Goal: Information Seeking & Learning: Check status

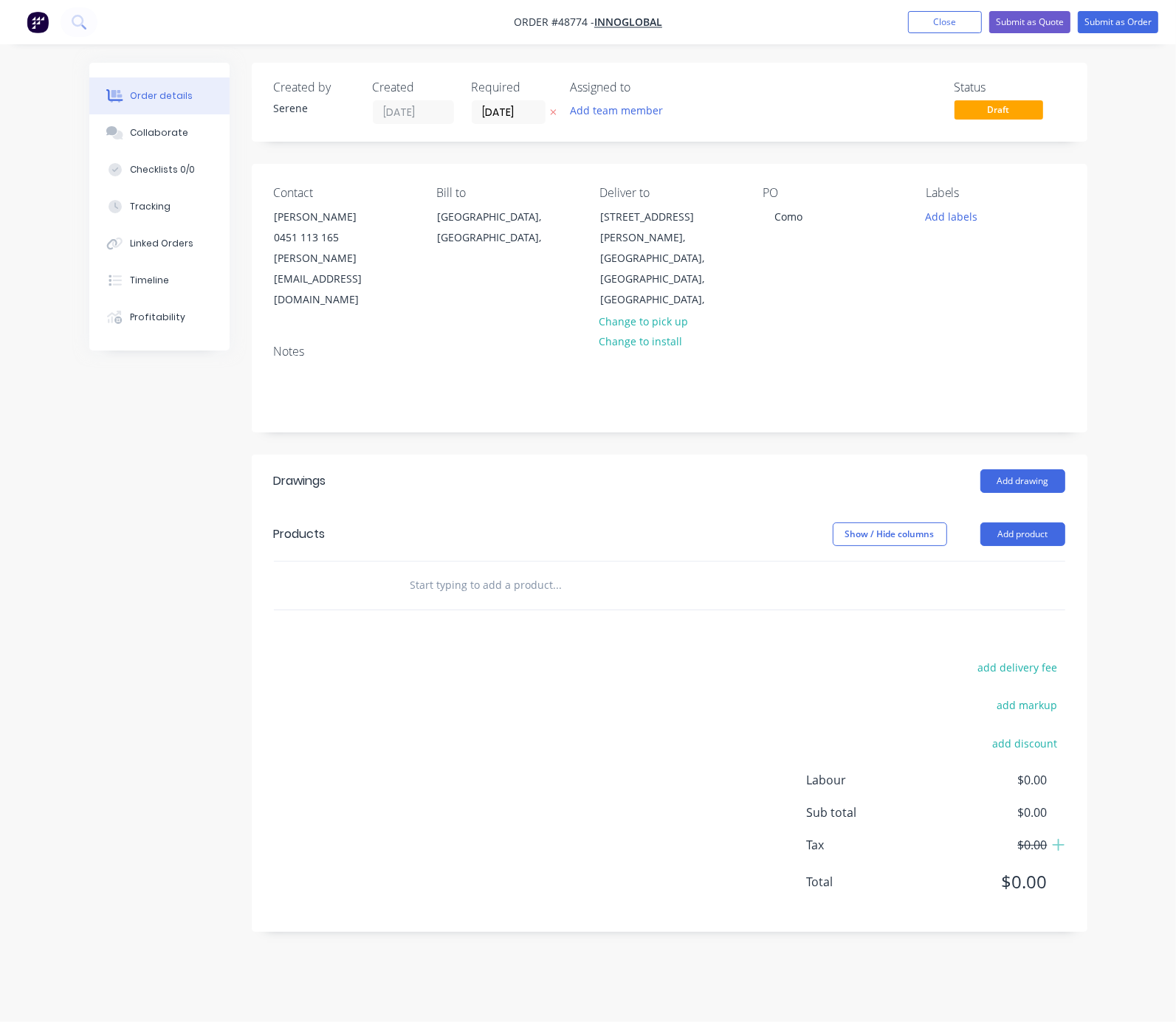
click at [32, 466] on div "Order details Collaborate Checklists 0/0 Tracking Linked Orders Timeline Profit…" at bounding box center [588, 511] width 1176 height 1022
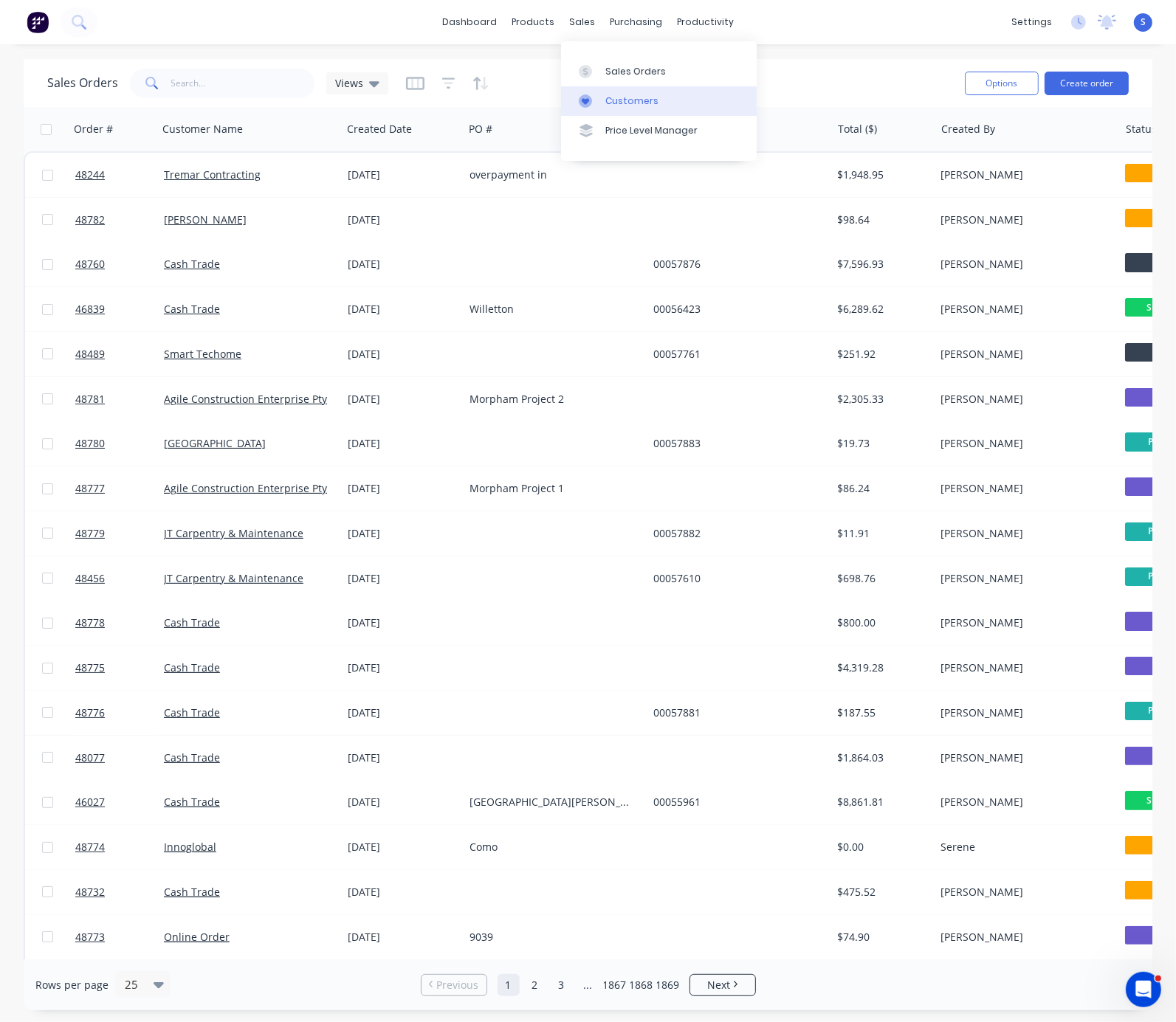
click at [646, 103] on div "Customers" at bounding box center [632, 101] width 53 height 13
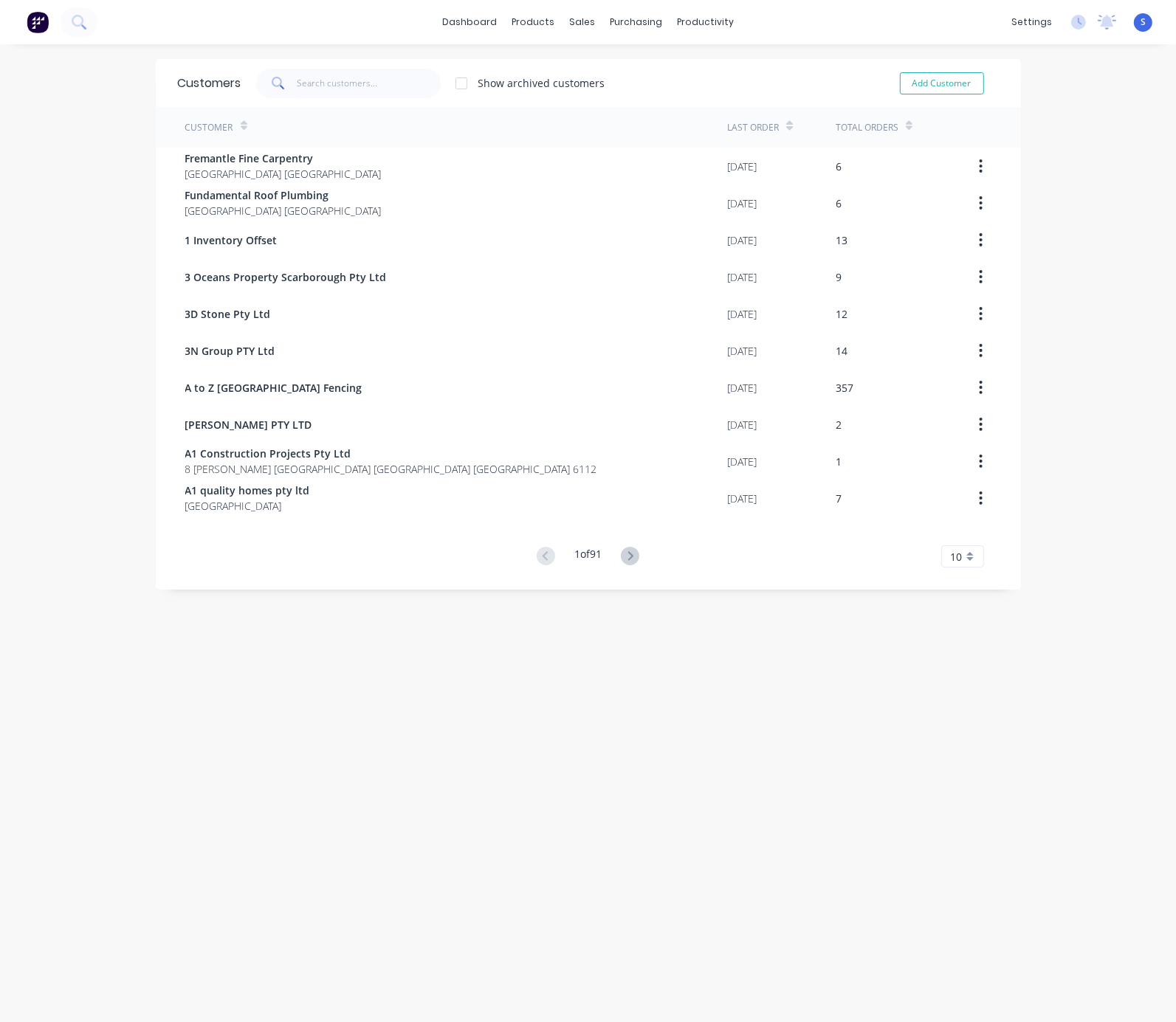
drag, startPoint x: 83, startPoint y: 114, endPoint x: 128, endPoint y: 117, distance: 45.1
click at [395, 84] on input "text" at bounding box center [368, 83] width 144 height 29
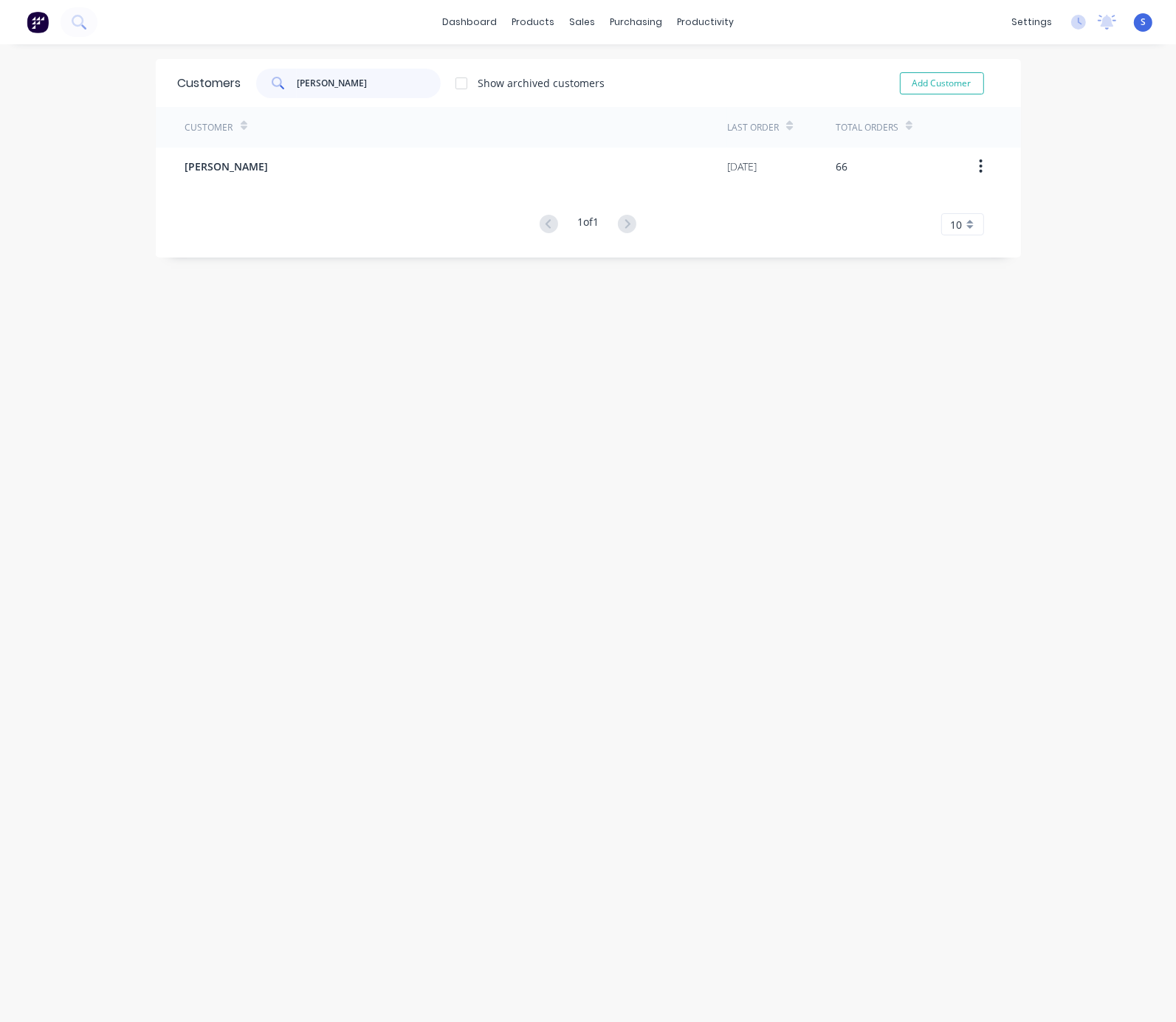
type input "[PERSON_NAME]"
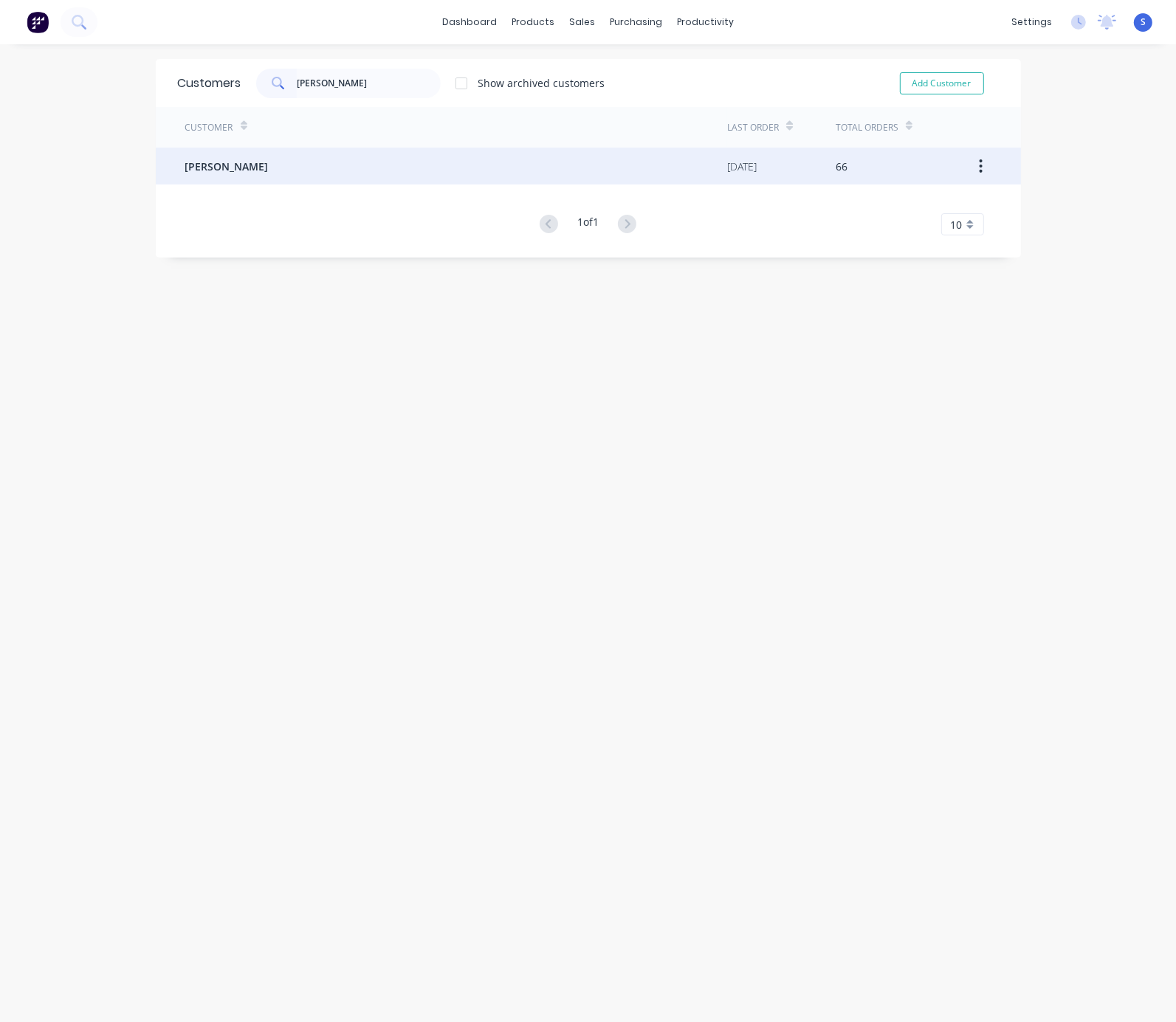
click at [361, 170] on div "Arthur Duan" at bounding box center [457, 166] width 543 height 37
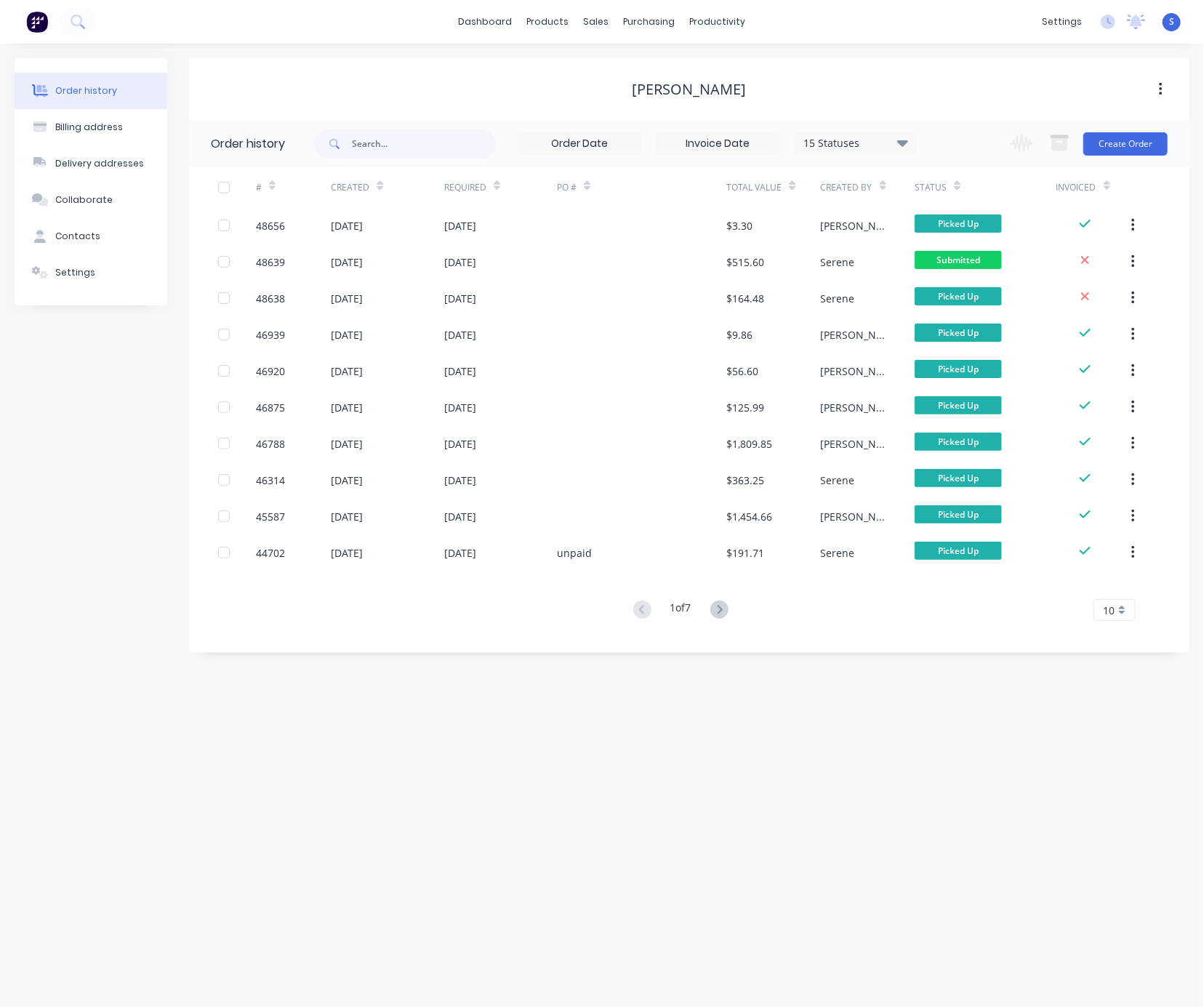
drag, startPoint x: 468, startPoint y: 762, endPoint x: 762, endPoint y: 764, distance: 294.0
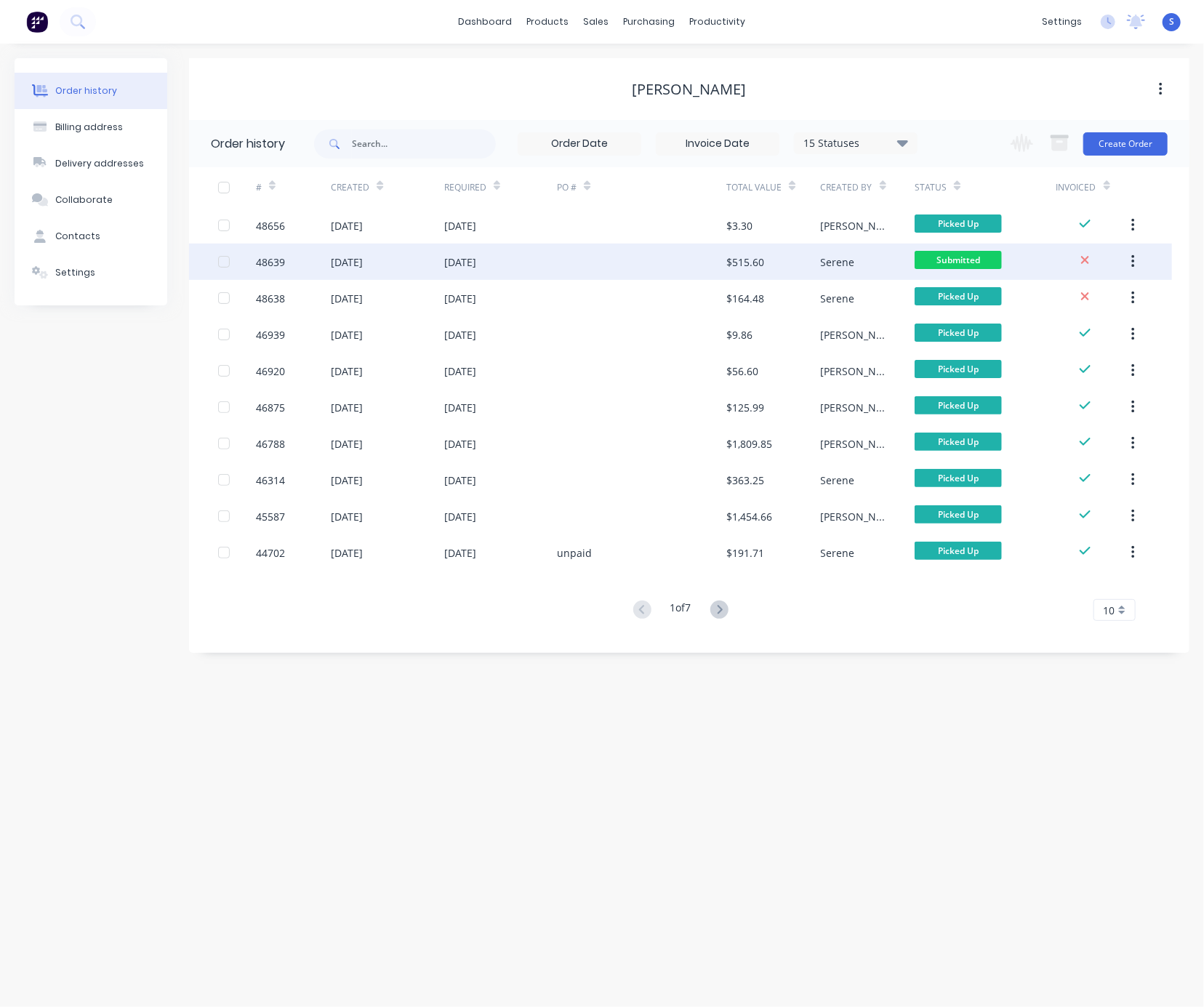
click at [575, 266] on div at bounding box center [641, 261] width 169 height 36
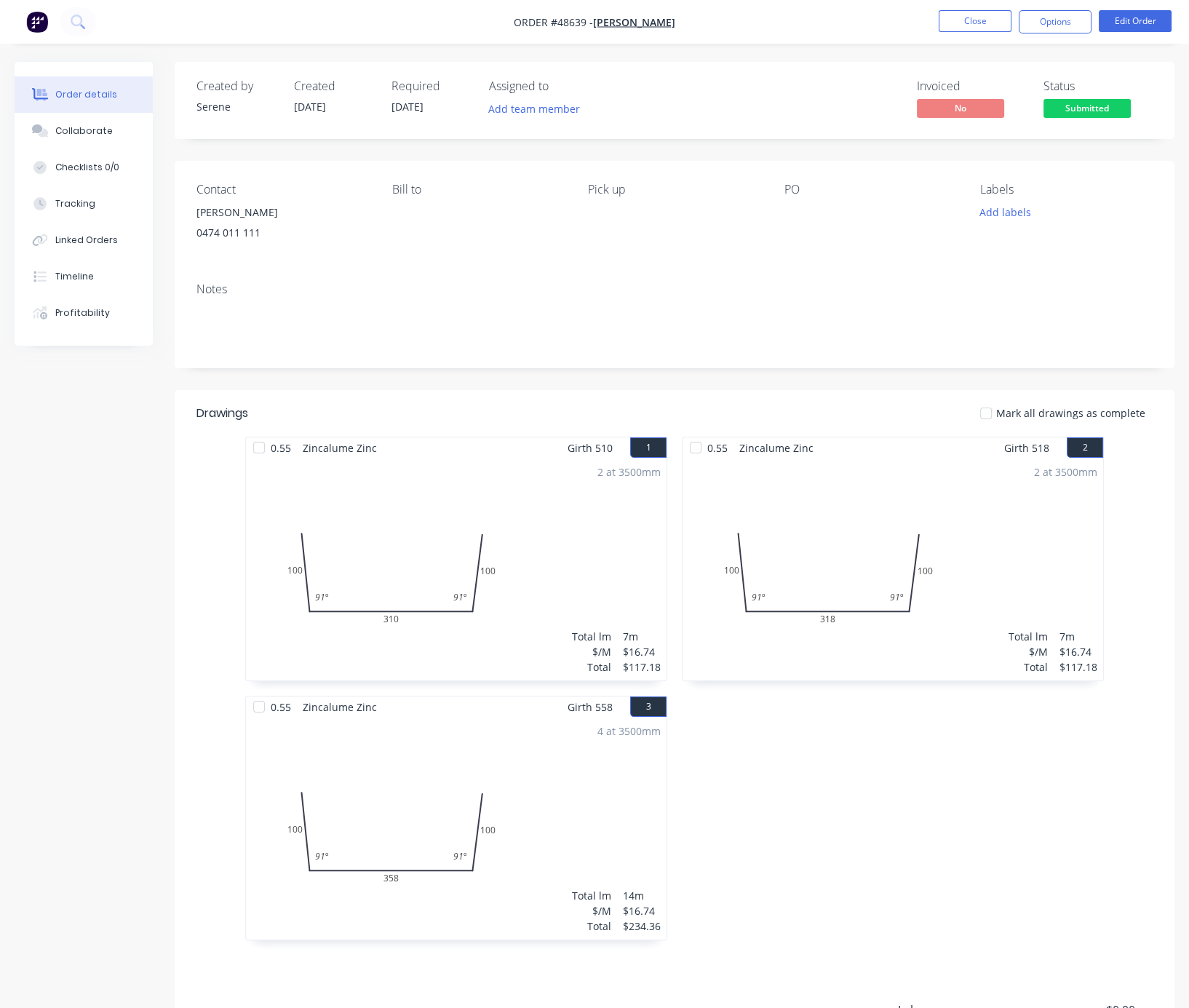
drag, startPoint x: 451, startPoint y: 402, endPoint x: 386, endPoint y: 406, distance: 65.1
click at [993, 10] on button "Close" at bounding box center [975, 21] width 72 height 22
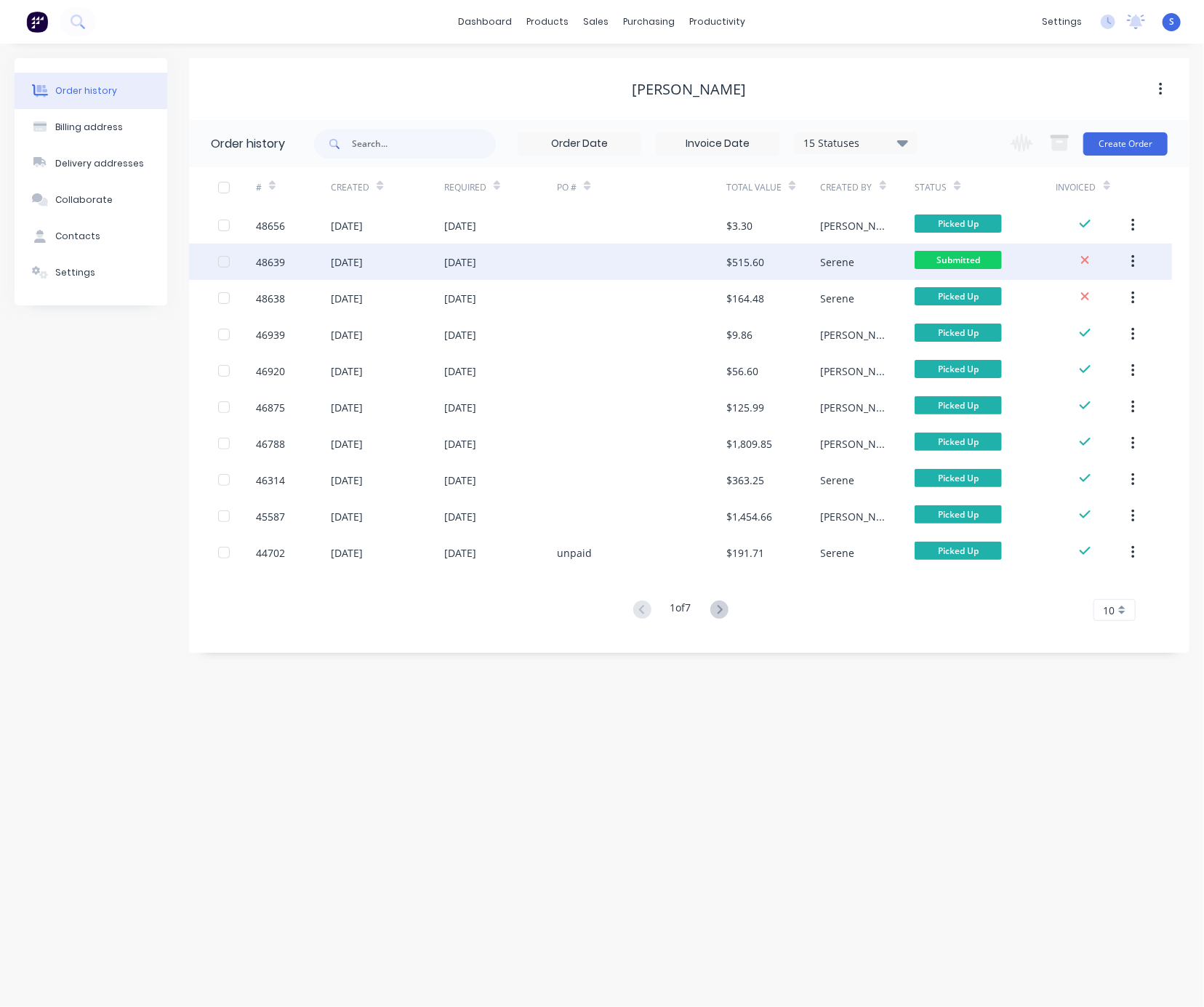
click at [462, 270] on div "04 Sep 2025" at bounding box center [500, 261] width 113 height 36
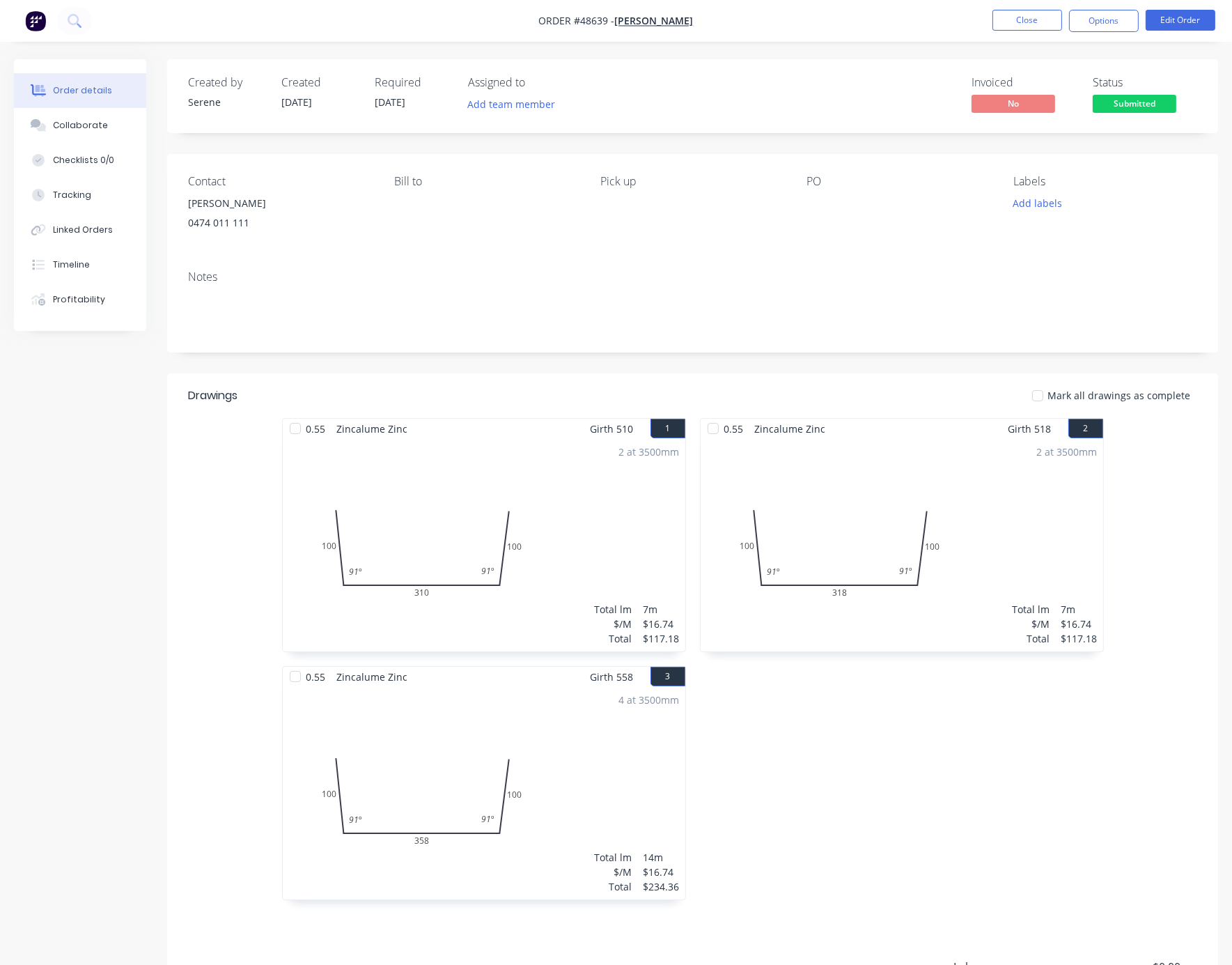
drag, startPoint x: 985, startPoint y: 804, endPoint x: 1051, endPoint y: 804, distance: 66.0
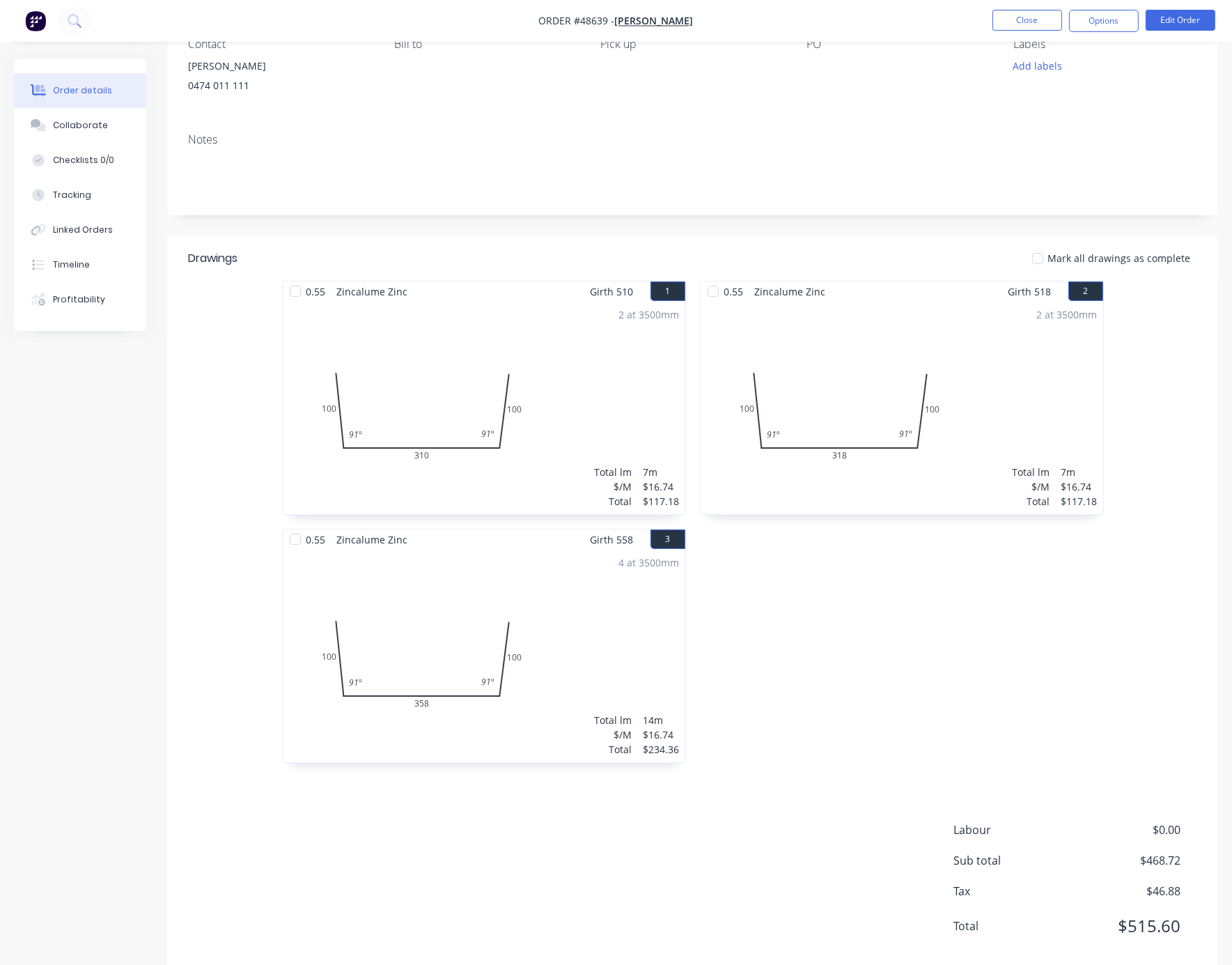
scroll to position [65, 0]
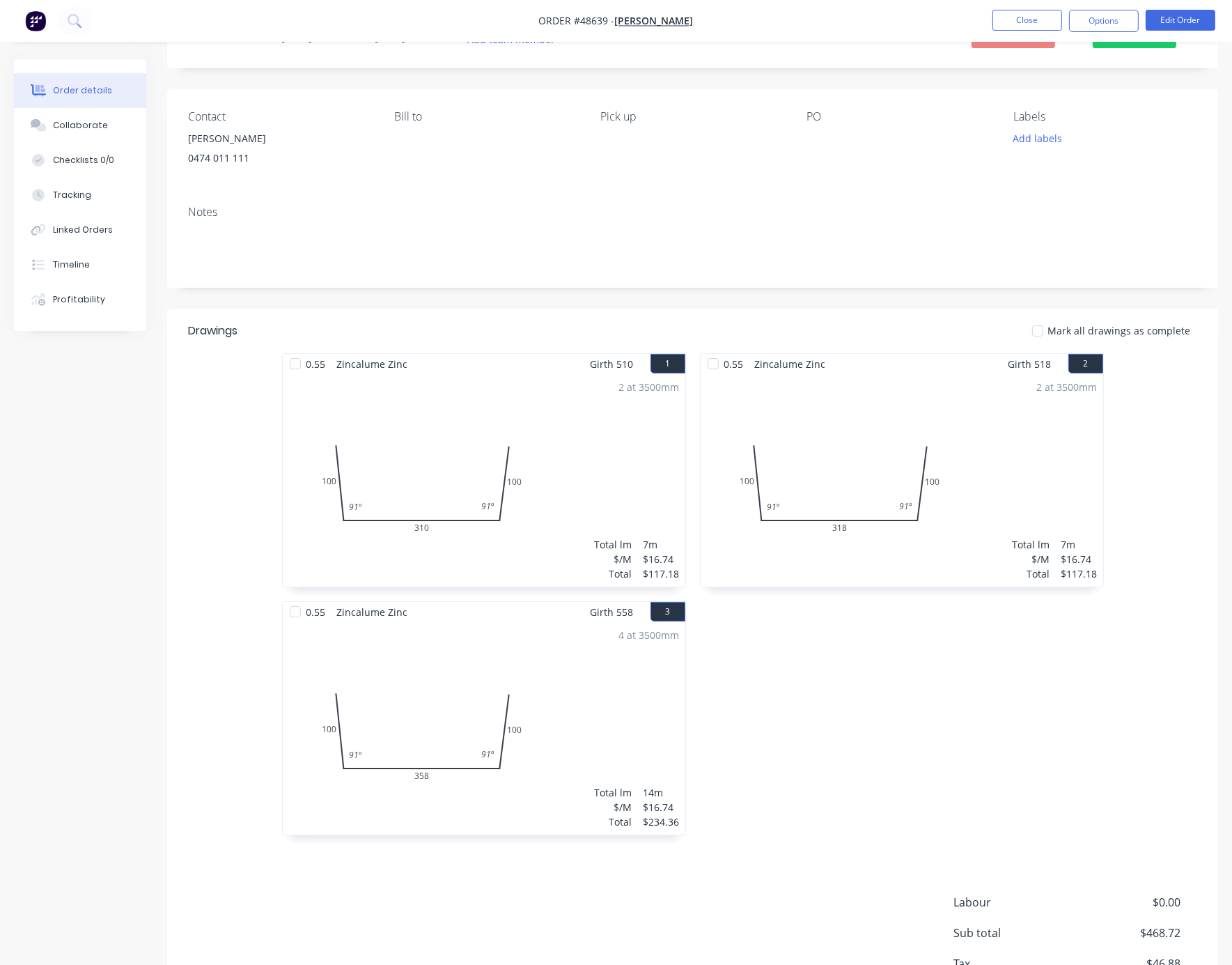
click at [1109, 493] on div "0.55 Zincalume Zinc Girth 510 1 0 100 310 100 91 º 91 º 0 100 310 100 91 º 91 º…" at bounding box center [692, 601] width 1051 height 496
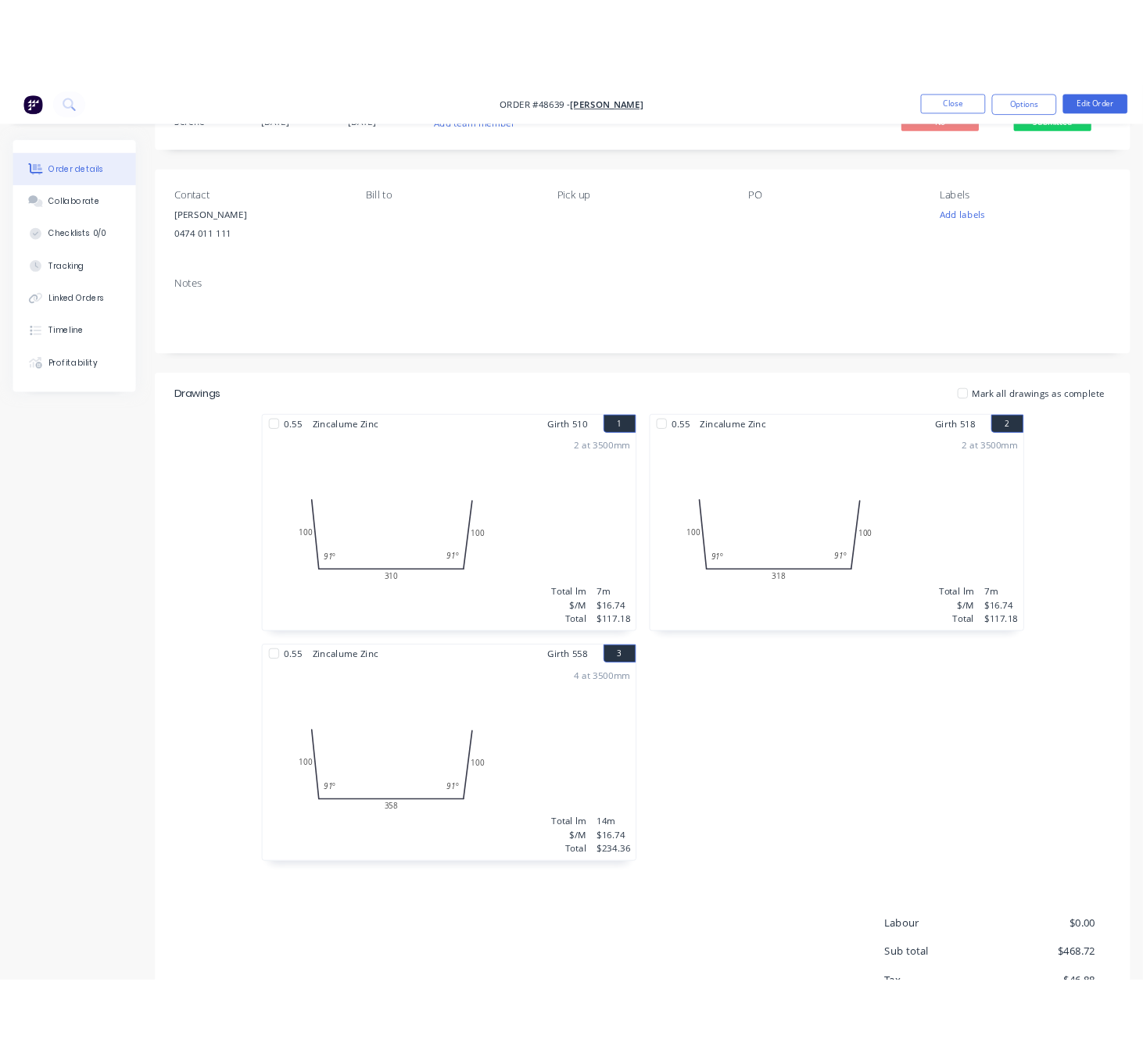
scroll to position [0, 0]
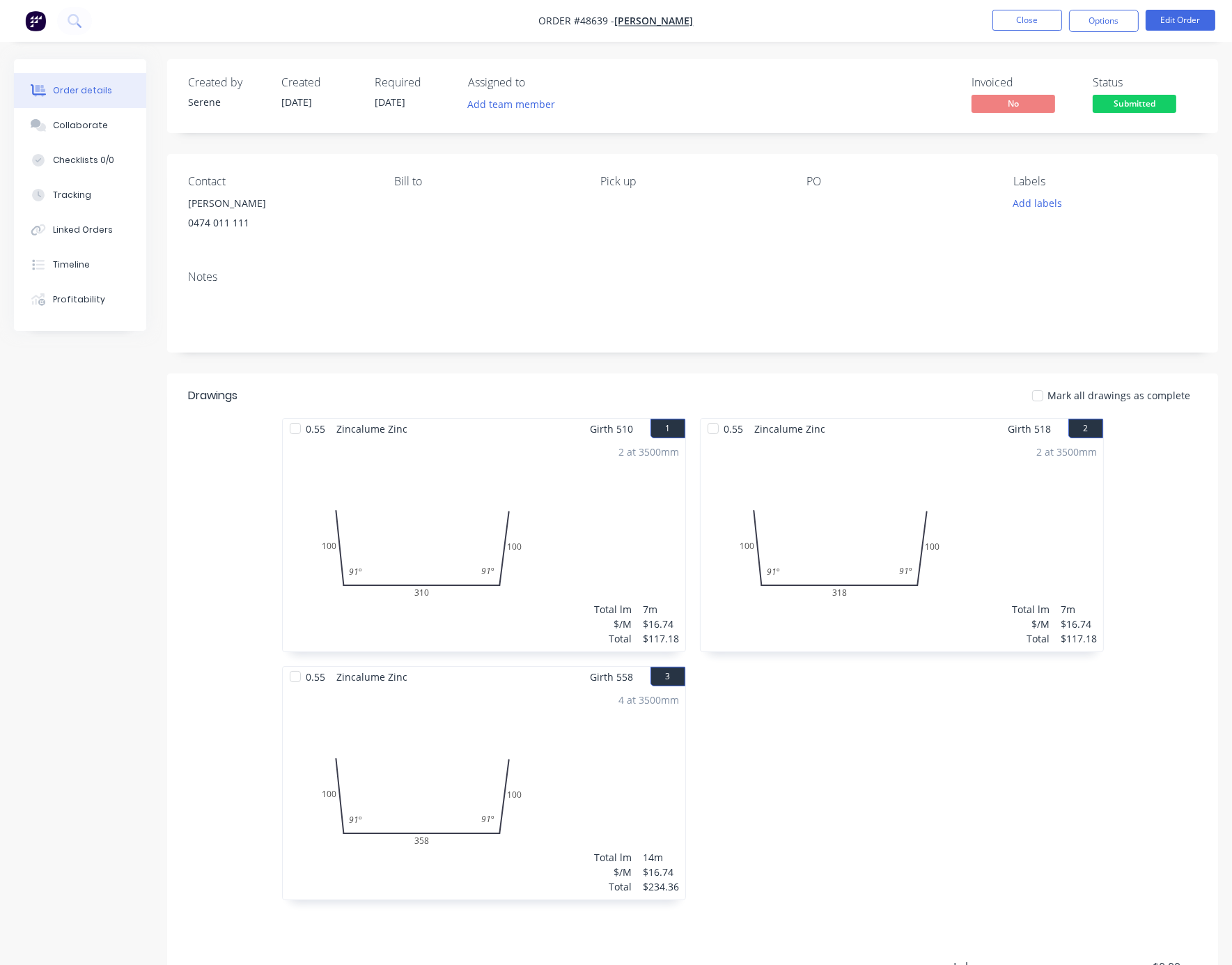
drag, startPoint x: 253, startPoint y: 387, endPoint x: 440, endPoint y: 392, distance: 187.1
click at [1019, 17] on button "Close" at bounding box center [1027, 20] width 69 height 21
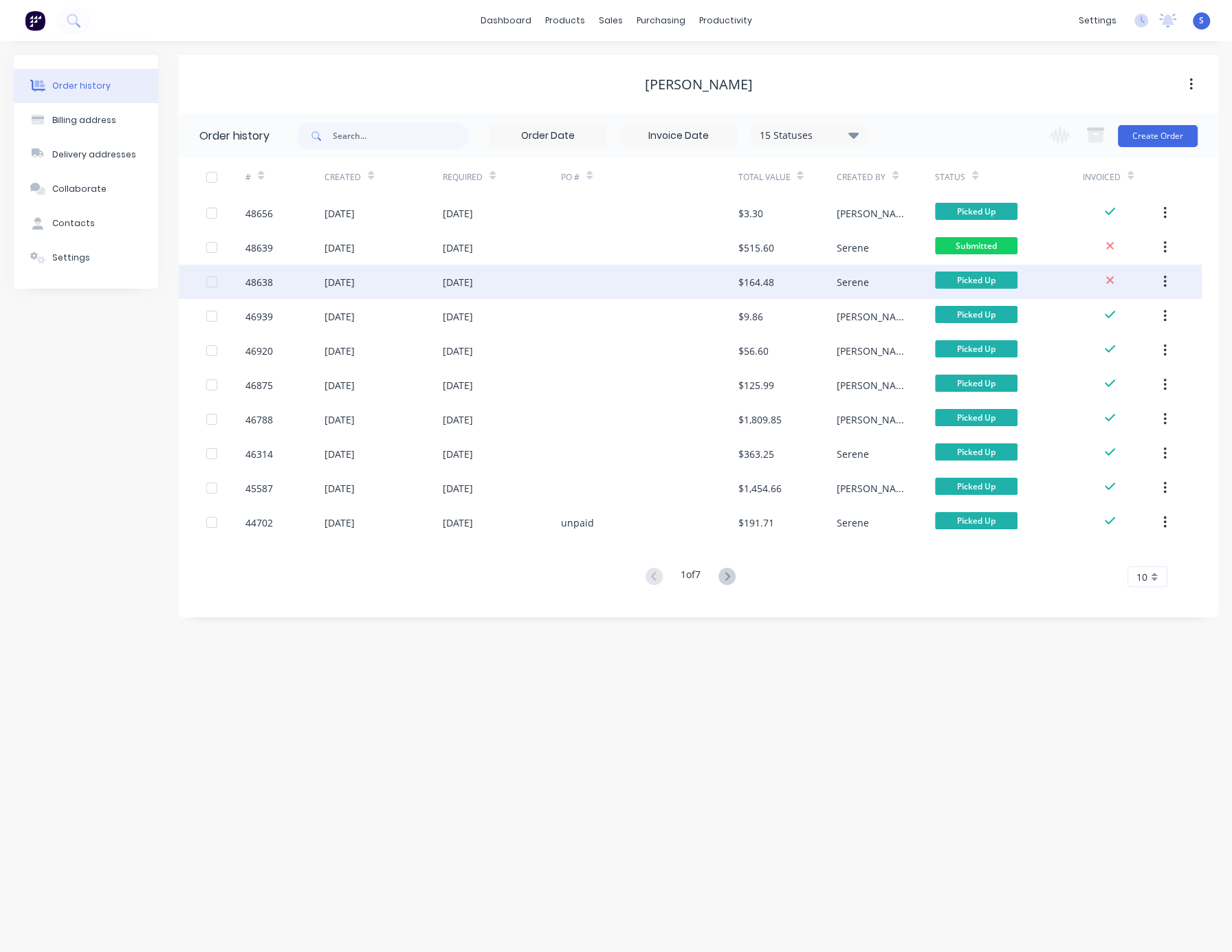
click at [473, 275] on div "29 Aug 2025" at bounding box center [457, 282] width 30 height 15
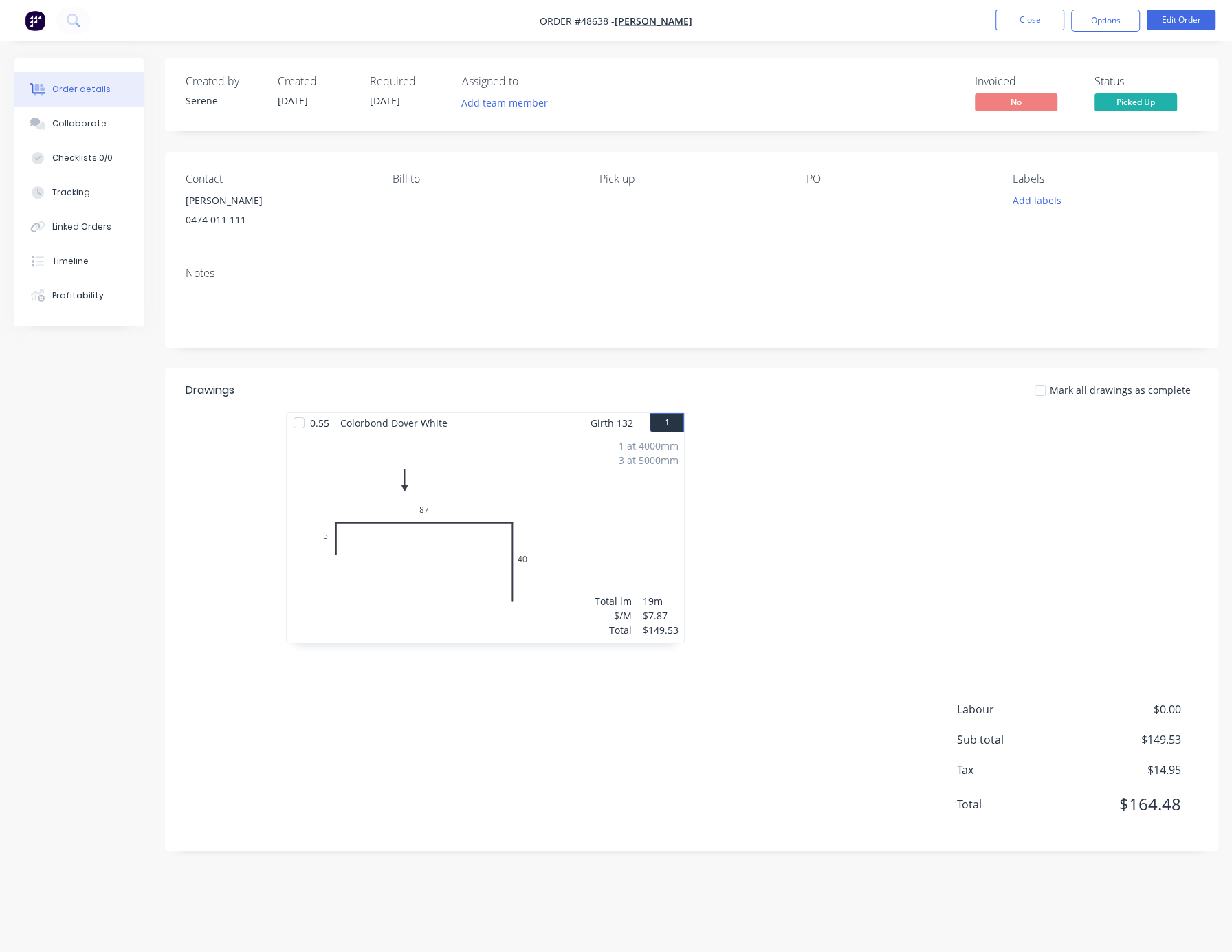
drag, startPoint x: 907, startPoint y: 519, endPoint x: 1049, endPoint y: 535, distance: 142.9
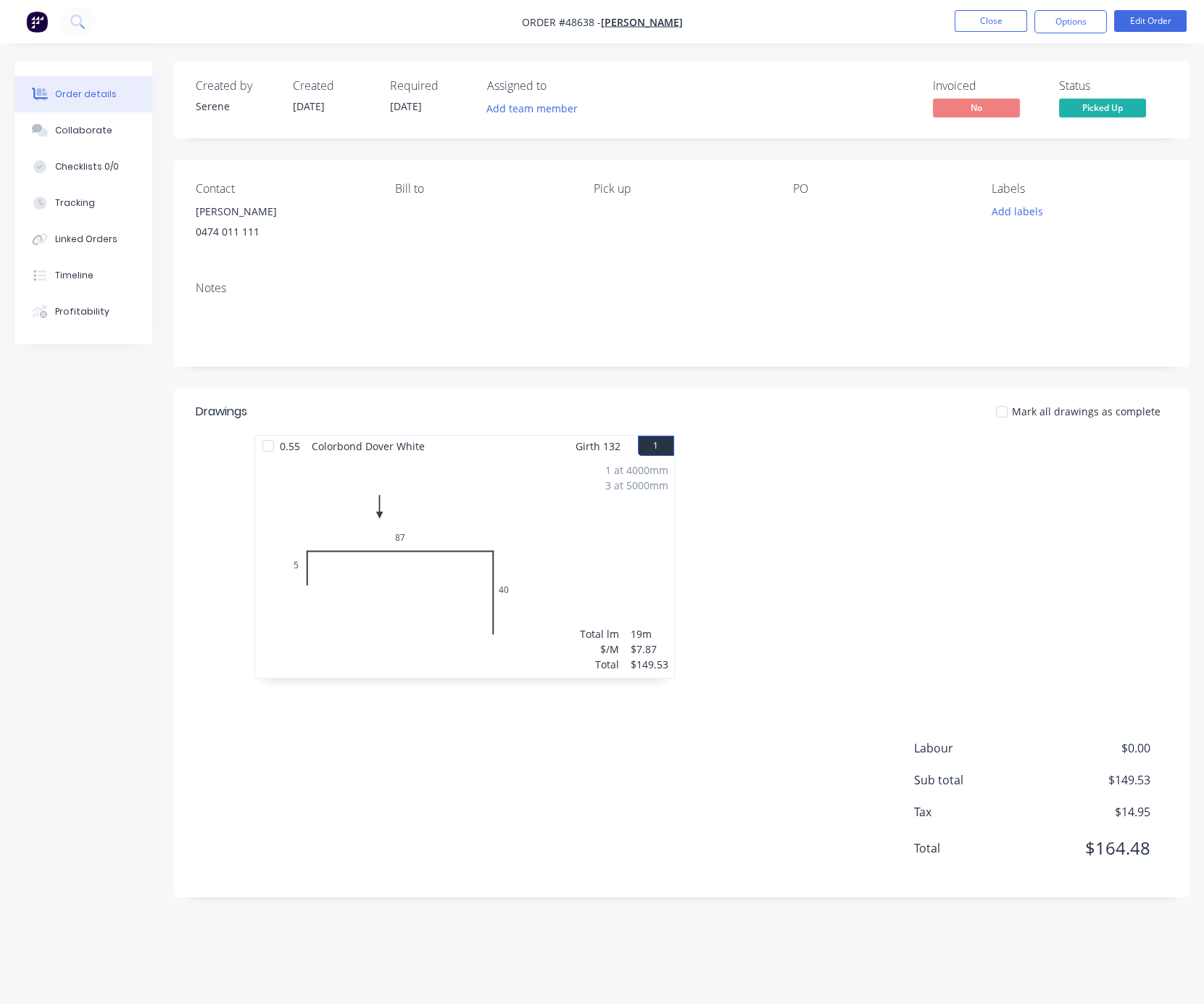
click at [869, 552] on div at bounding box center [899, 564] width 435 height 258
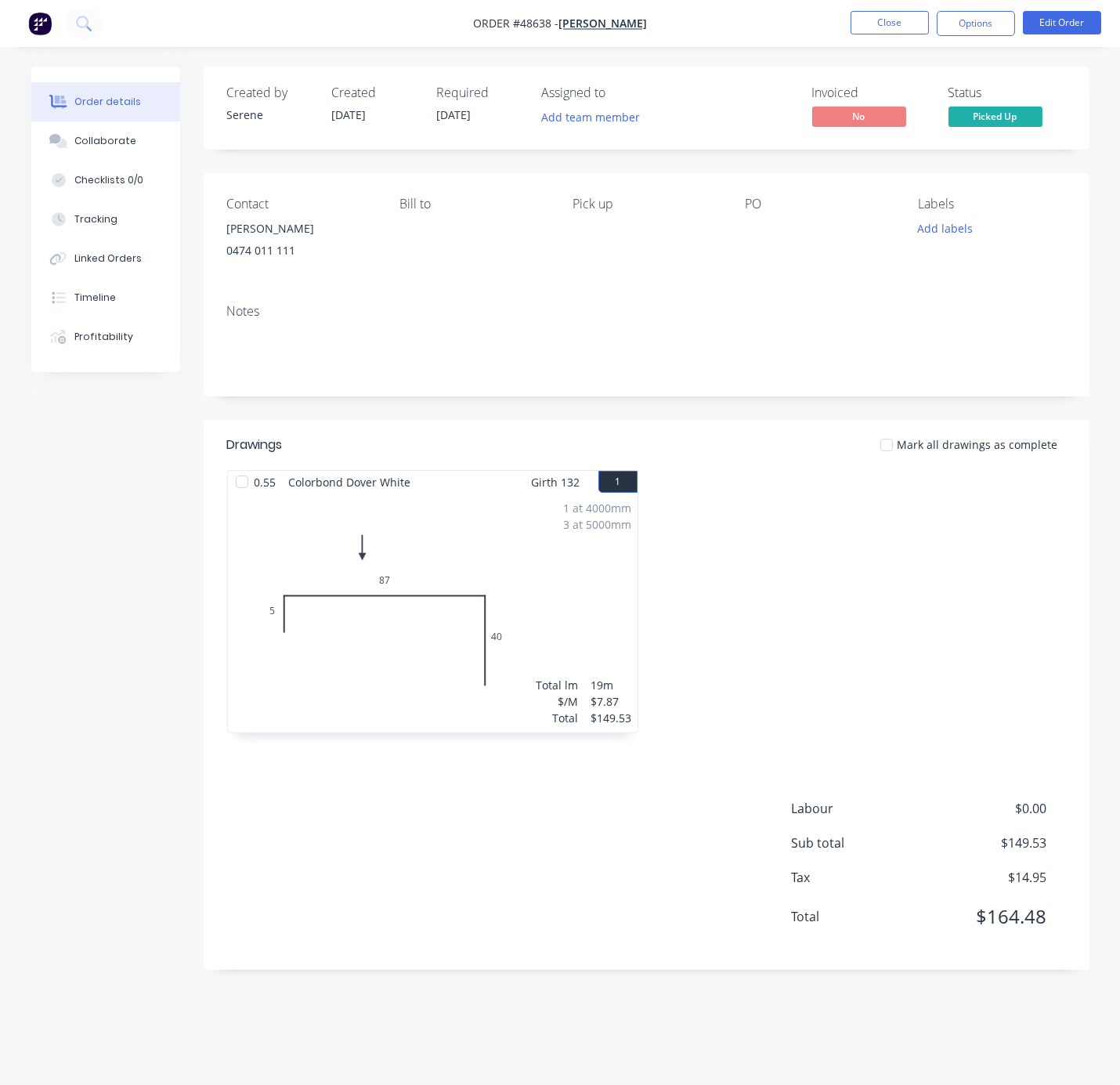
click at [767, 585] on div at bounding box center [860, 609] width 428 height 279
drag, startPoint x: 791, startPoint y: 600, endPoint x: 914, endPoint y: 531, distance: 141.0
click at [894, 31] on button "Close" at bounding box center [890, 22] width 78 height 24
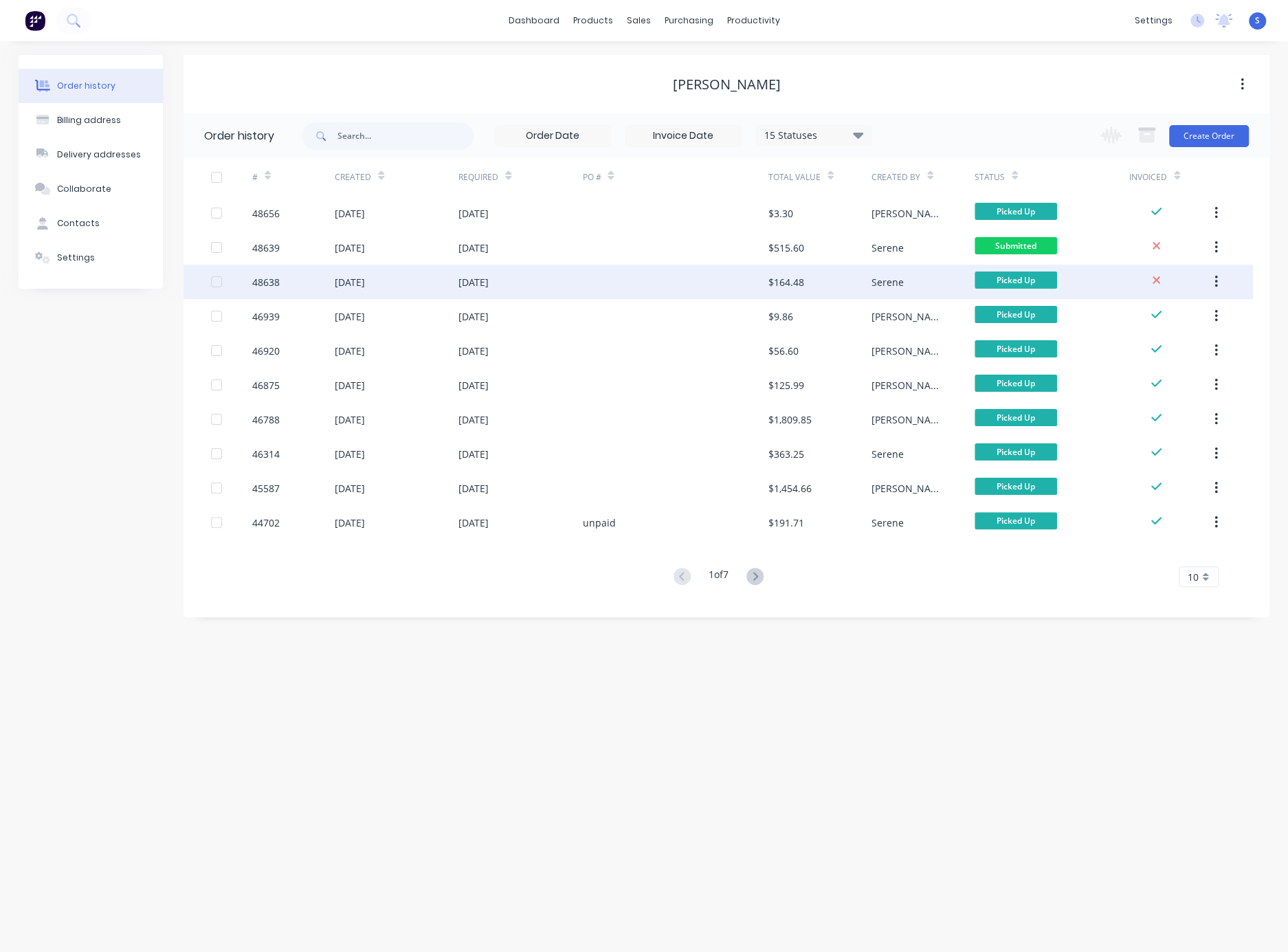
click at [620, 269] on div at bounding box center [675, 281] width 186 height 34
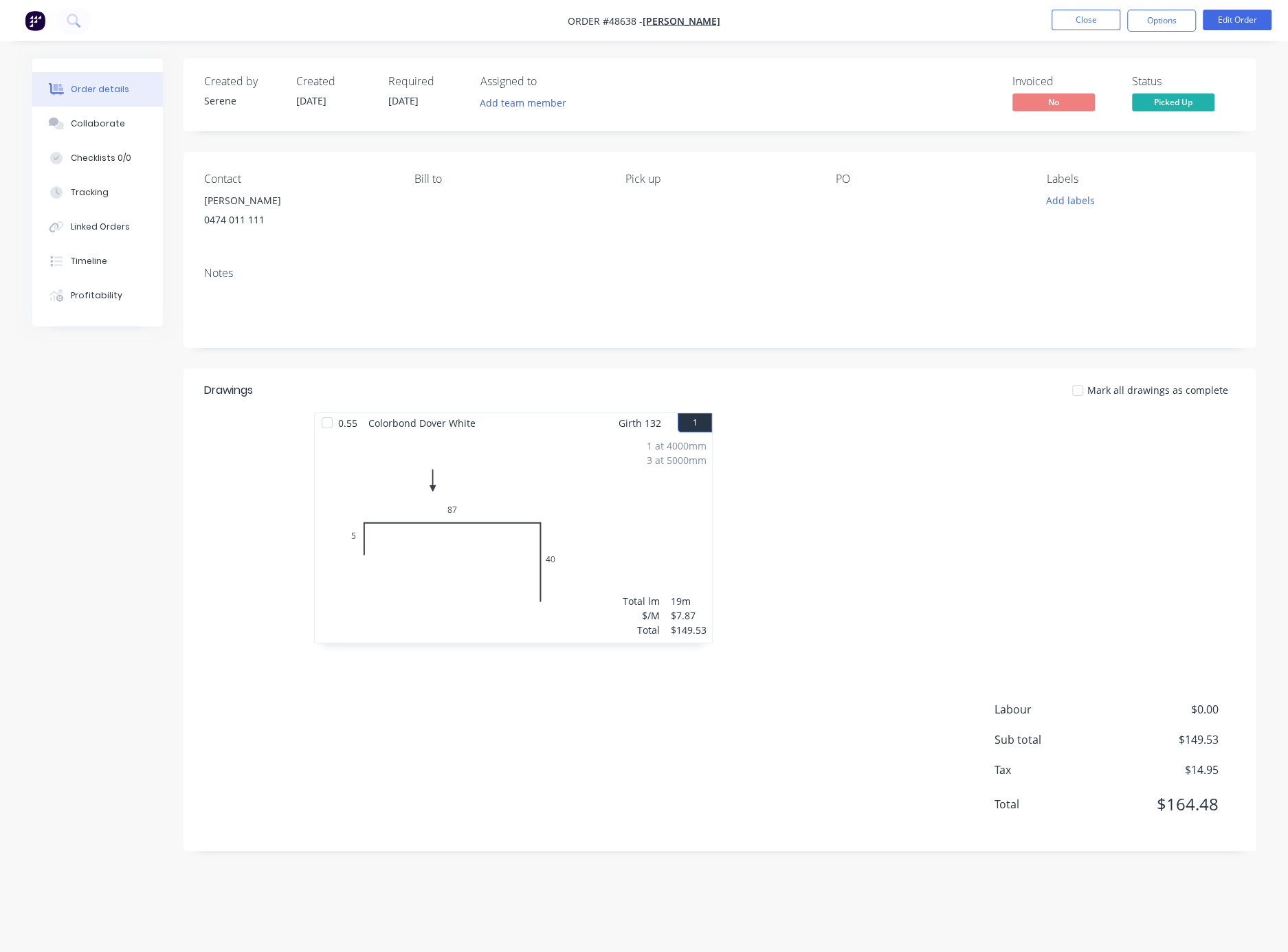
drag, startPoint x: 881, startPoint y: 515, endPoint x: 997, endPoint y: 535, distance: 117.7
click at [1094, 16] on button "Options" at bounding box center [1161, 20] width 68 height 22
click at [1085, 80] on div "Invoice" at bounding box center [1120, 84] width 127 height 20
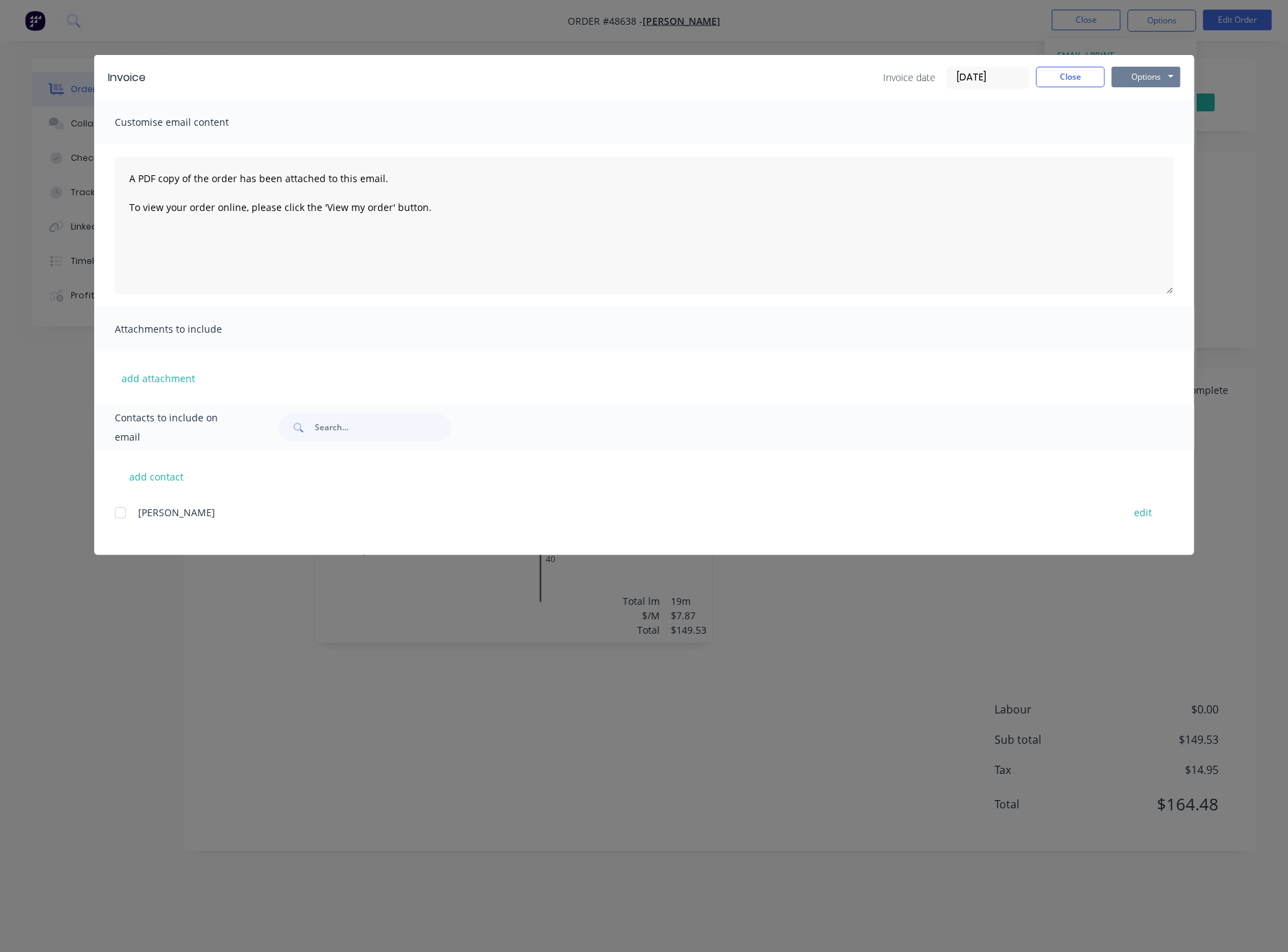
click at [1094, 83] on button "Options" at bounding box center [1146, 77] width 68 height 21
click at [874, 685] on div "Invoice Invoice date 02/09/25 Close Options Preview Print Email Customise email…" at bounding box center [644, 476] width 1288 height 952
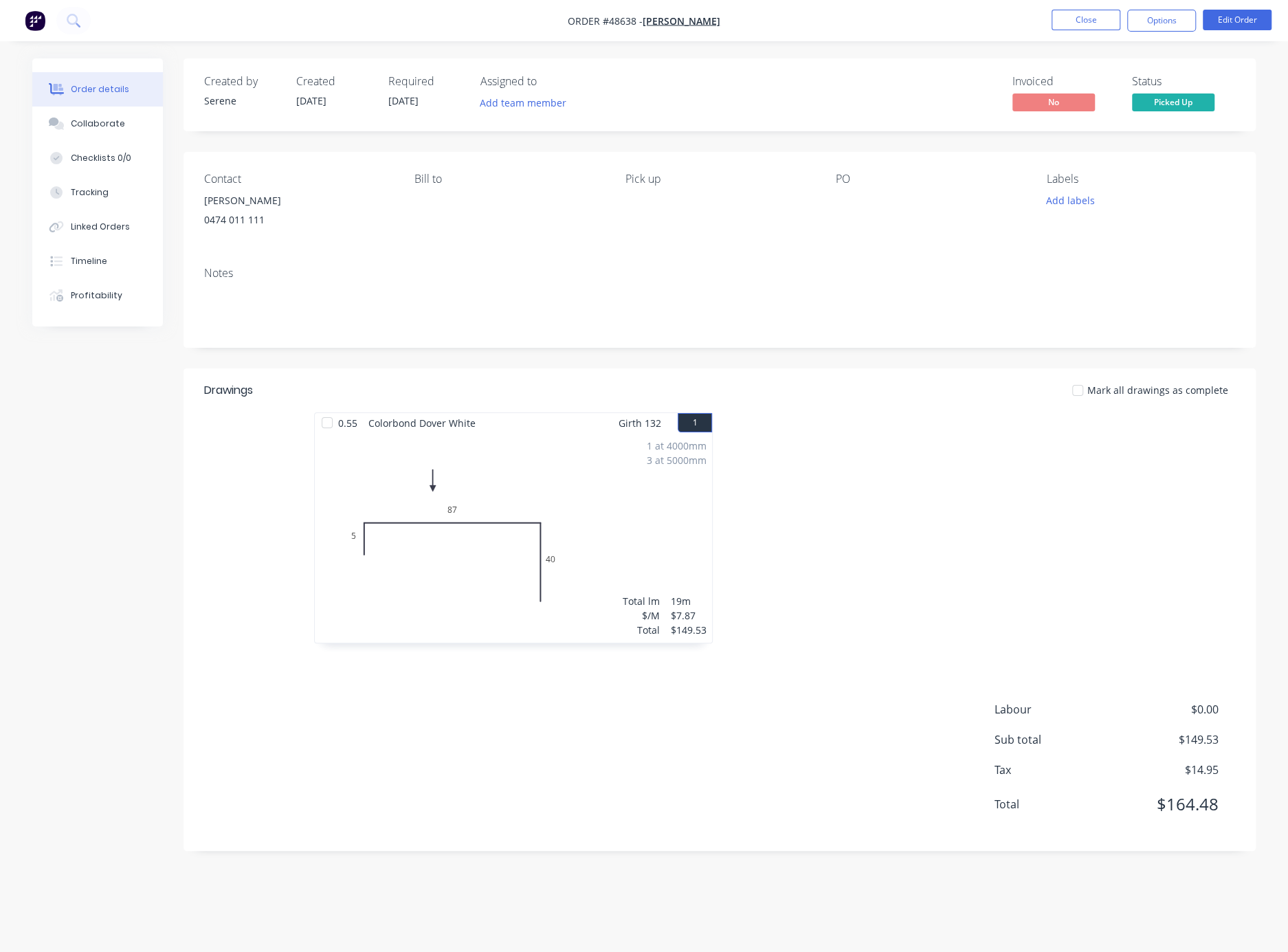
drag, startPoint x: 1024, startPoint y: 606, endPoint x: 1133, endPoint y: 600, distance: 109.2
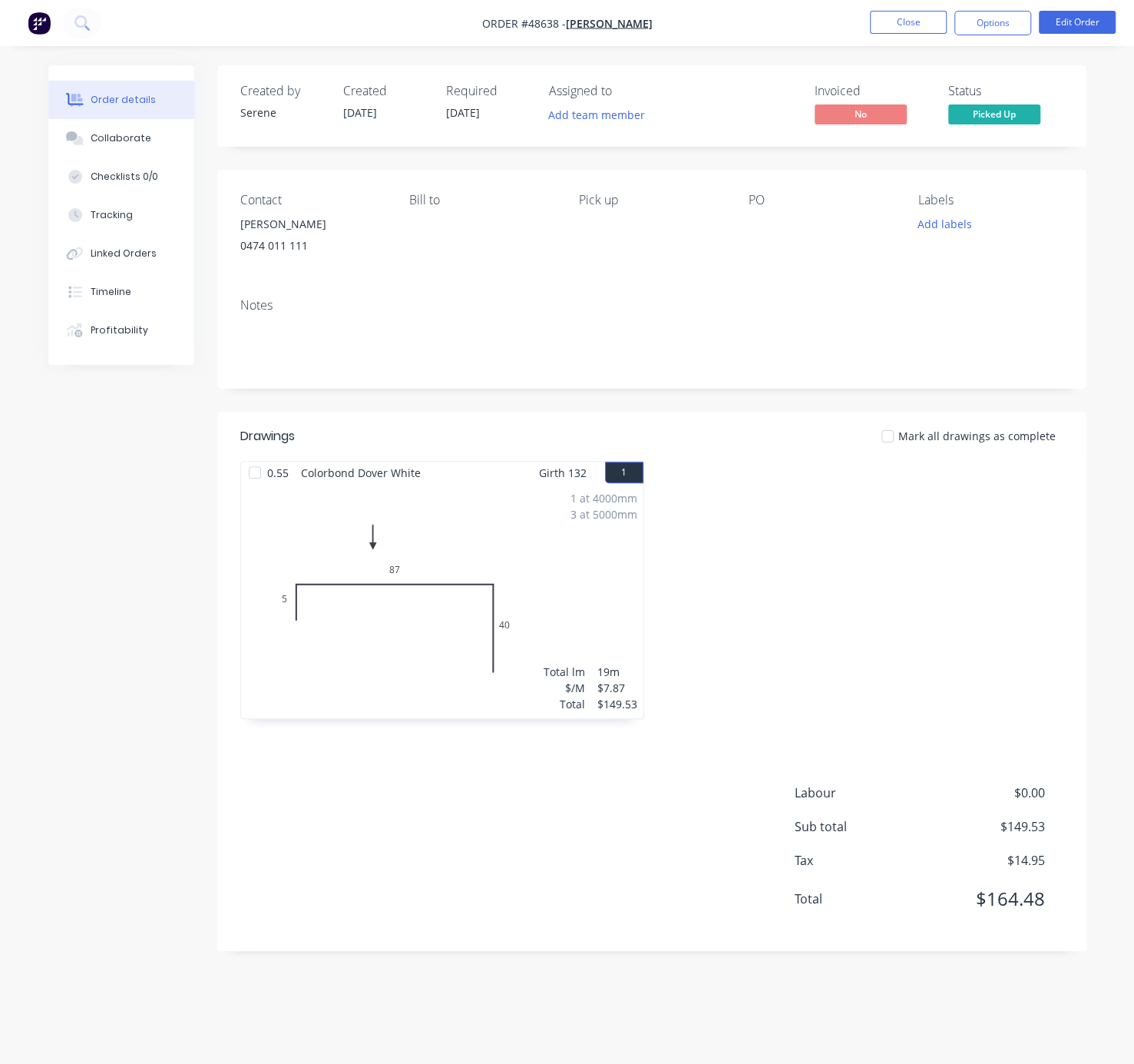
drag, startPoint x: 740, startPoint y: 541, endPoint x: 962, endPoint y: 567, distance: 223.5
drag, startPoint x: 120, startPoint y: 472, endPoint x: 0, endPoint y: 439, distance: 124.5
click at [120, 472] on div "Created by Serene Created 29/08/25 Required 29/08/25 Assigned to Add team membe…" at bounding box center [568, 519] width 1038 height 909
drag, startPoint x: 0, startPoint y: 428, endPoint x: -310, endPoint y: 390, distance: 312.3
click at [0, 390] on html "Order #48638 - Arthur Duan Close Options Edit Order Order details Collaborate C…" at bounding box center [567, 532] width 1134 height 1064
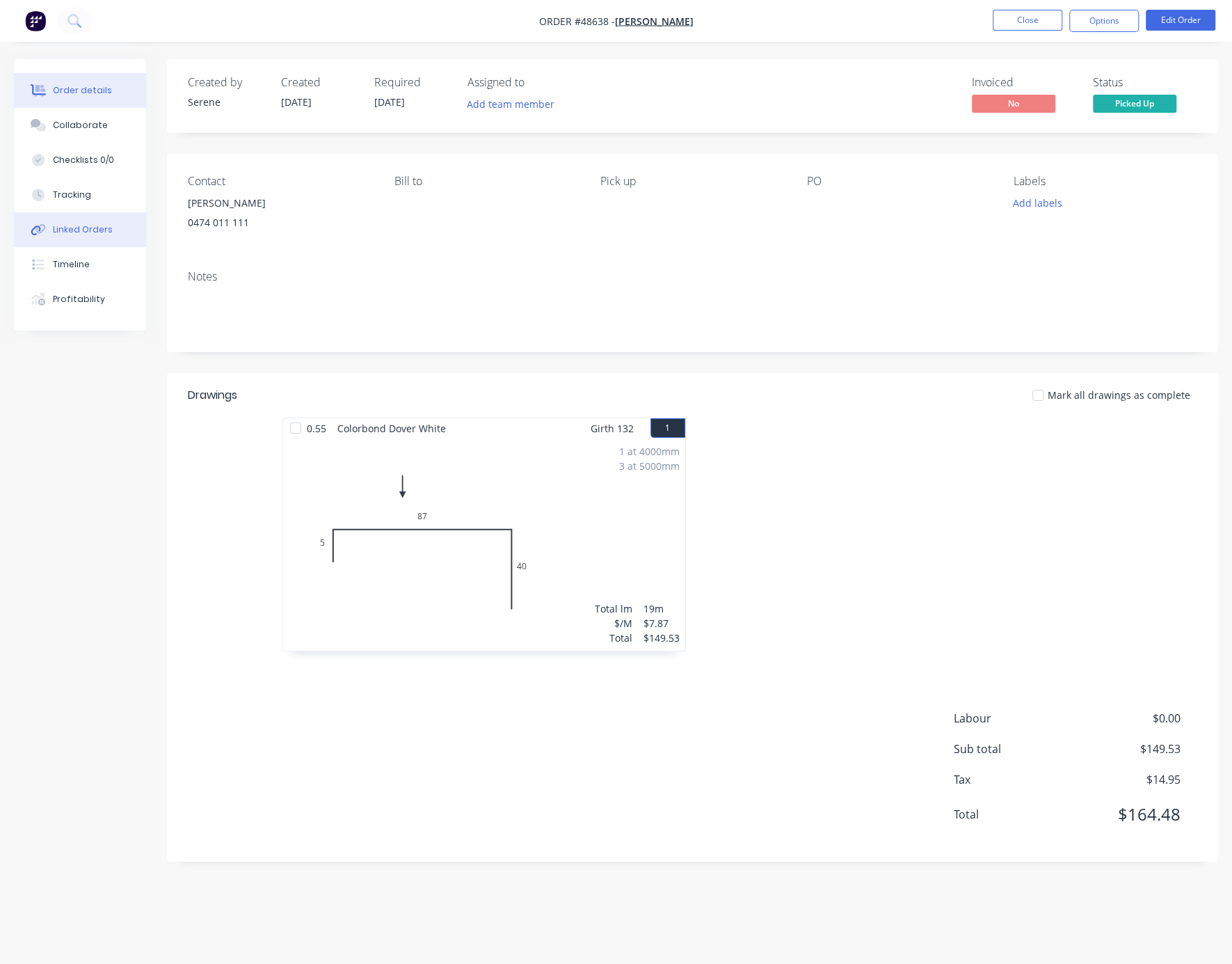
click at [88, 235] on div "Linked Orders" at bounding box center [83, 230] width 60 height 13
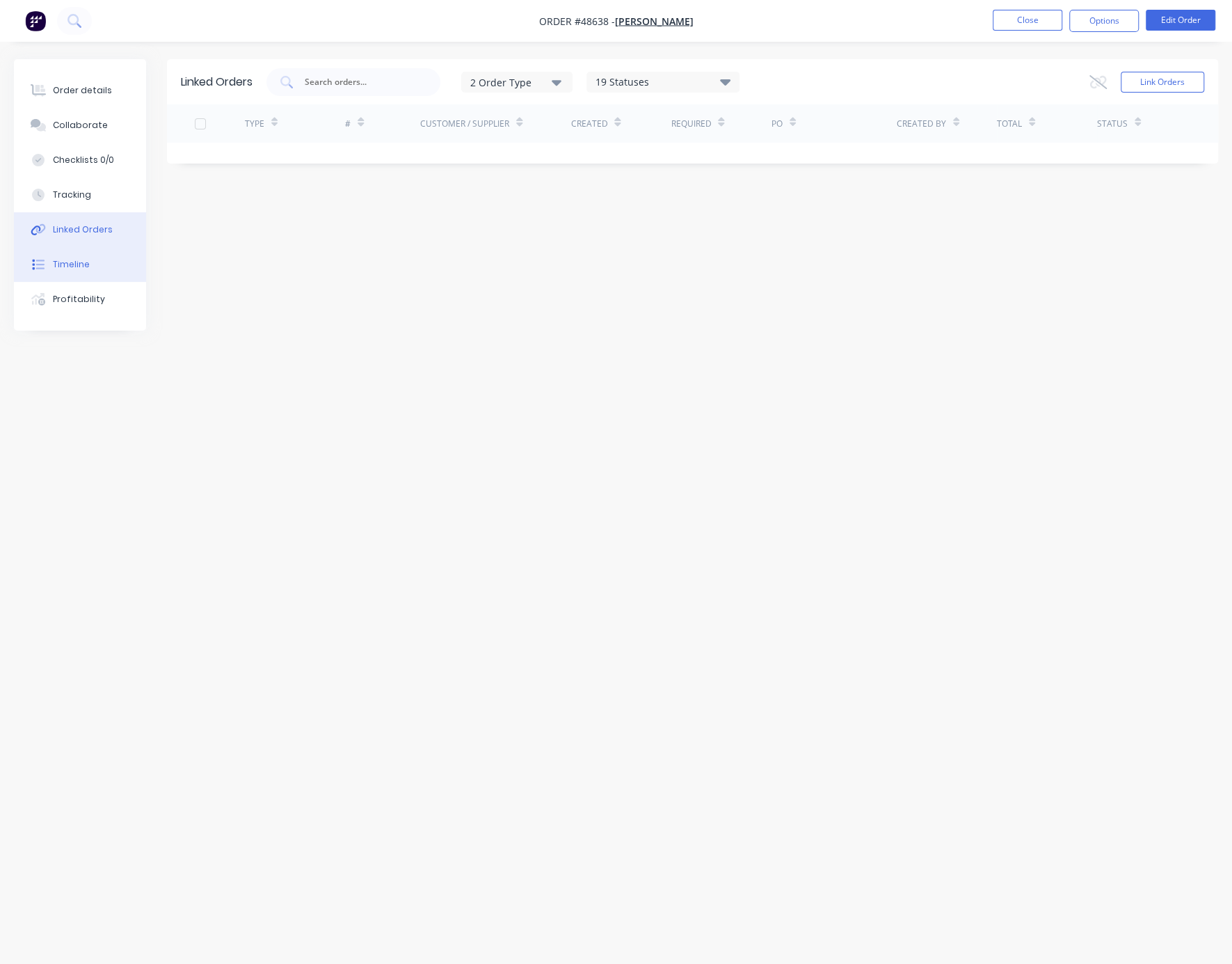
click at [84, 271] on div "Timeline" at bounding box center [71, 264] width 37 height 13
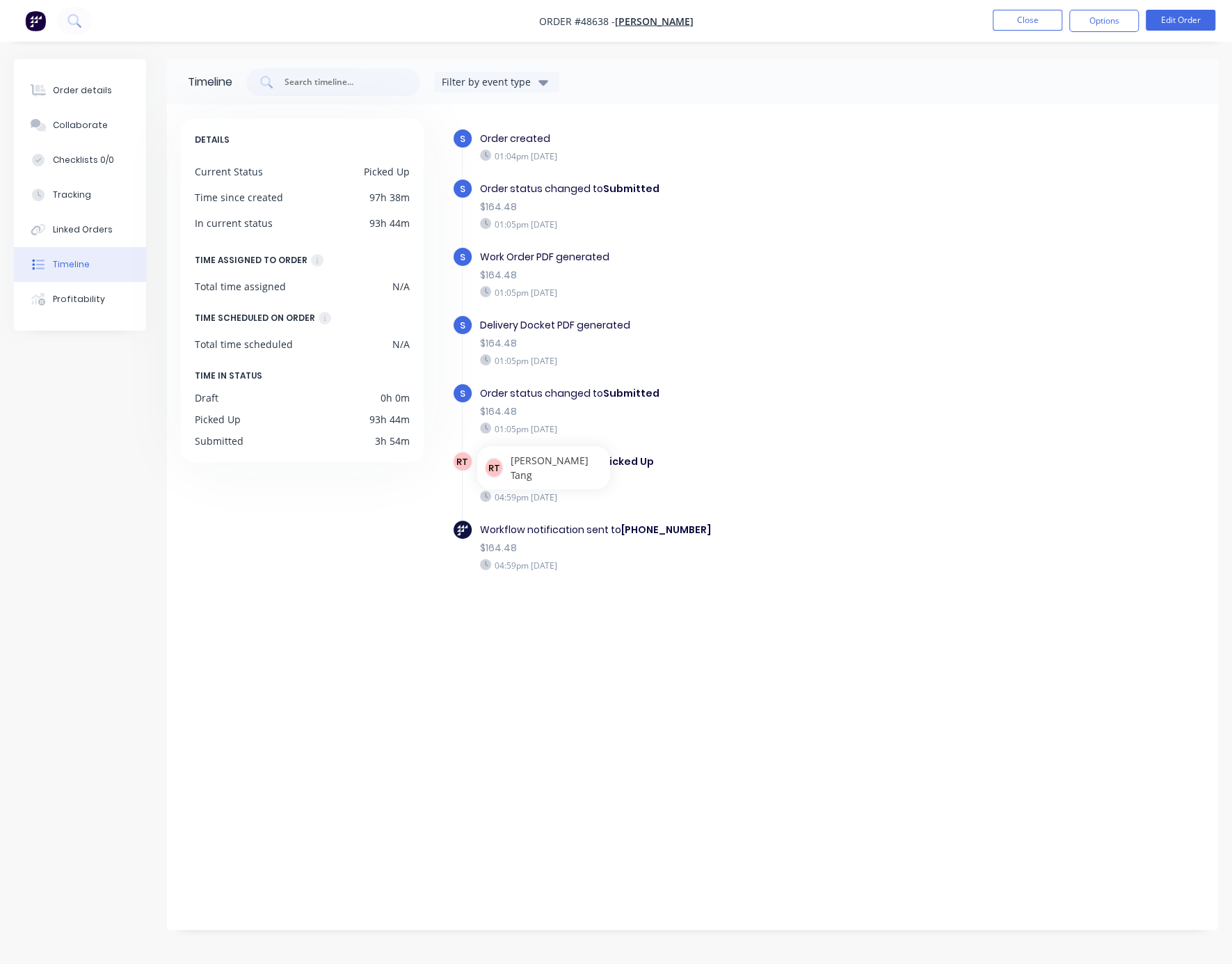
click at [463, 465] on span "RT" at bounding box center [462, 461] width 12 height 13
click at [407, 556] on div "DETAILS Current Status Picked Up Time since created 97h 38m In current status 9…" at bounding box center [308, 513] width 256 height 791
click at [412, 600] on div "DETAILS Current Status Picked Up Time since created 97h 38m In current status 9…" at bounding box center [308, 513] width 256 height 791
click at [402, 641] on div "DETAILS Current Status Picked Up Time since created 97h 38m In current status 9…" at bounding box center [308, 513] width 256 height 791
drag, startPoint x: 482, startPoint y: 478, endPoint x: 519, endPoint y: 479, distance: 37.0
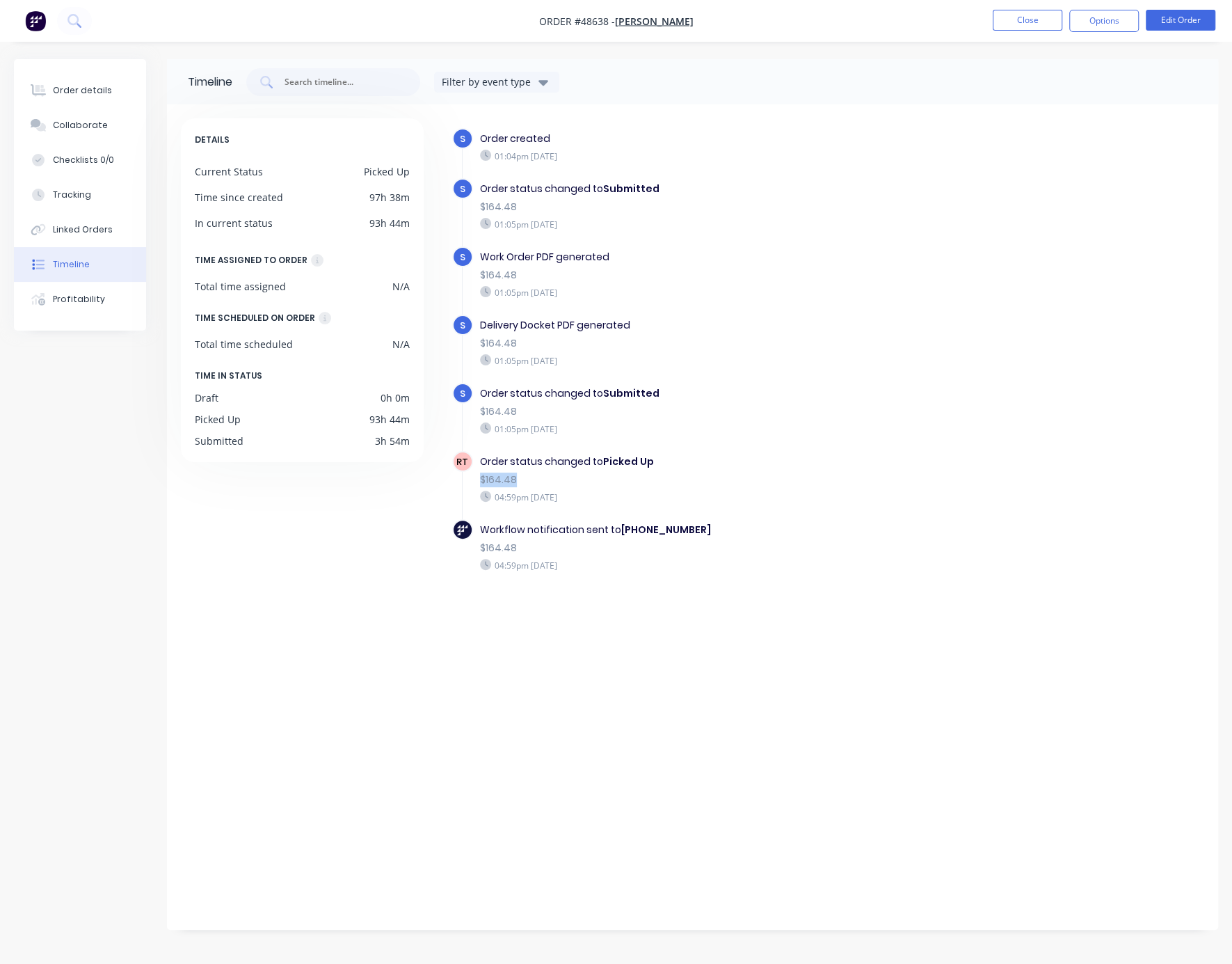
click at [519, 479] on div "$164.48" at bounding box center [712, 479] width 465 height 15
click at [568, 478] on div "$164.48" at bounding box center [712, 479] width 465 height 15
drag, startPoint x: 508, startPoint y: 482, endPoint x: 475, endPoint y: 476, distance: 33.5
click at [475, 476] on div "Order status changed to Picked Up $164.48 04:59pm Friday 29/08/25" at bounding box center [712, 478] width 478 height 56
click at [520, 489] on div "Order status changed to Picked Up $164.48 04:59pm Friday 29/08/25" at bounding box center [712, 478] width 478 height 56
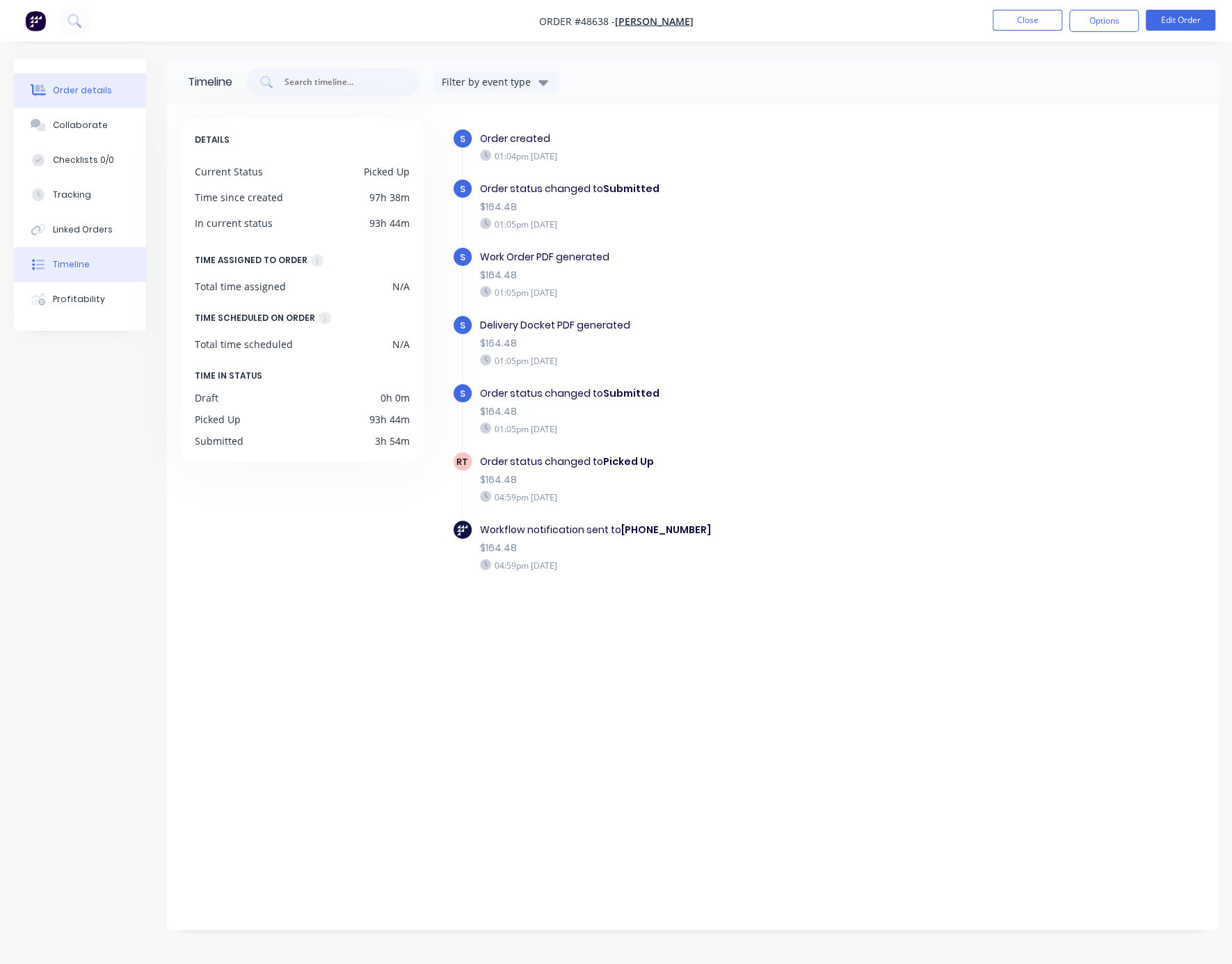
click at [87, 83] on button "Order details" at bounding box center [80, 90] width 132 height 35
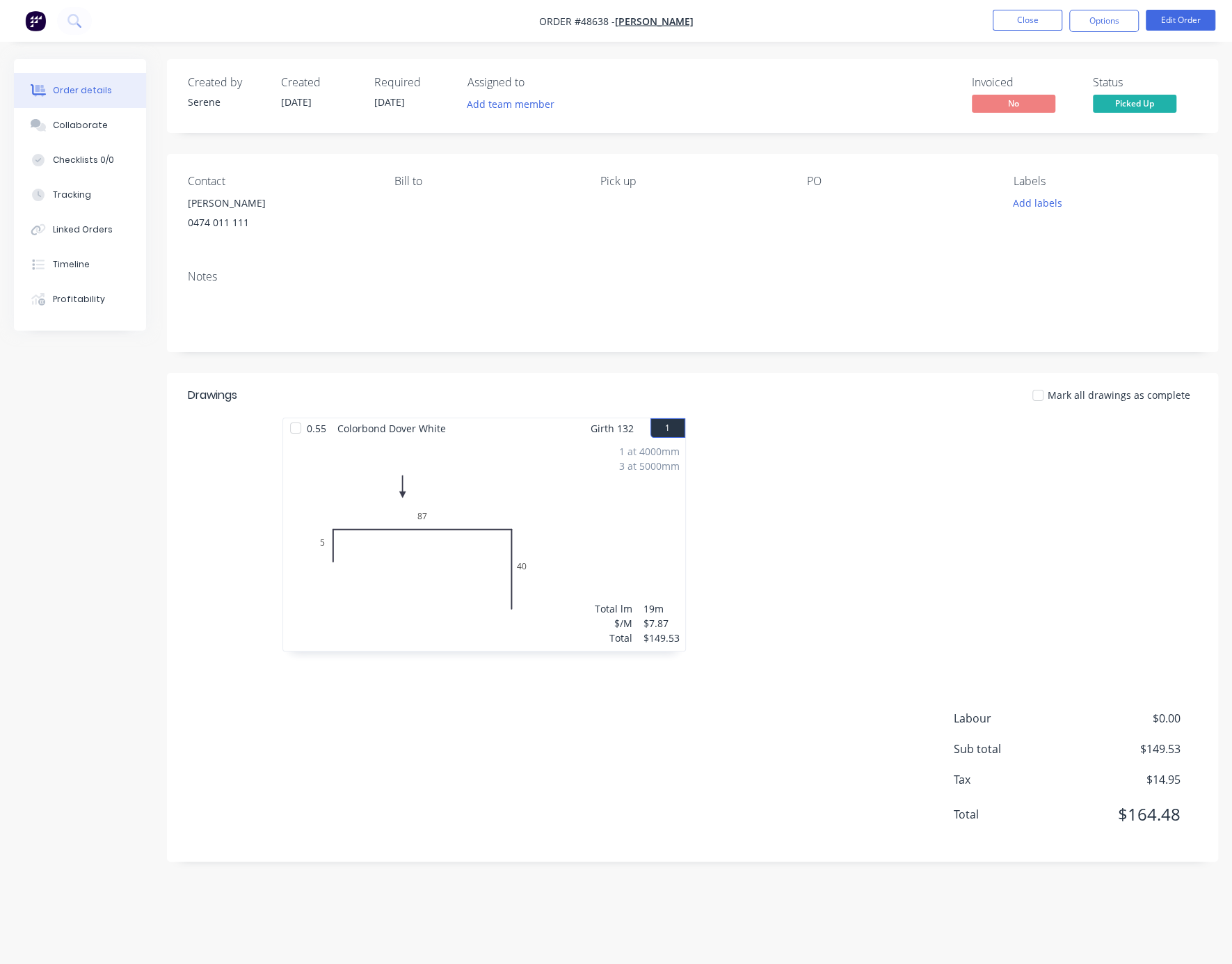
click at [939, 498] on div at bounding box center [902, 541] width 418 height 248
click at [1022, 23] on button "Close" at bounding box center [1027, 20] width 69 height 21
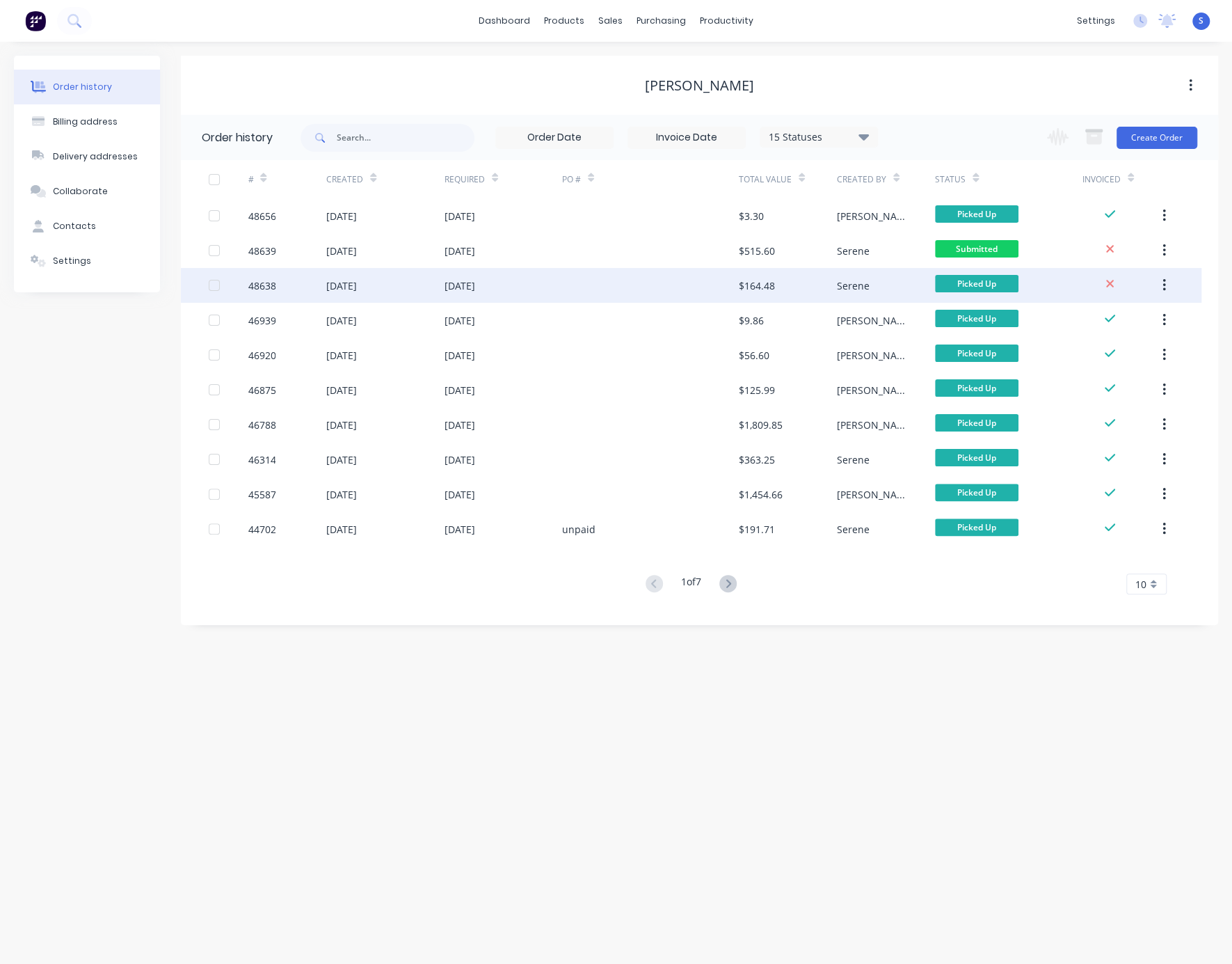
click at [585, 287] on div at bounding box center [650, 285] width 177 height 35
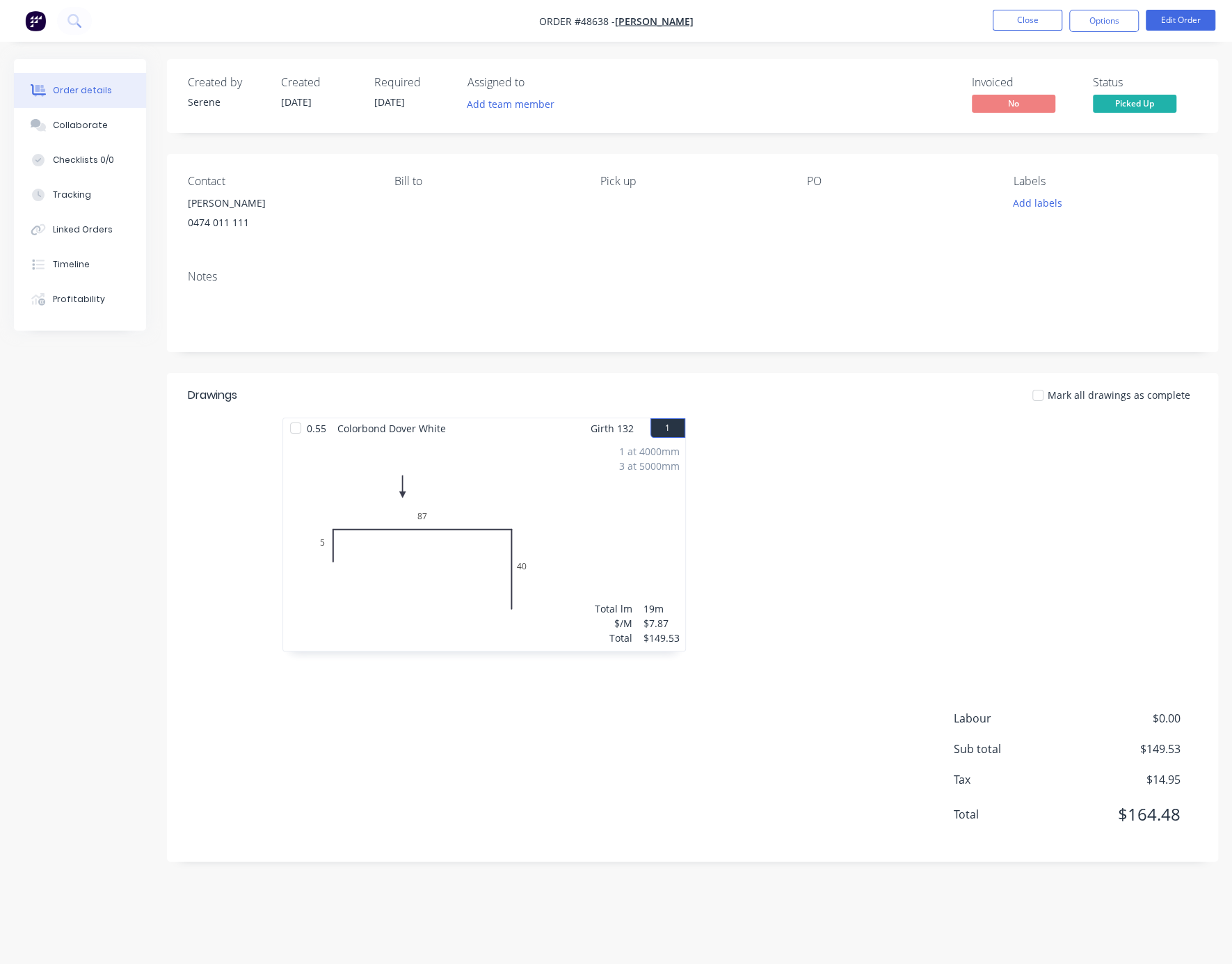
click at [866, 596] on div at bounding box center [902, 541] width 418 height 248
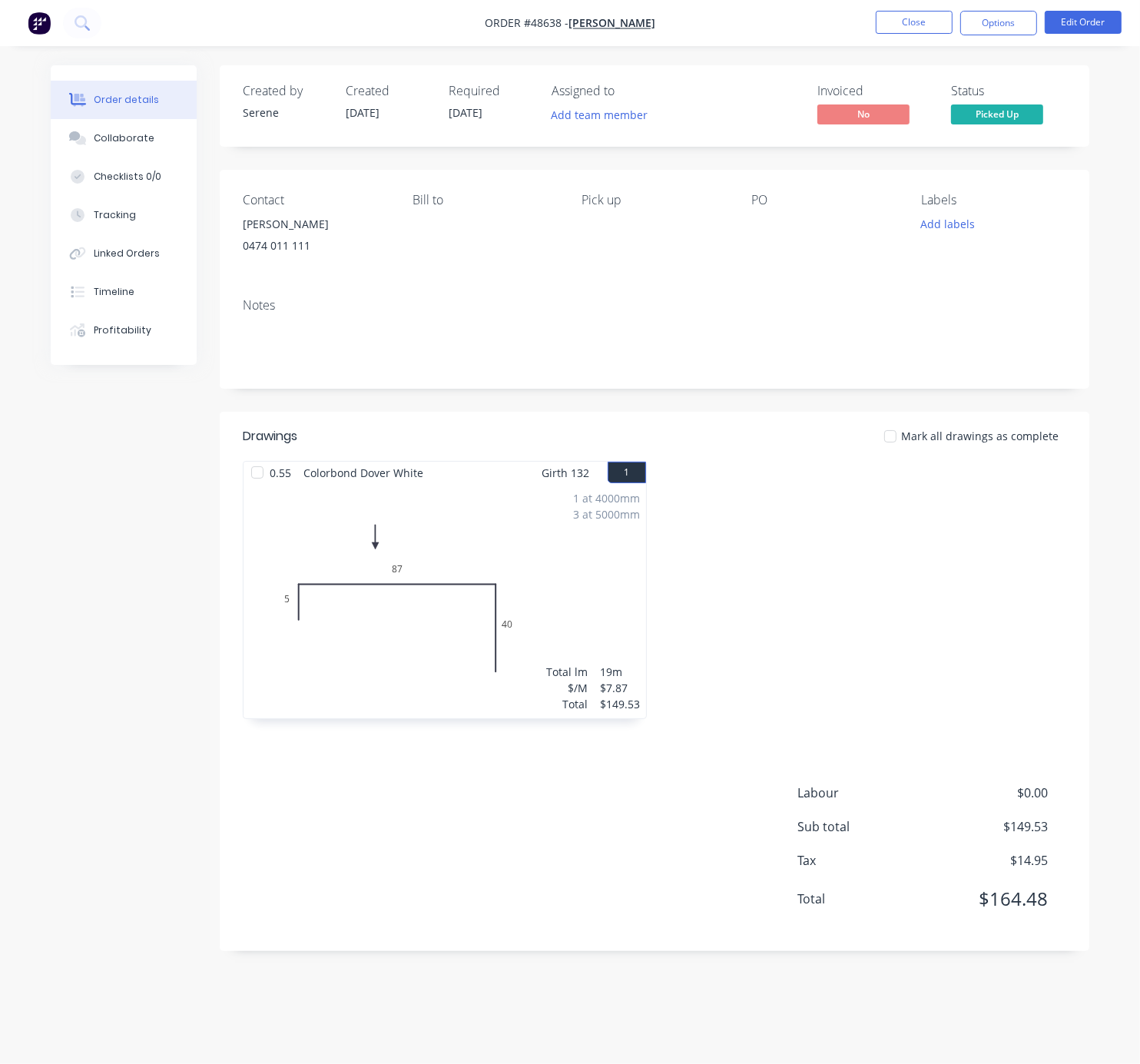
drag, startPoint x: 873, startPoint y: 558, endPoint x: 1033, endPoint y: 593, distance: 163.8
click at [910, 20] on button "Close" at bounding box center [914, 22] width 76 height 23
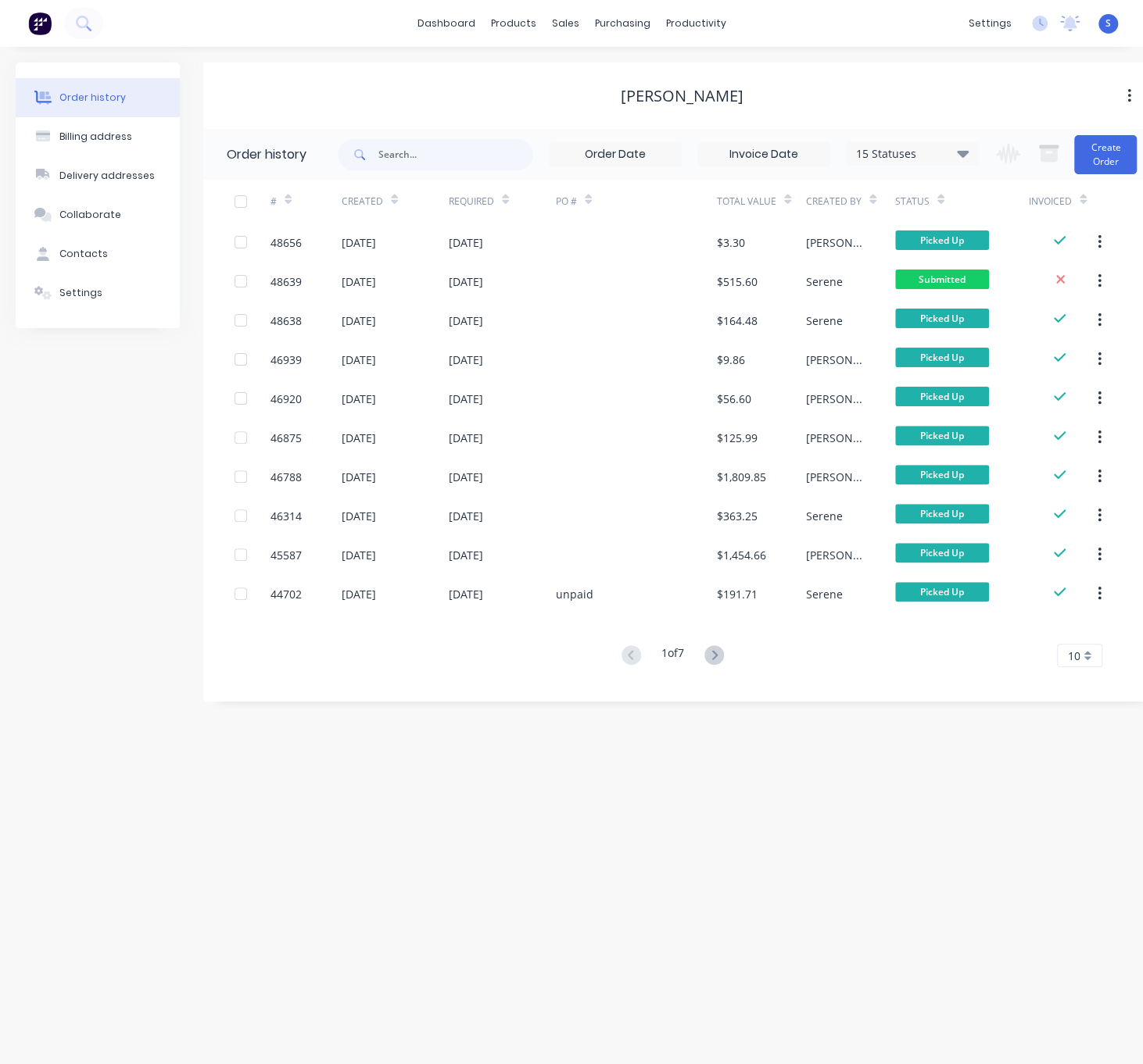
scroll to position [0, 21]
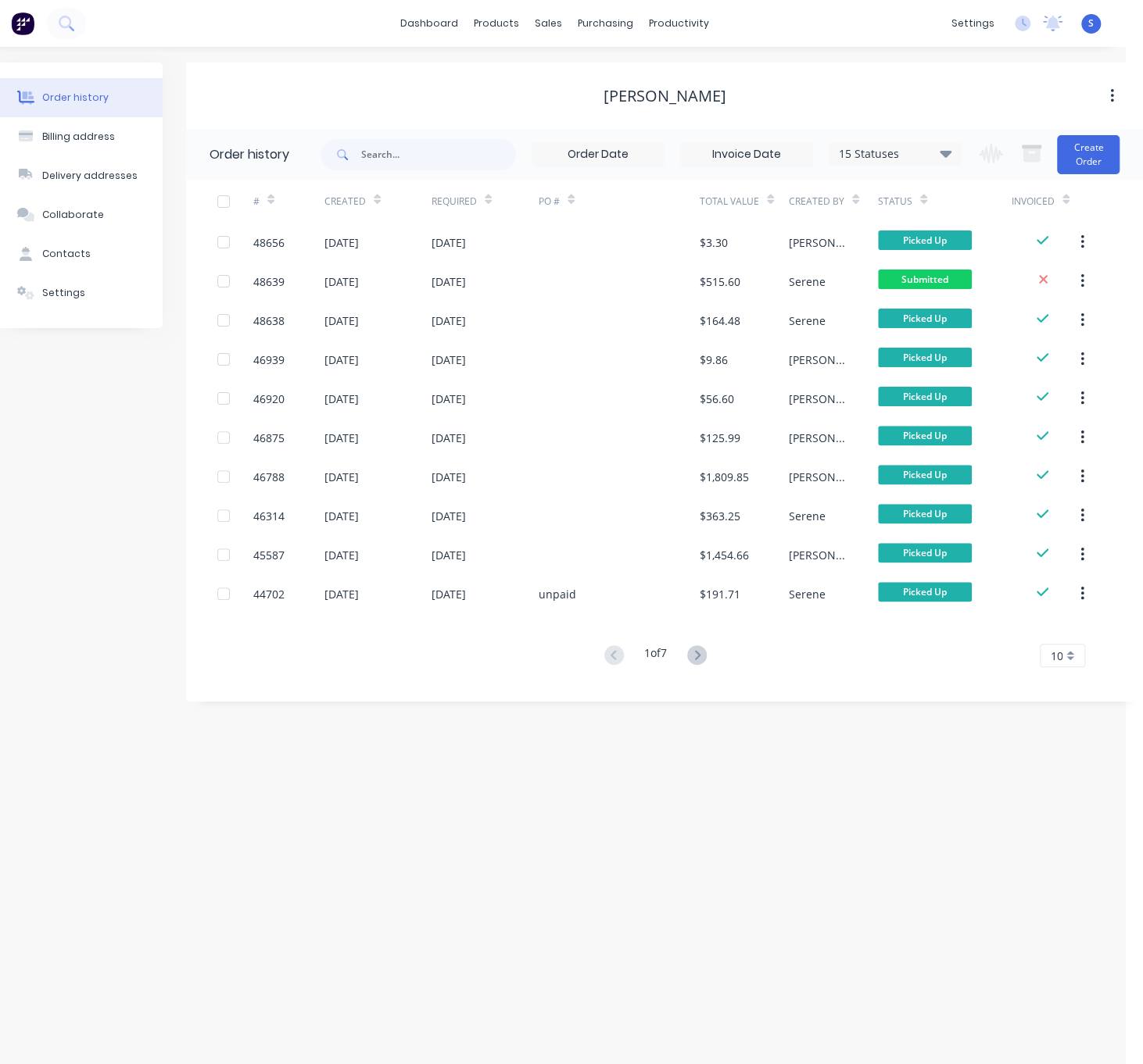
drag, startPoint x: 552, startPoint y: 847, endPoint x: 528, endPoint y: 789, distance: 62.8
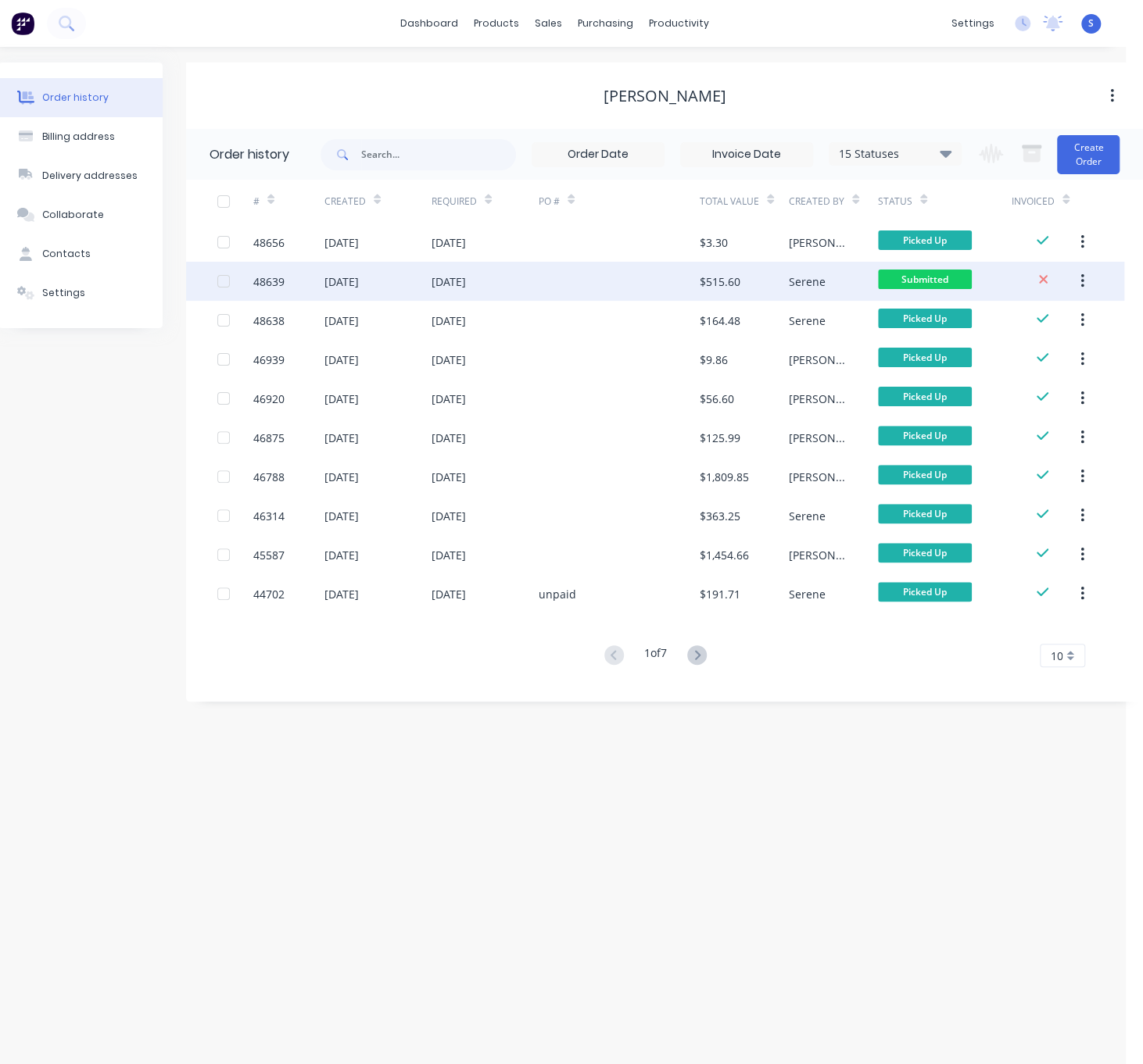
click at [423, 289] on div "29 Aug 2025" at bounding box center [377, 281] width 107 height 39
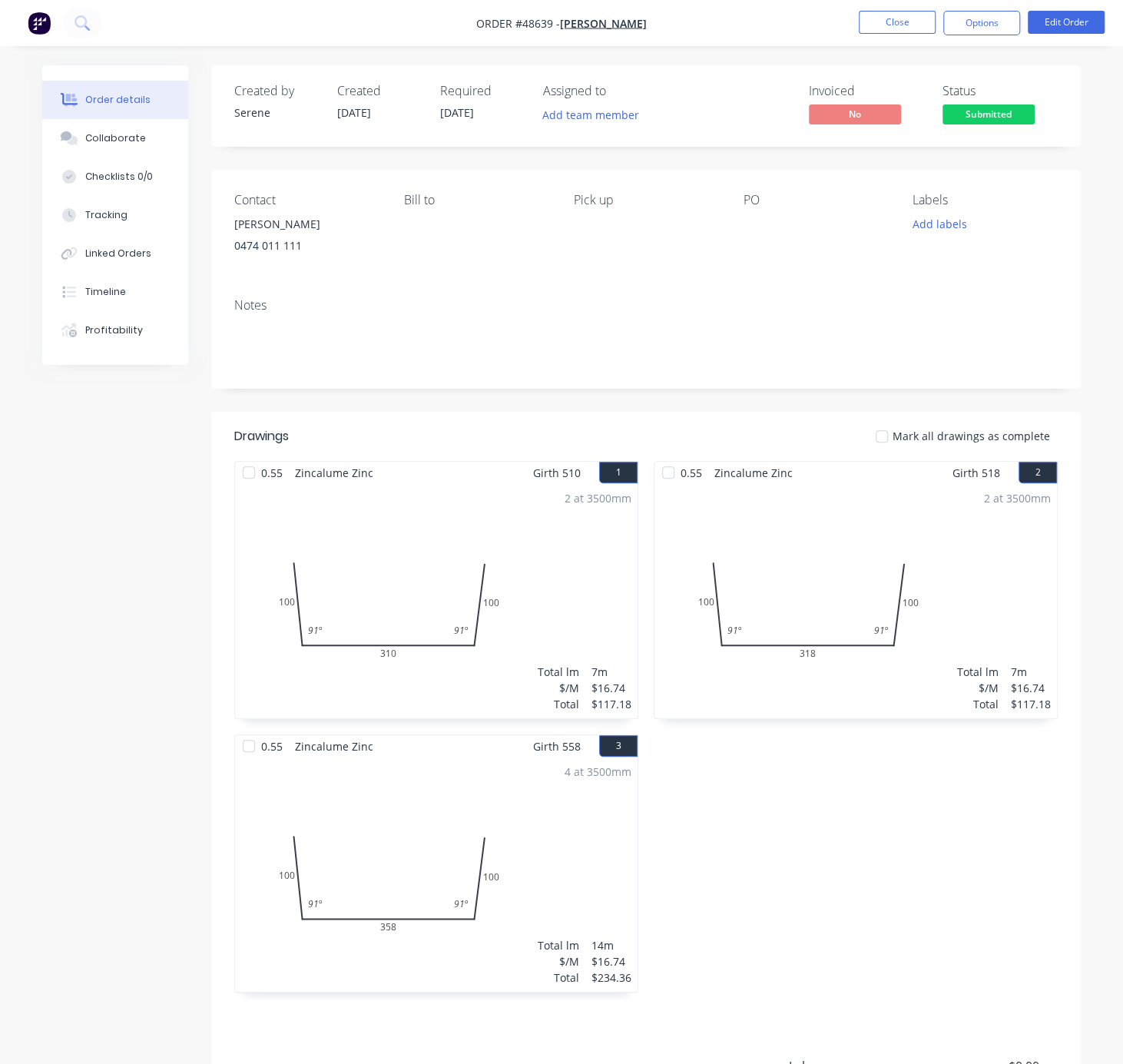
drag, startPoint x: 765, startPoint y: 885, endPoint x: 1060, endPoint y: 909, distance: 296.0
click at [901, 23] on button "Close" at bounding box center [897, 22] width 76 height 23
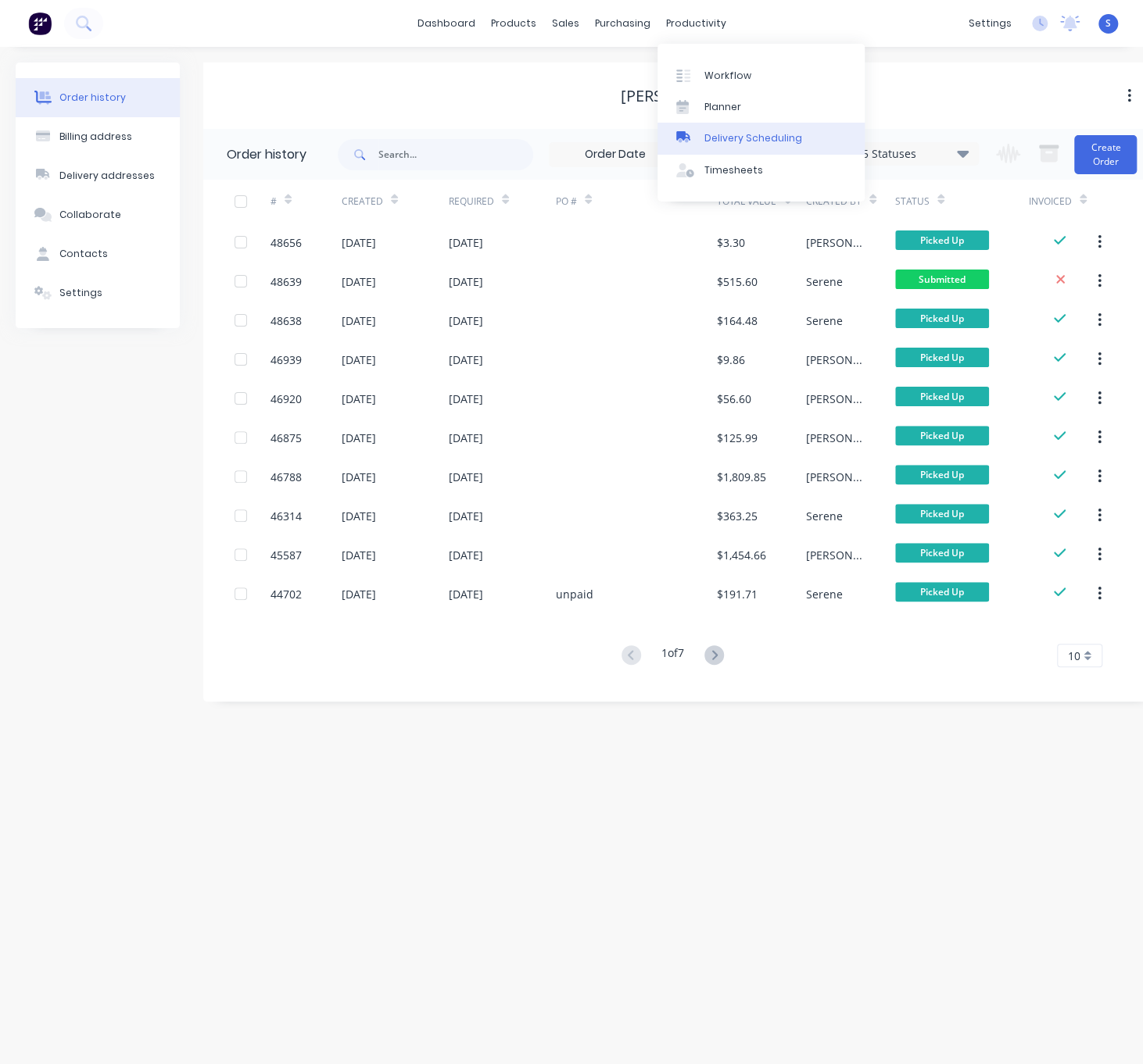
click at [746, 145] on div "Delivery Scheduling" at bounding box center [753, 139] width 98 height 14
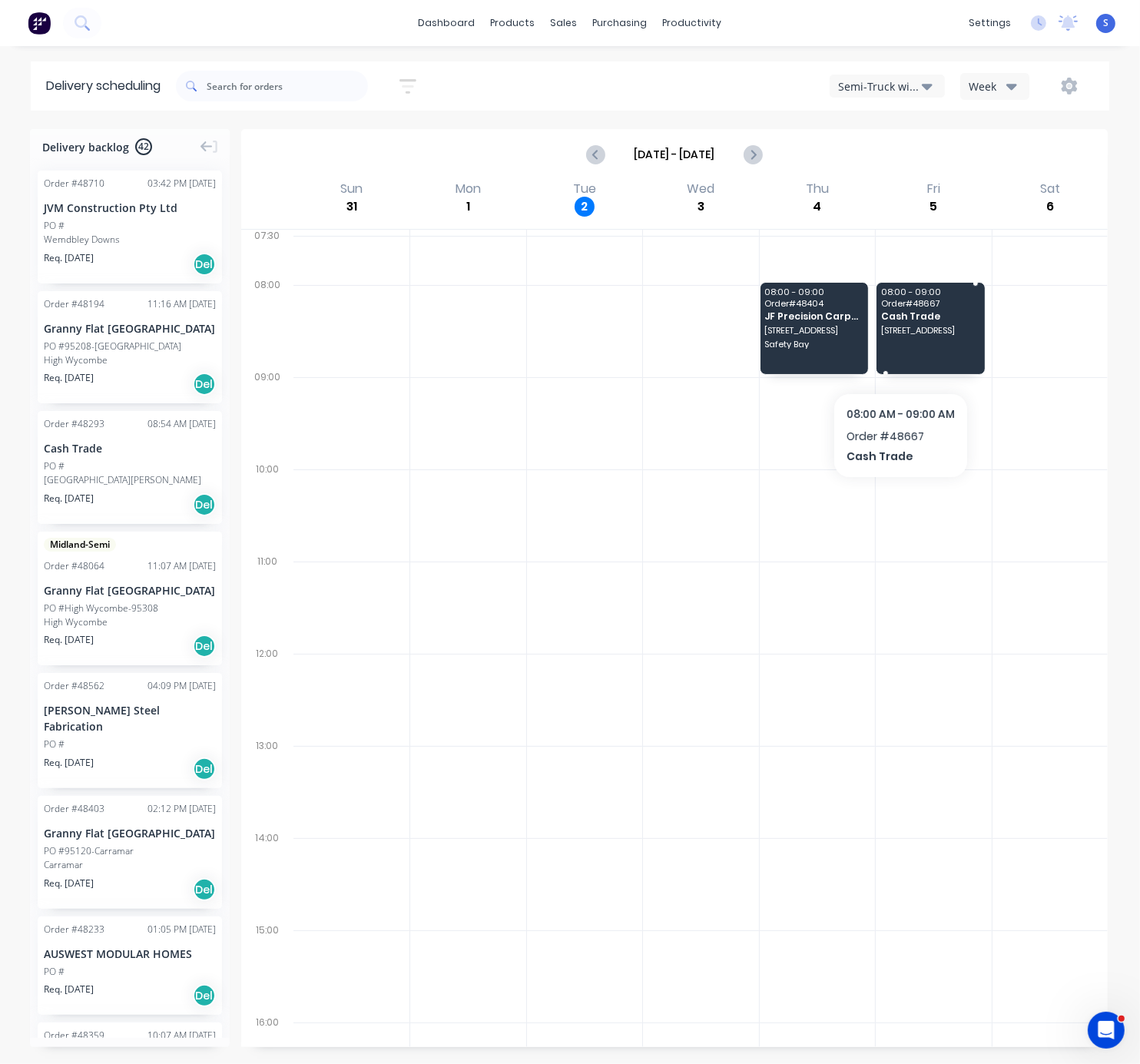
click at [891, 315] on div "08:00 - 09:00 Order # 48667 Cash Trade 21 Othello Quays, North Coogee WA 6163" at bounding box center [931, 327] width 108 height 90
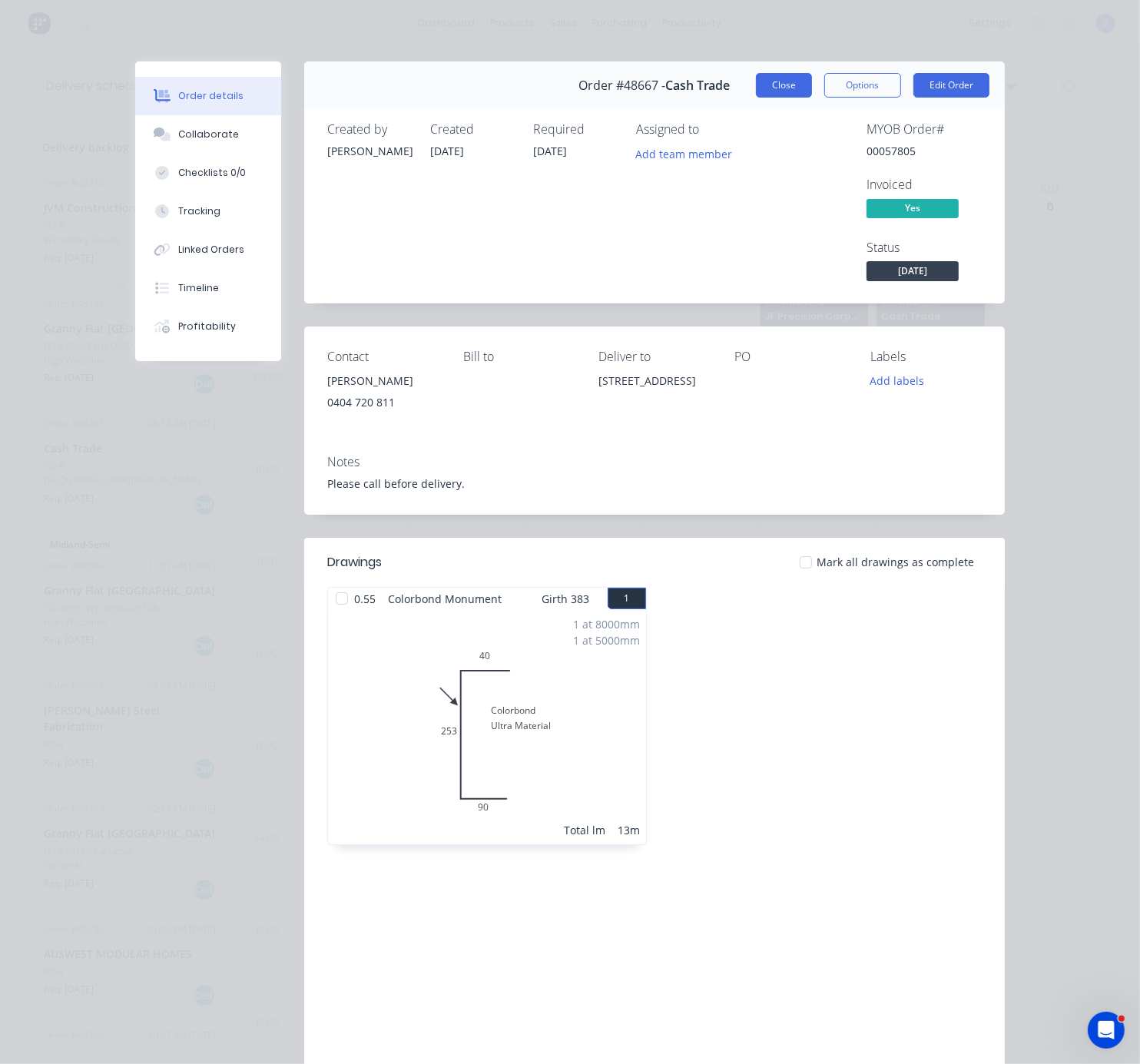
click at [766, 85] on button "Close" at bounding box center [784, 85] width 56 height 24
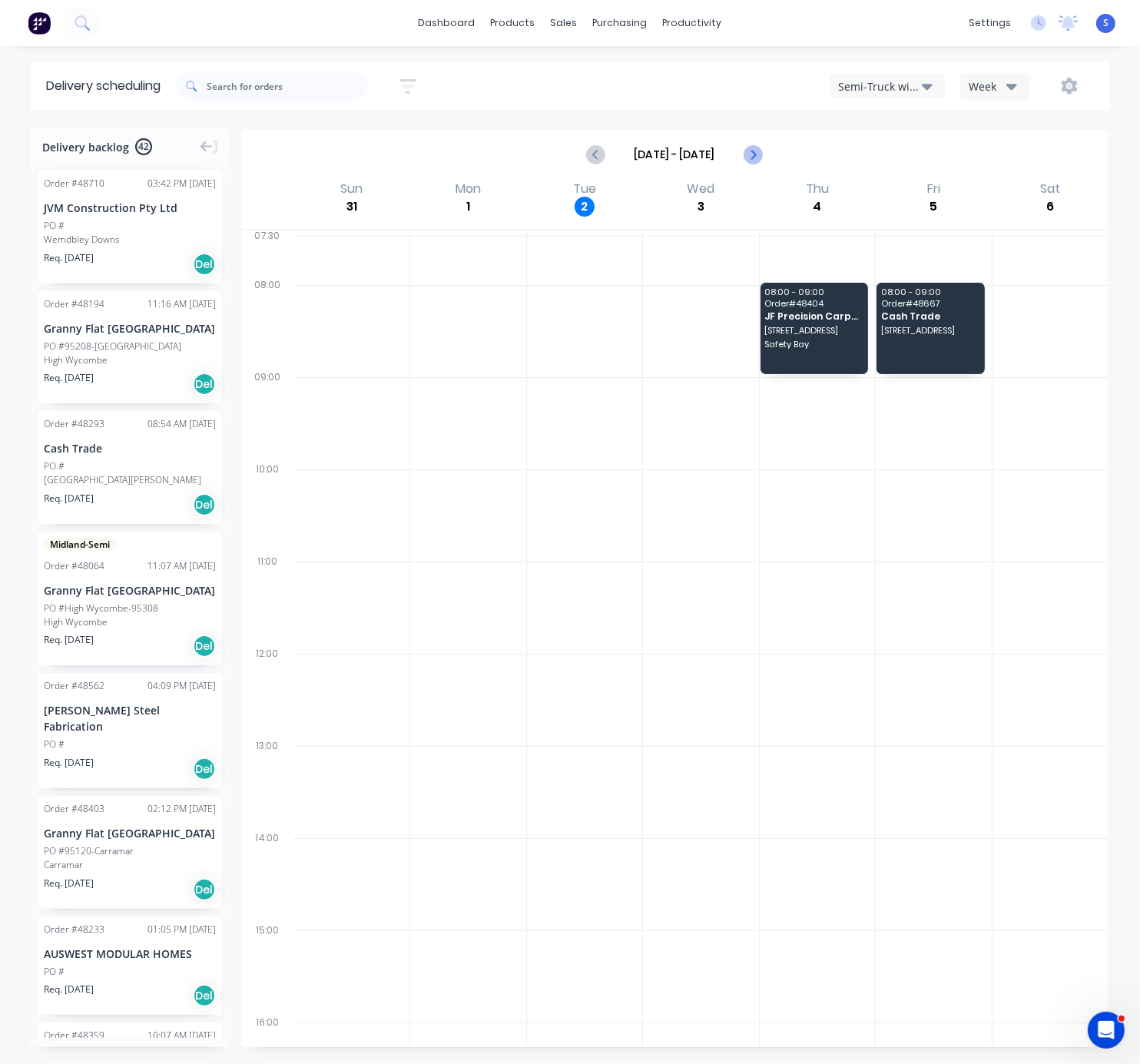
click at [743, 158] on icon "Next page" at bounding box center [752, 154] width 18 height 18
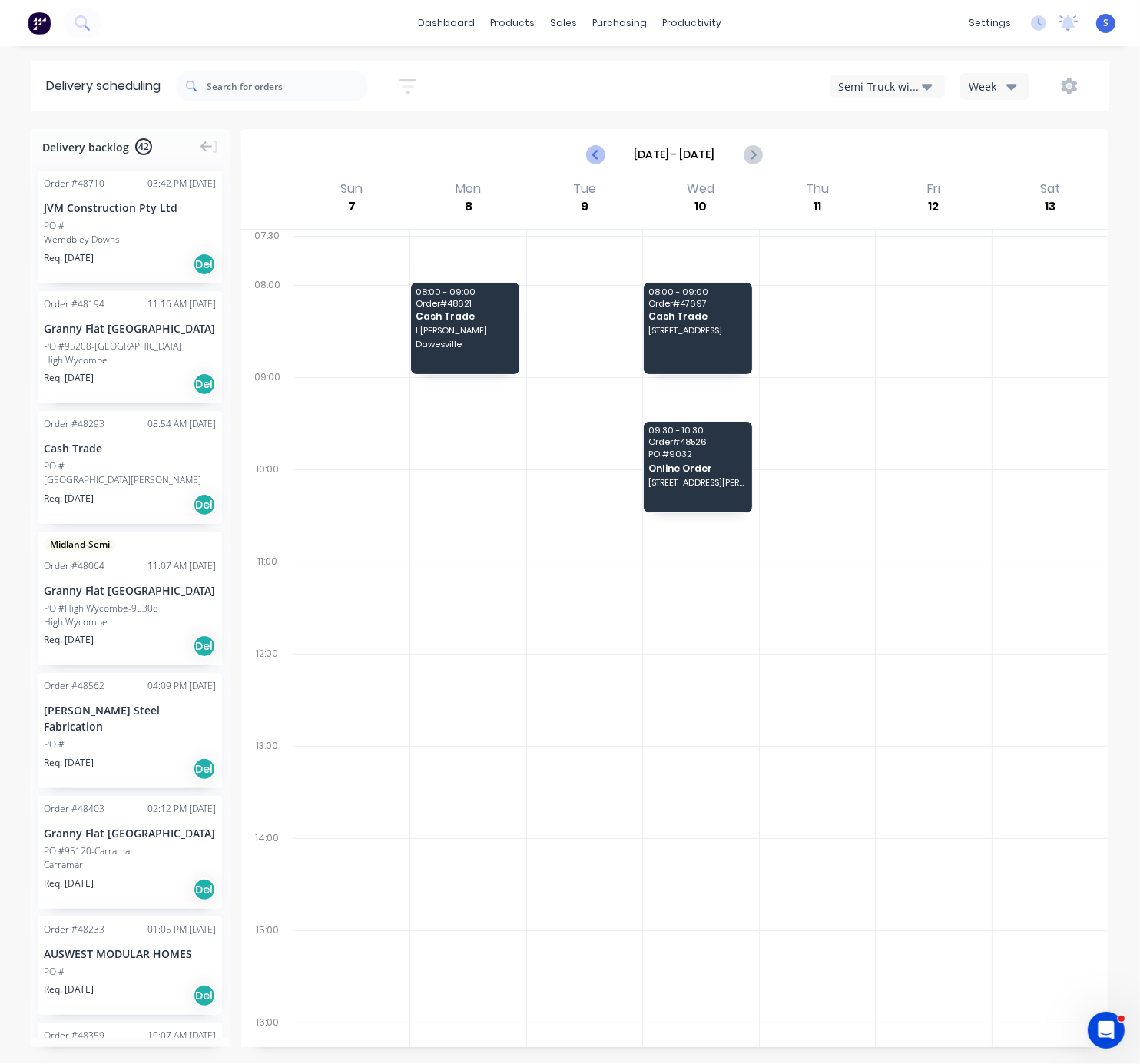
click at [593, 158] on icon "Previous page" at bounding box center [597, 155] width 7 height 12
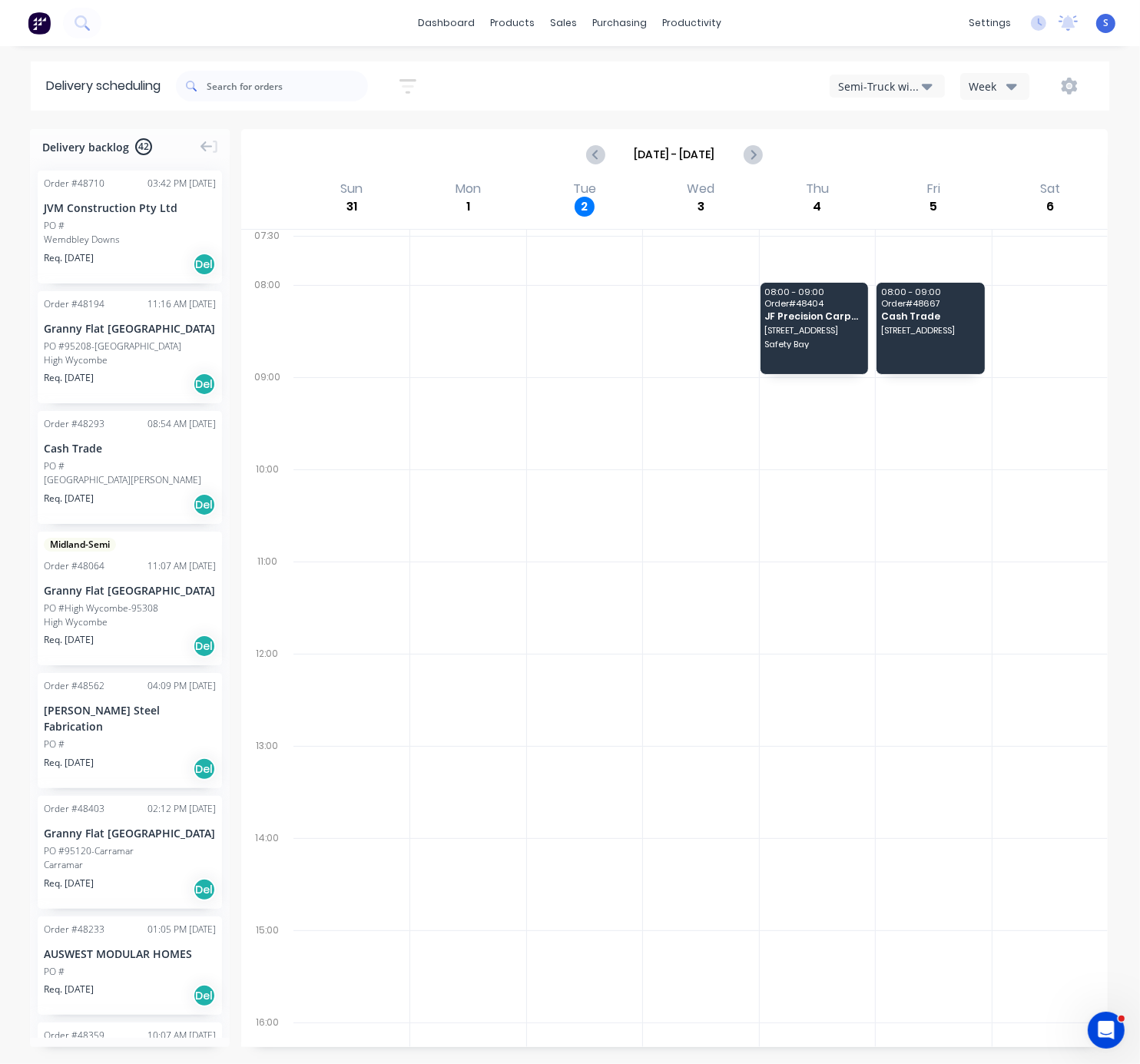
click at [859, 84] on div "Semi-Truck with Hiab" at bounding box center [880, 86] width 83 height 17
click at [845, 203] on div "Midland Hiab" at bounding box center [906, 216] width 152 height 30
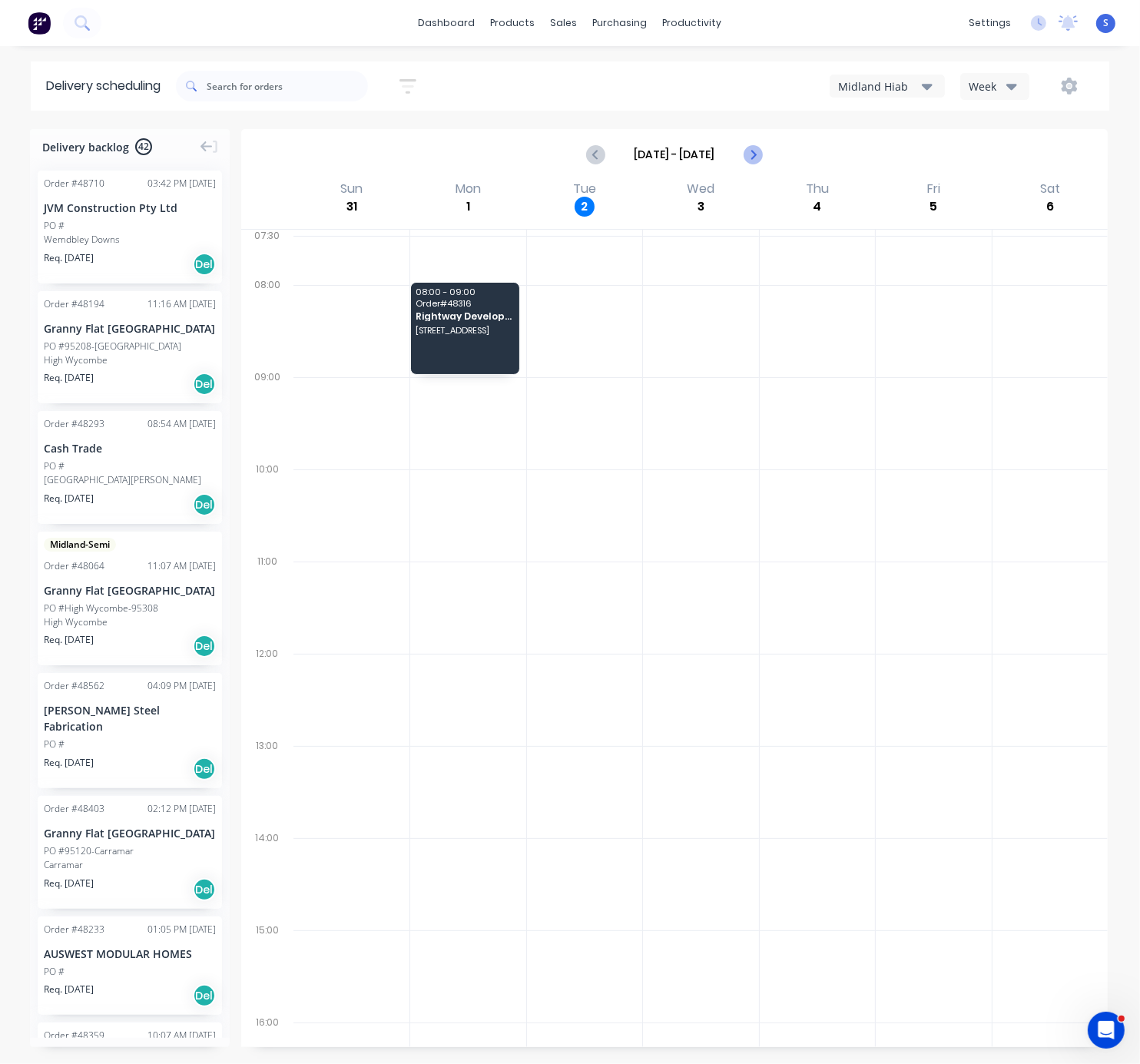
click at [749, 159] on icon "Next page" at bounding box center [752, 155] width 7 height 12
click at [587, 159] on icon "Previous page" at bounding box center [596, 154] width 18 height 18
click at [879, 91] on div "Midland Hiab" at bounding box center [880, 86] width 83 height 17
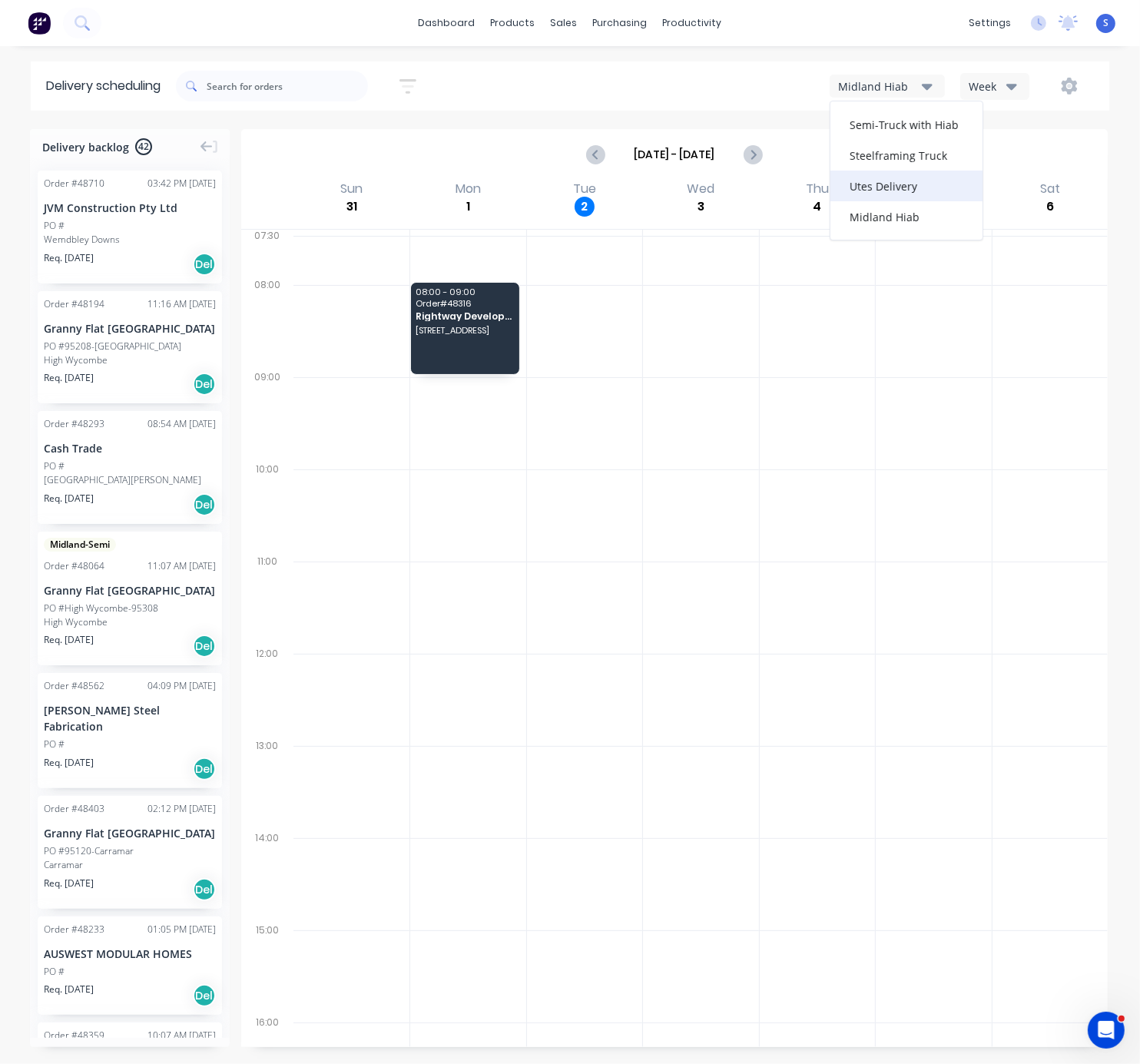
click at [881, 194] on div "Utes Delivery" at bounding box center [906, 185] width 152 height 30
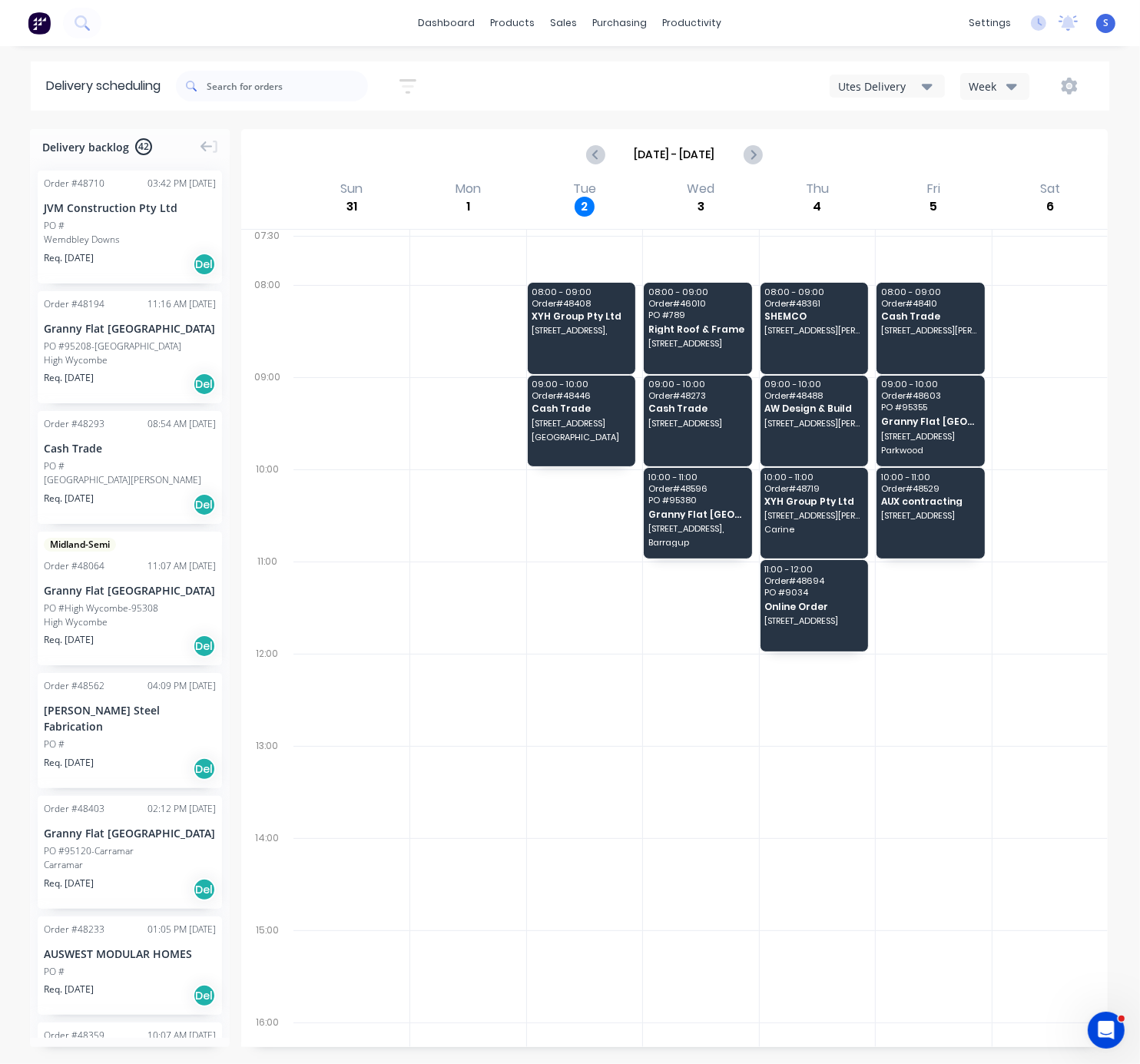
click at [880, 84] on div "Utes Delivery" at bounding box center [880, 86] width 83 height 17
click at [872, 149] on div "Steelframing Truck" at bounding box center [906, 155] width 152 height 30
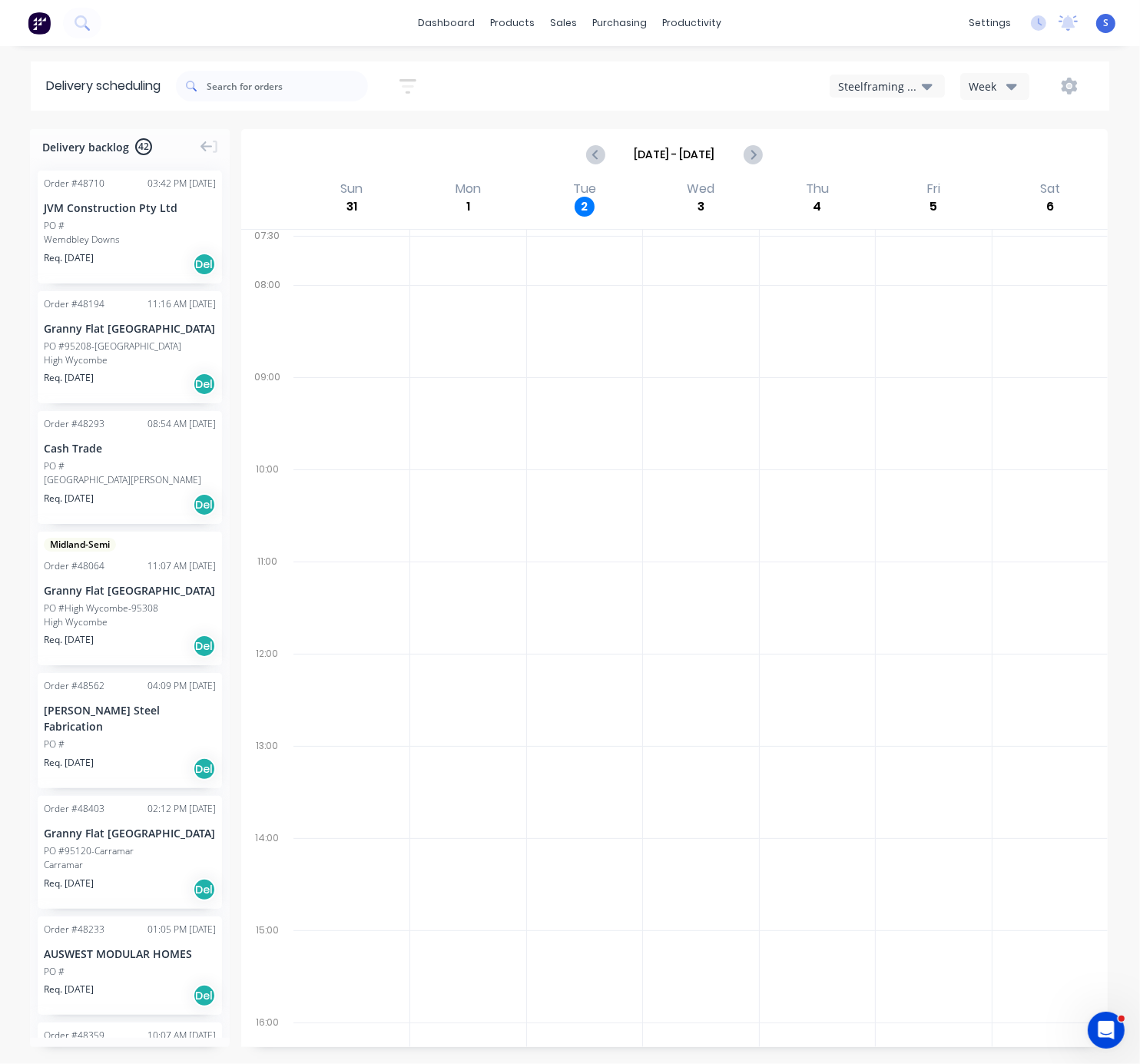
click at [878, 94] on div "Steelframing Truck" at bounding box center [880, 86] width 83 height 17
click at [873, 142] on div "Steelframing Truck" at bounding box center [906, 155] width 152 height 30
click at [875, 97] on button "Steelframing Truck" at bounding box center [887, 86] width 116 height 23
click at [875, 125] on div "Semi-Truck with Hiab" at bounding box center [906, 124] width 152 height 30
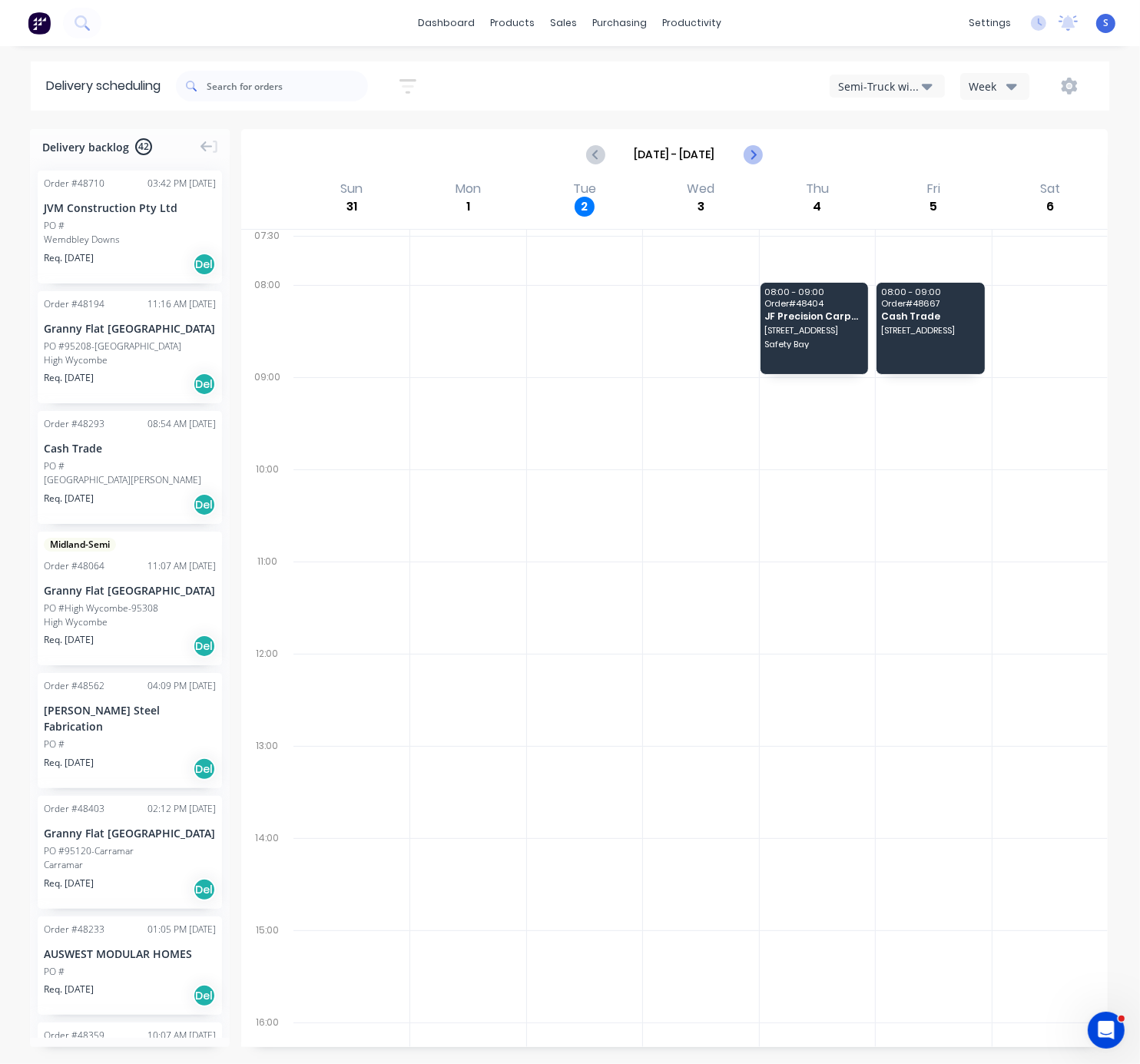
click at [752, 156] on icon "Next page" at bounding box center [752, 154] width 18 height 18
type input "Sep 7 - Sep 13"
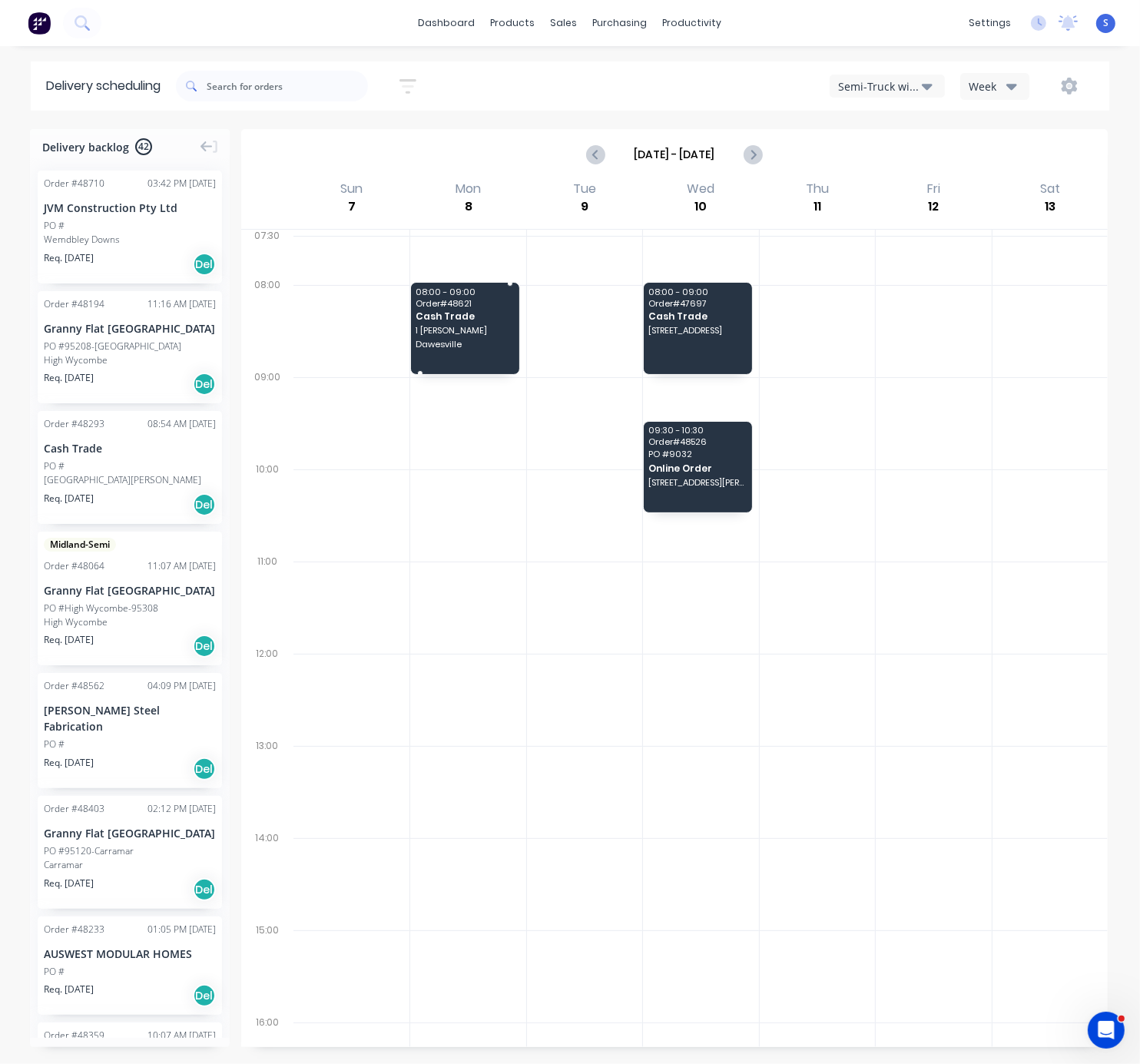
click at [454, 335] on span "1 Watts Rd" at bounding box center [464, 330] width 98 height 10
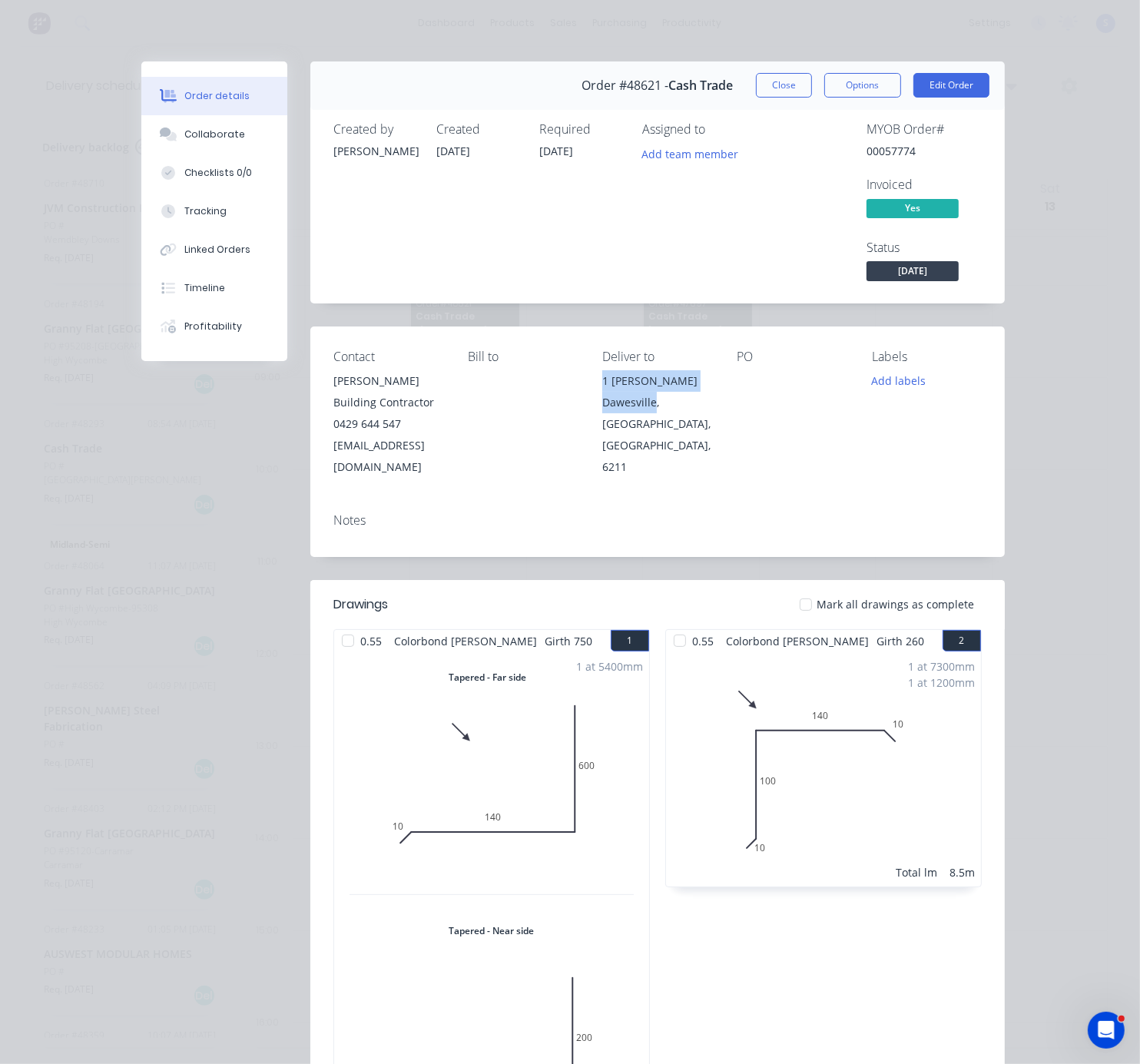
drag, startPoint x: 660, startPoint y: 426, endPoint x: 600, endPoint y: 406, distance: 63.2
click at [600, 406] on div "Contact Ken Rear Building Contractor 0429 644 547 kwbrear26@gmail.com Bill to D…" at bounding box center [657, 413] width 694 height 175
copy div "1 Watts Rd Dawesville"
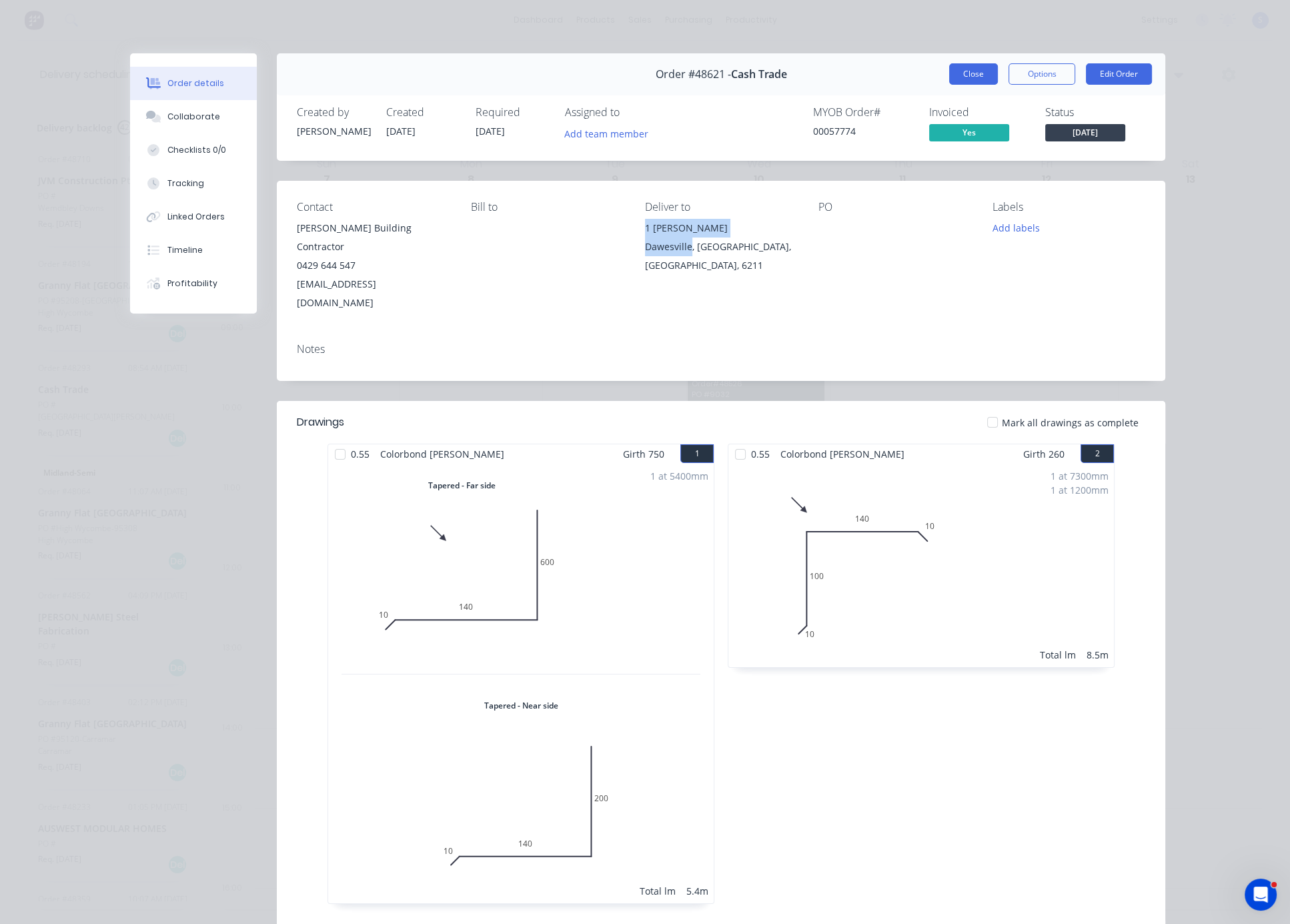
click at [955, 75] on button "Close" at bounding box center [973, 74] width 49 height 21
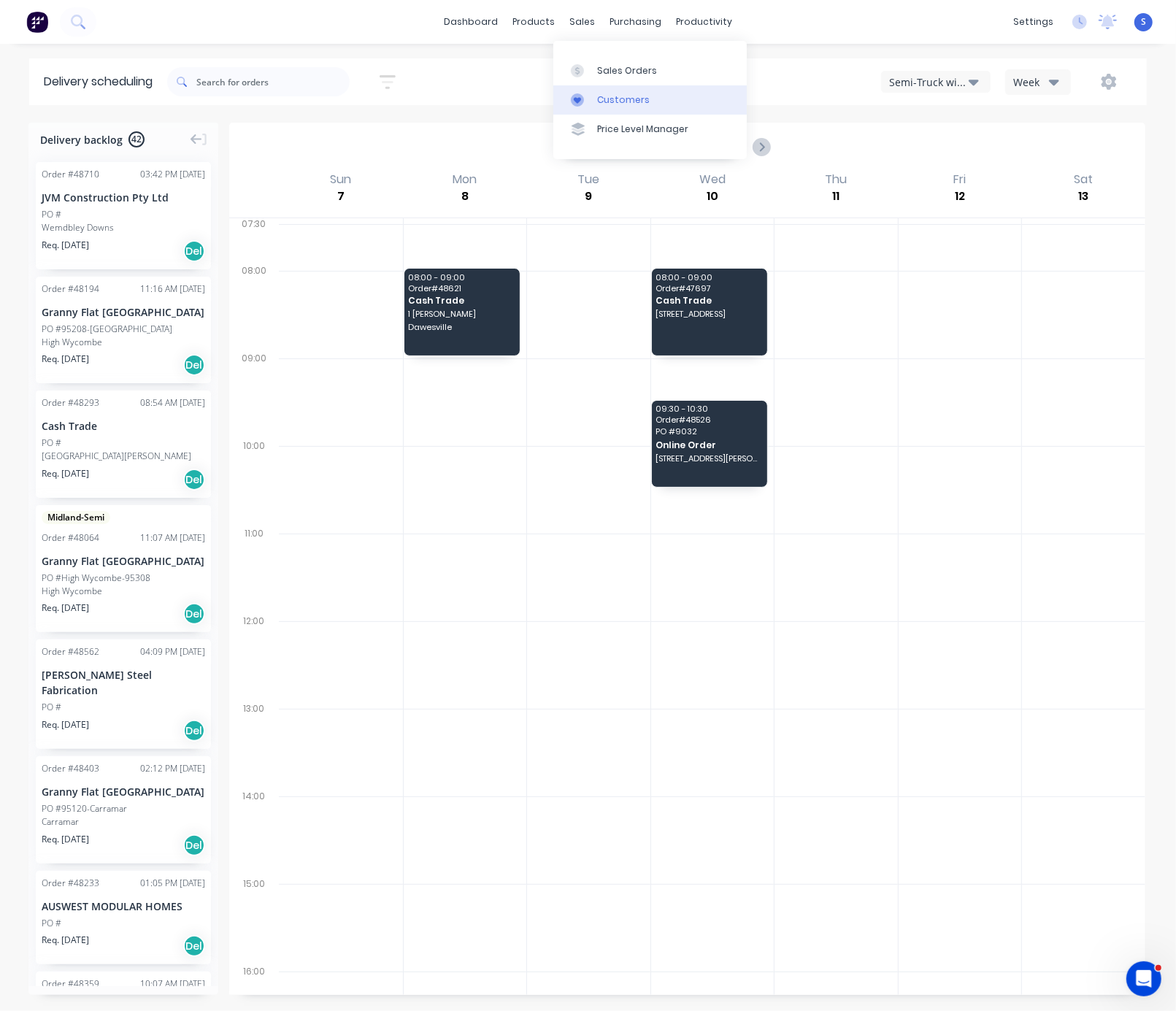
click at [616, 105] on div "Customers" at bounding box center [623, 100] width 53 height 13
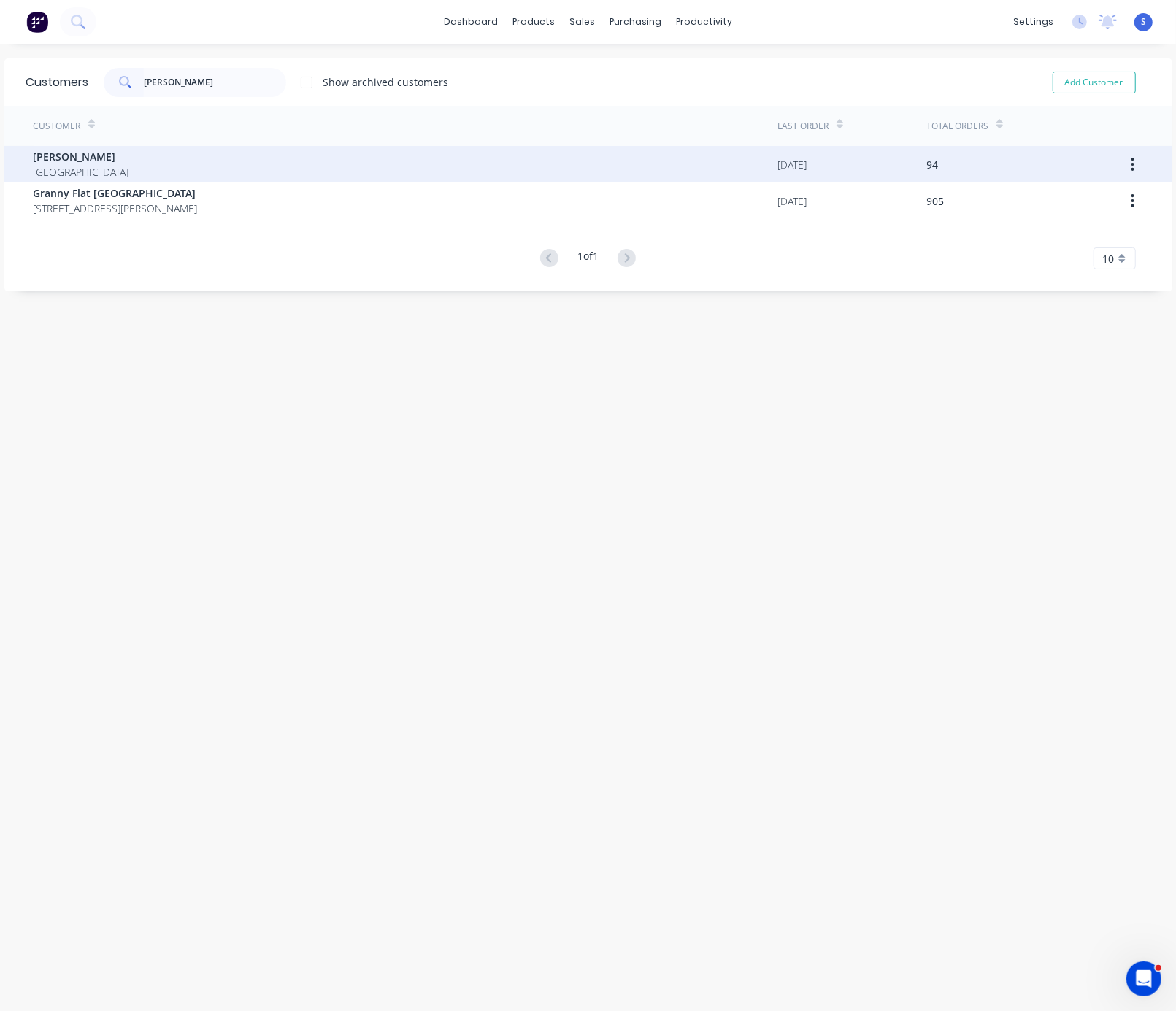
type input "[PERSON_NAME]"
click at [254, 157] on div "[PERSON_NAME] [GEOGRAPHIC_DATA]" at bounding box center [406, 164] width 744 height 36
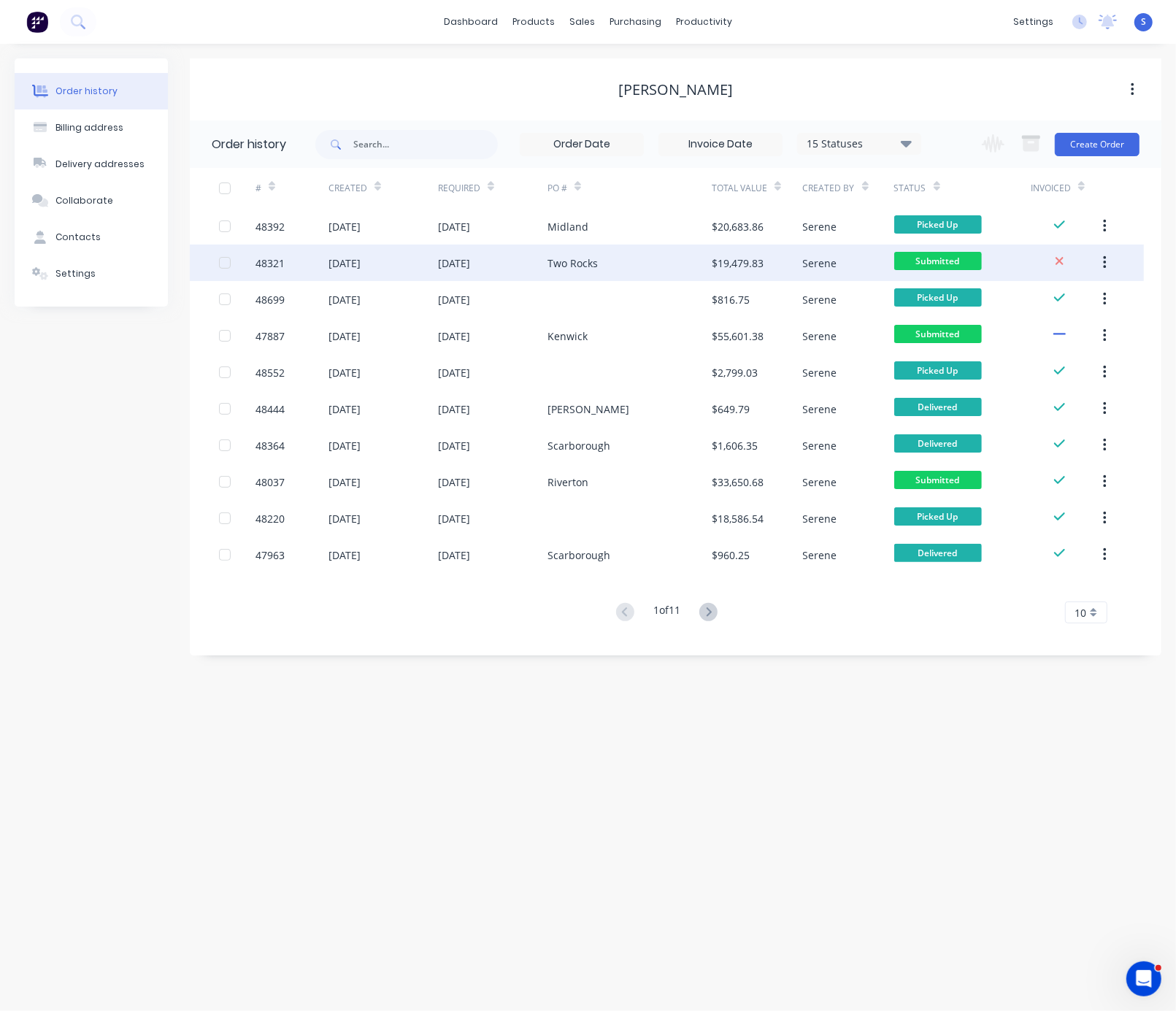
click at [612, 262] on div "Two Rocks" at bounding box center [629, 262] width 164 height 36
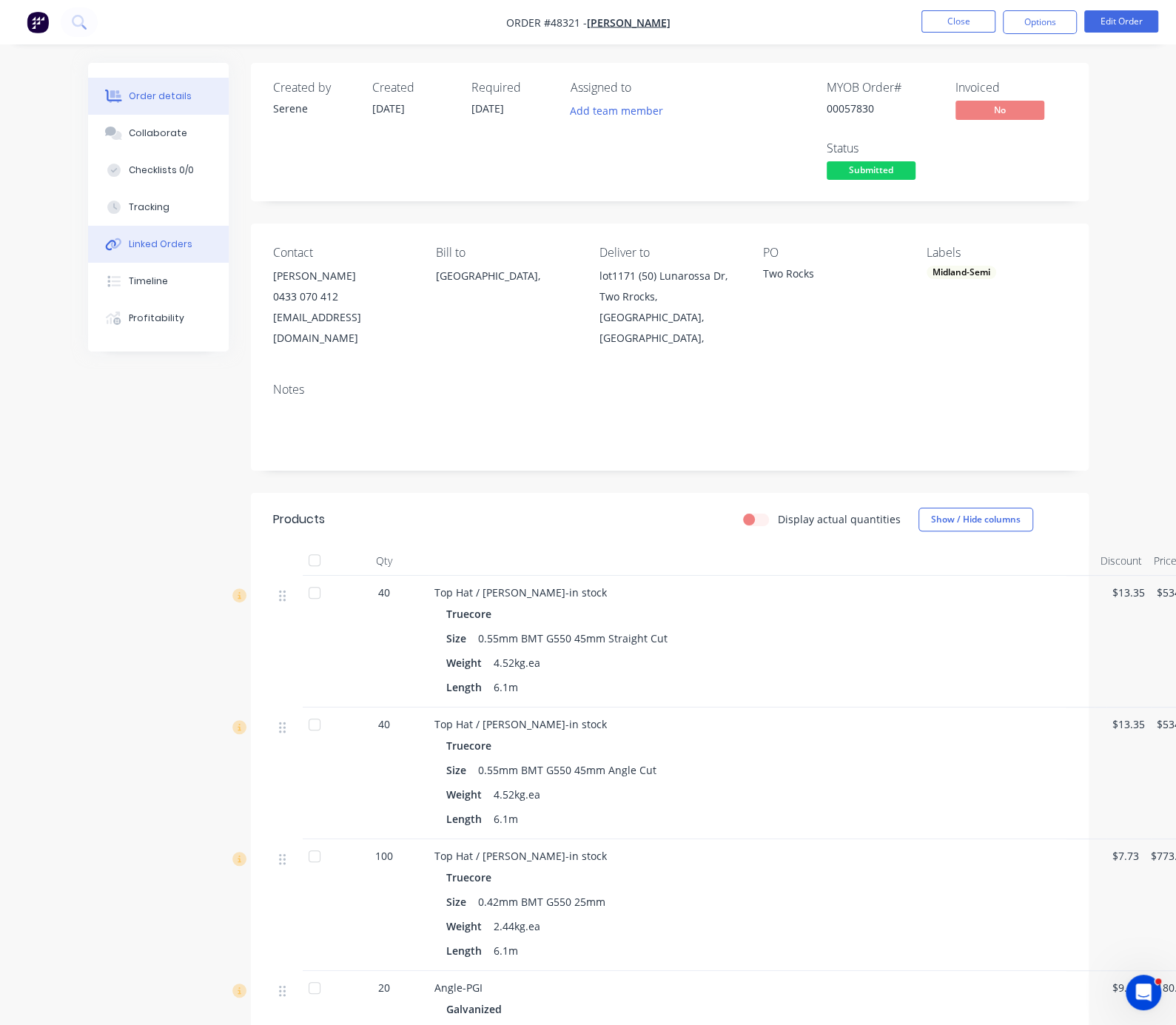
click at [88, 263] on button "Linked Orders" at bounding box center [158, 244] width 141 height 37
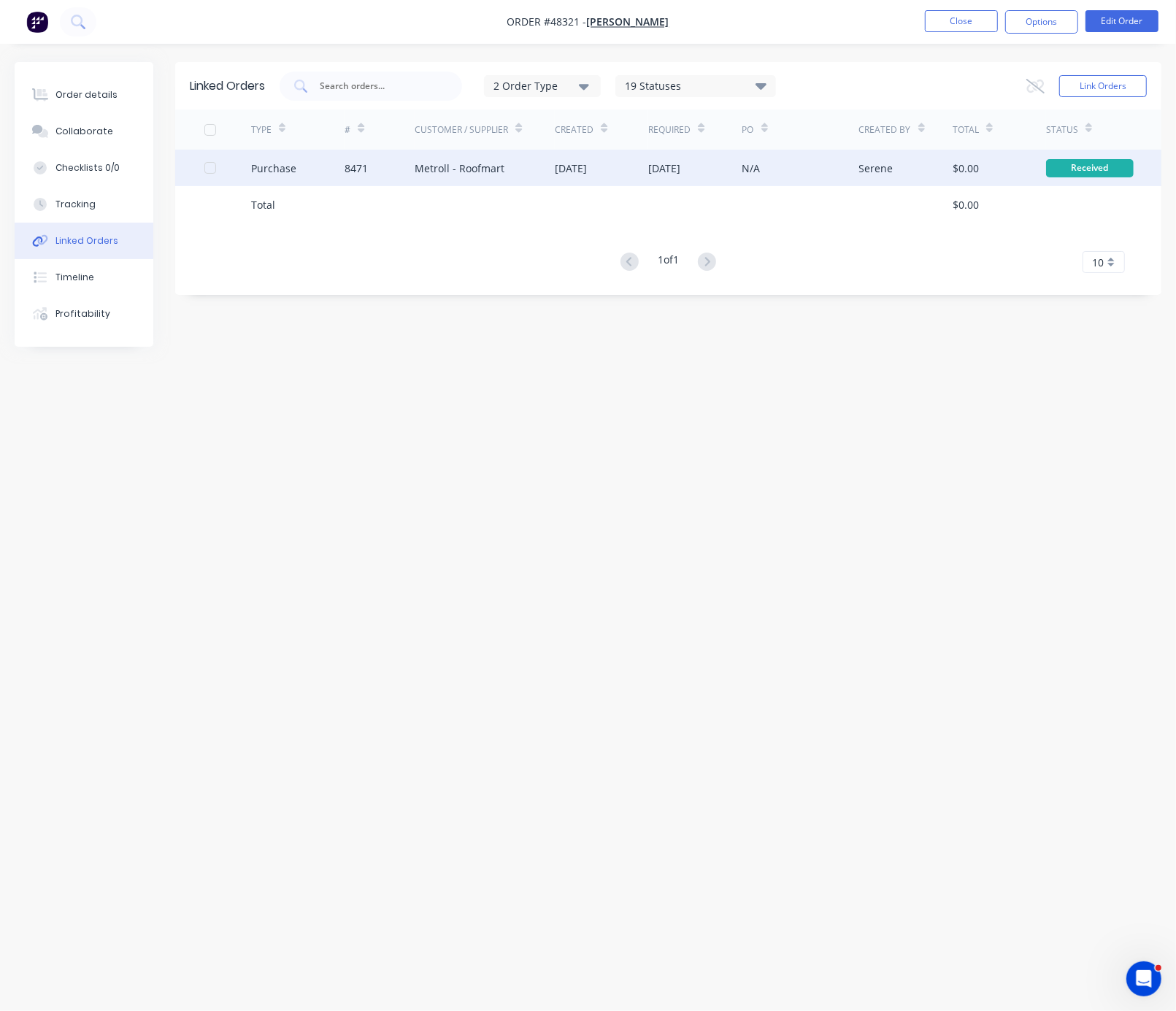
click at [453, 180] on div "Metroll - Roofmart" at bounding box center [484, 168] width 140 height 36
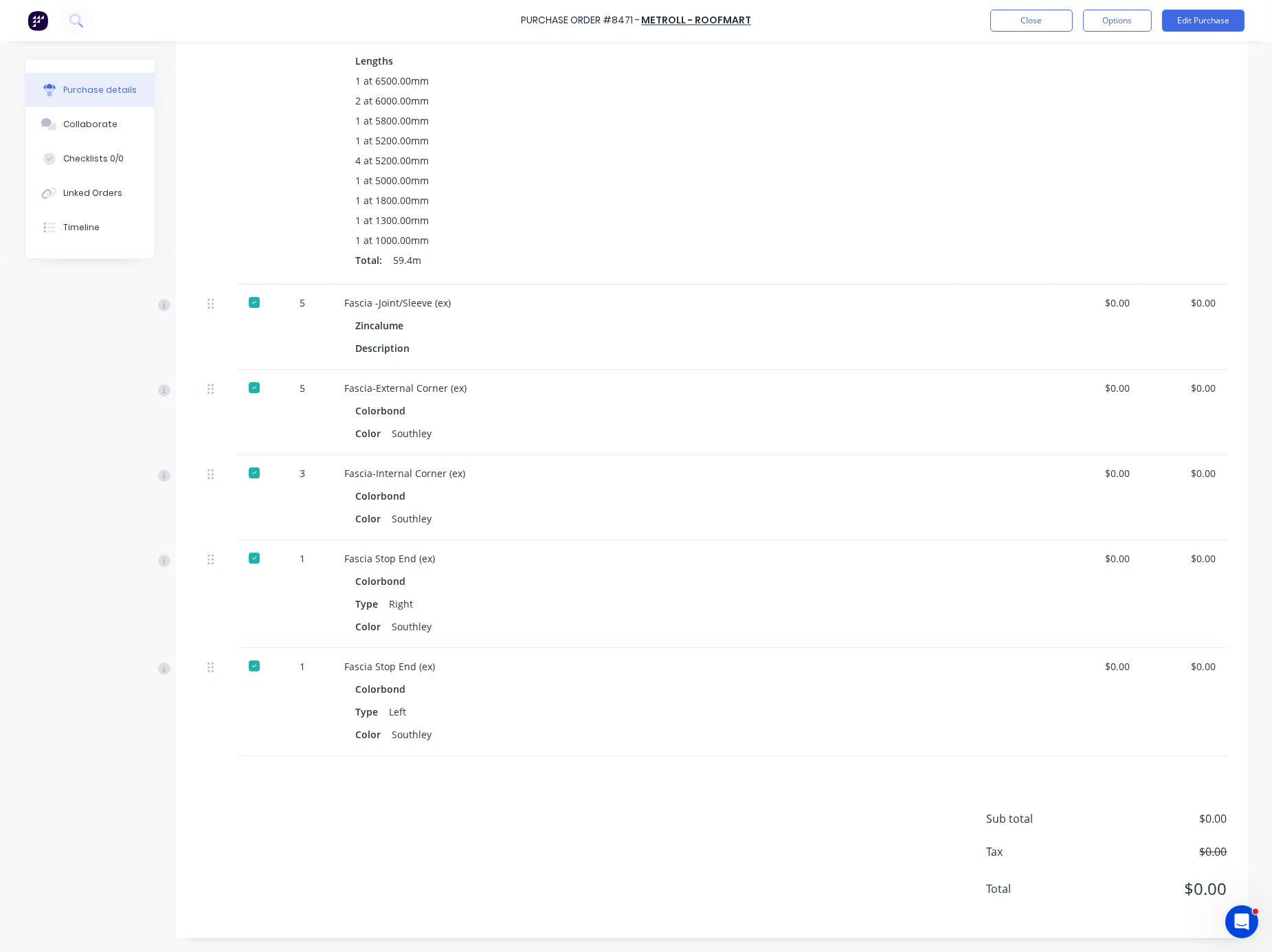
scroll to position [445, 0]
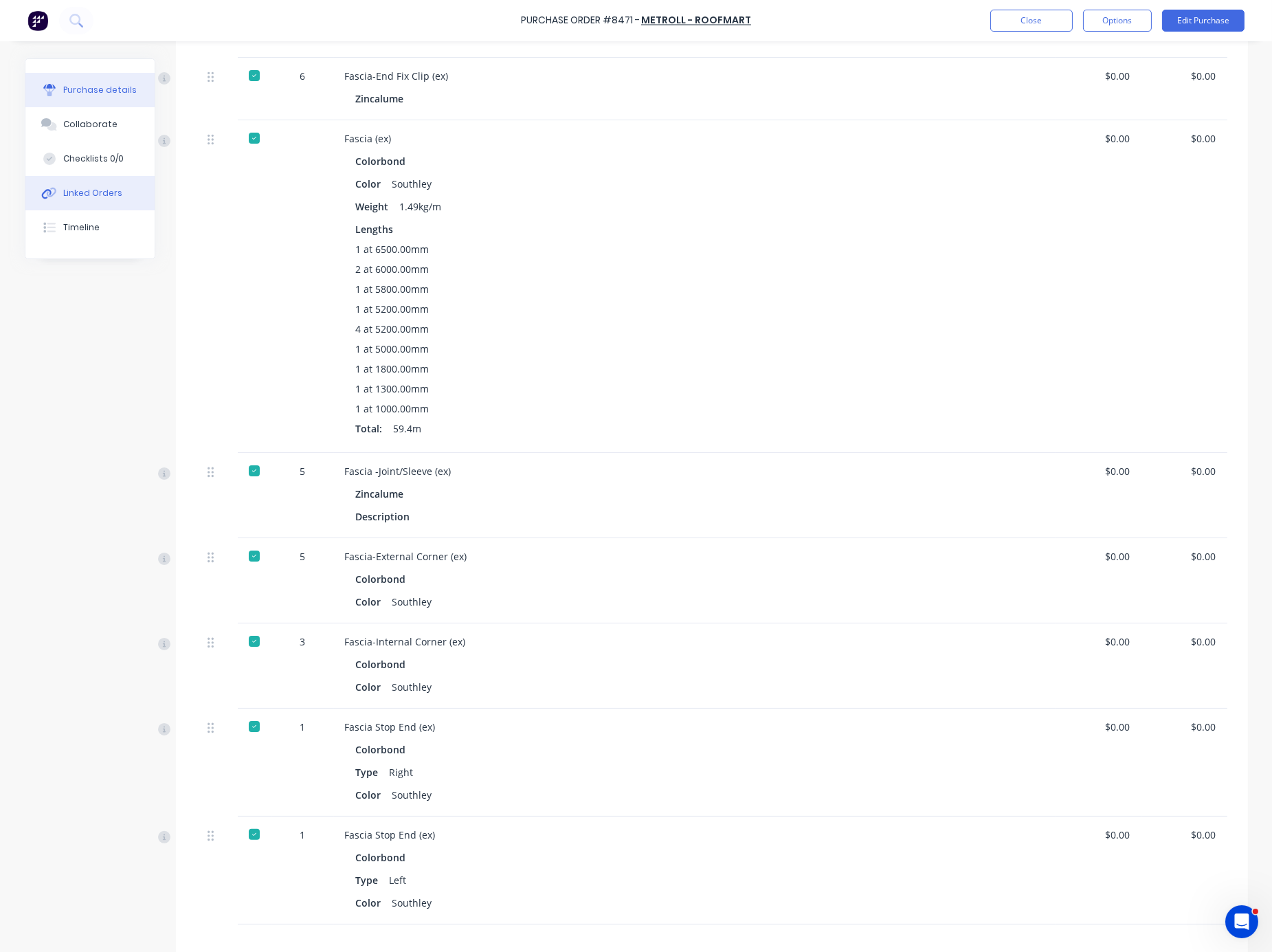
click at [95, 199] on div "Linked Orders" at bounding box center [92, 194] width 59 height 12
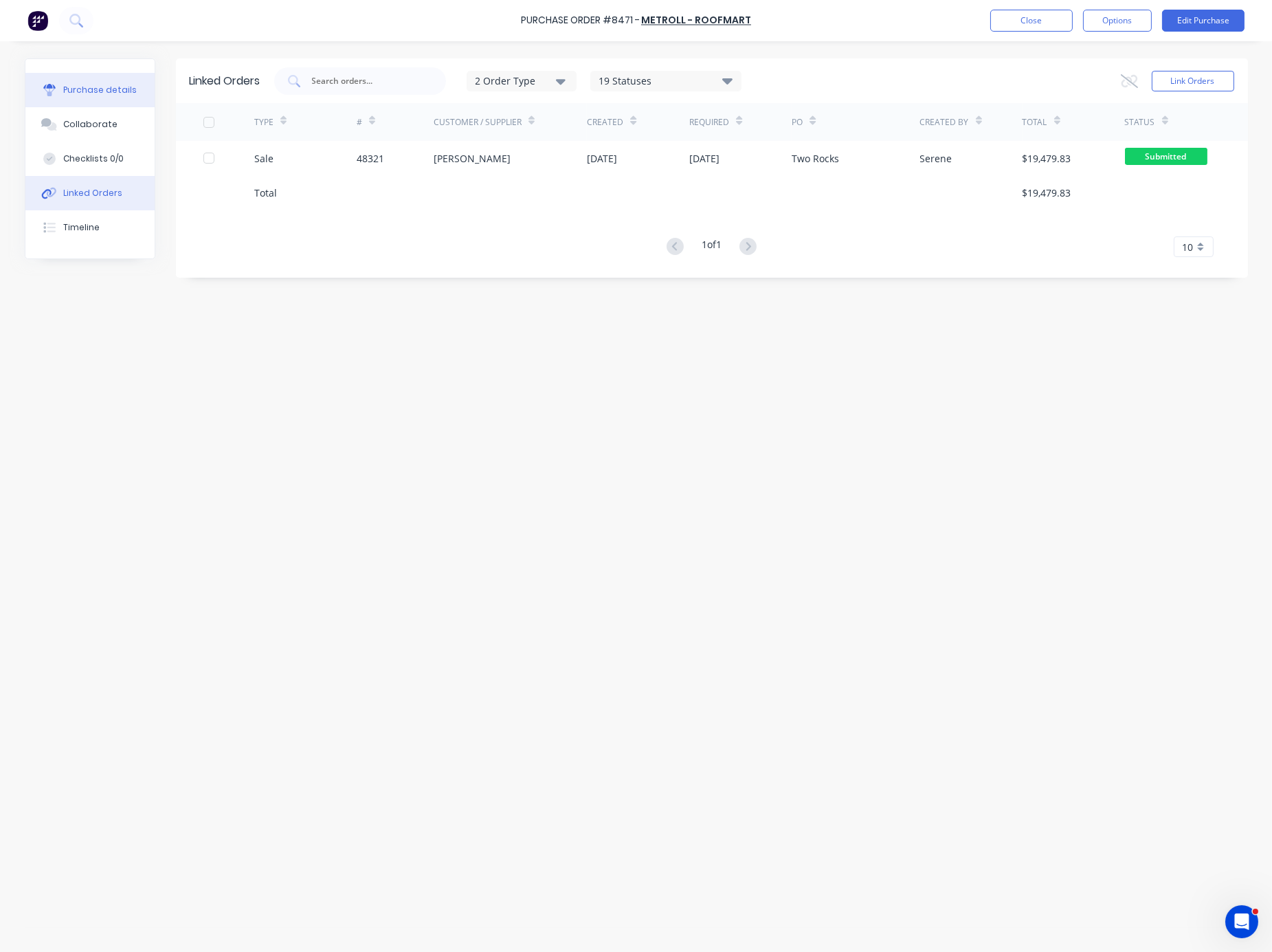
click at [107, 95] on div "Purchase details" at bounding box center [99, 90] width 74 height 12
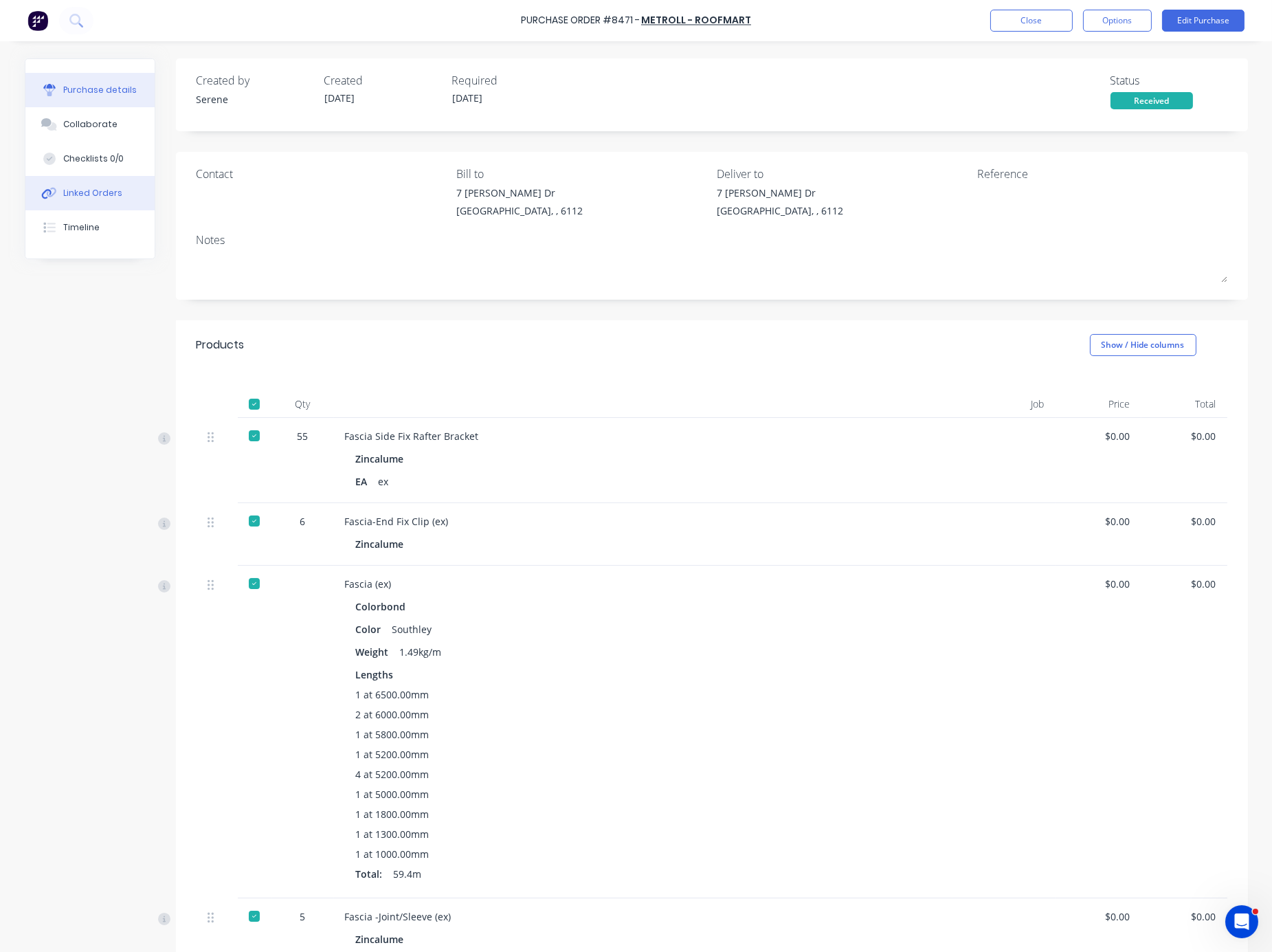
click at [89, 199] on div "Linked Orders" at bounding box center [92, 194] width 59 height 12
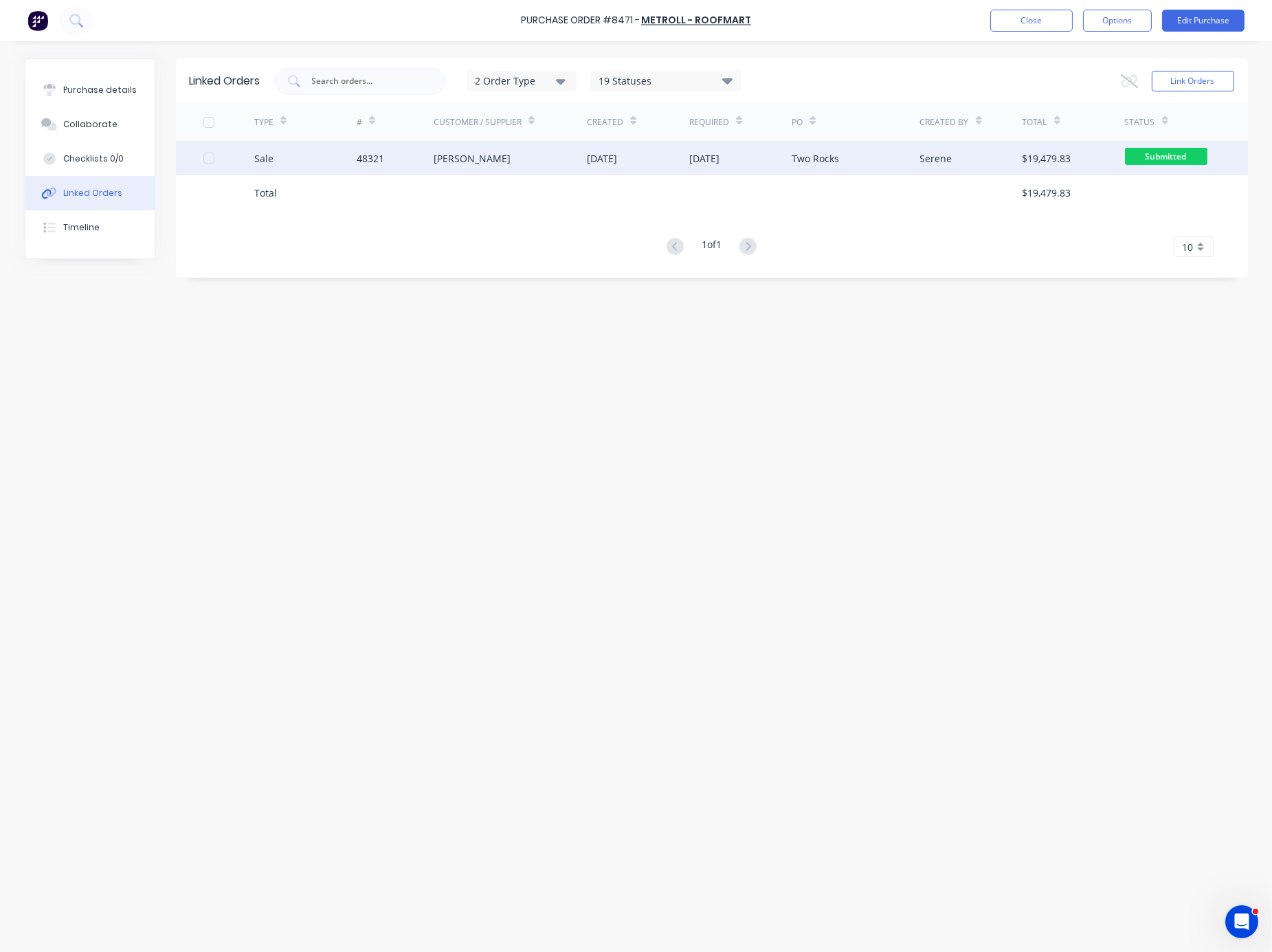
click at [356, 163] on div "Sale" at bounding box center [305, 158] width 103 height 34
